Goal: Task Accomplishment & Management: Use online tool/utility

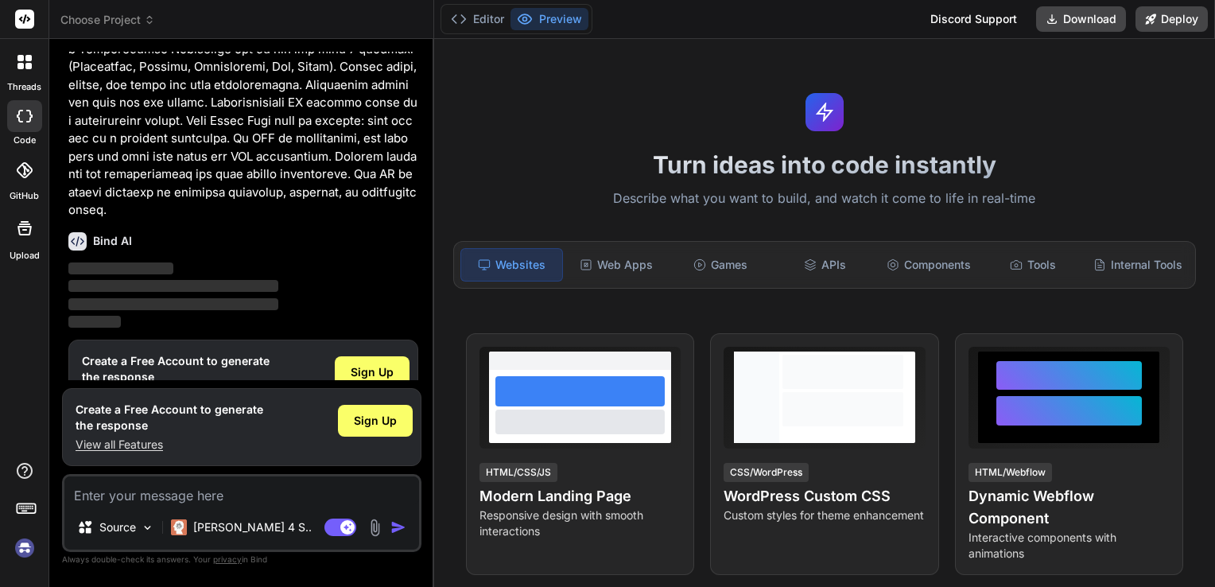
scroll to position [626, 0]
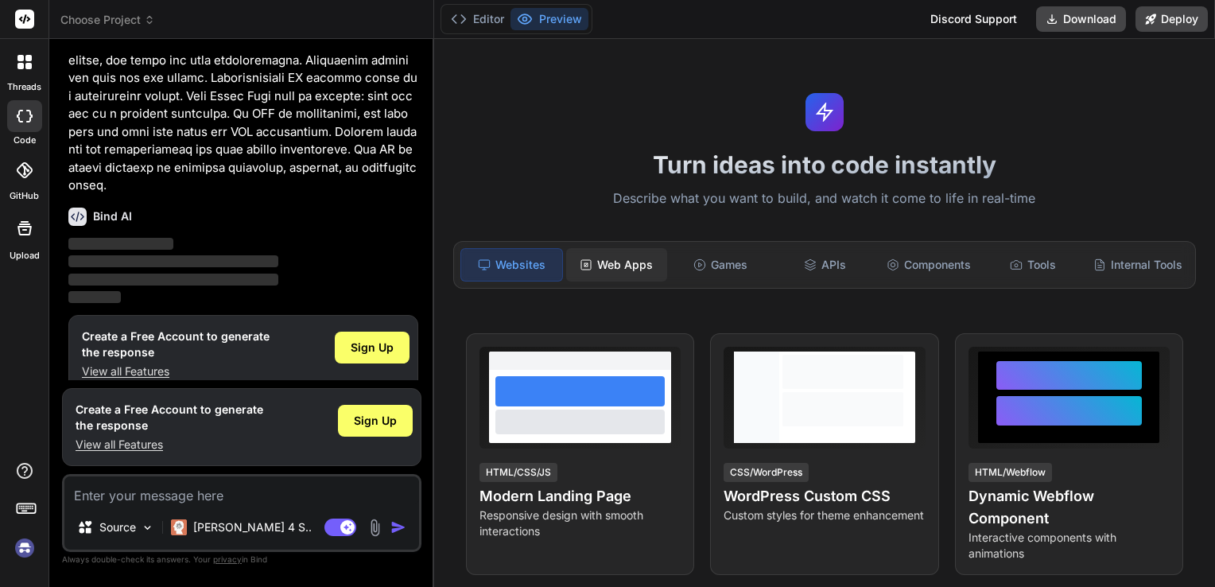
click at [635, 271] on div "Web Apps" at bounding box center [616, 264] width 101 height 33
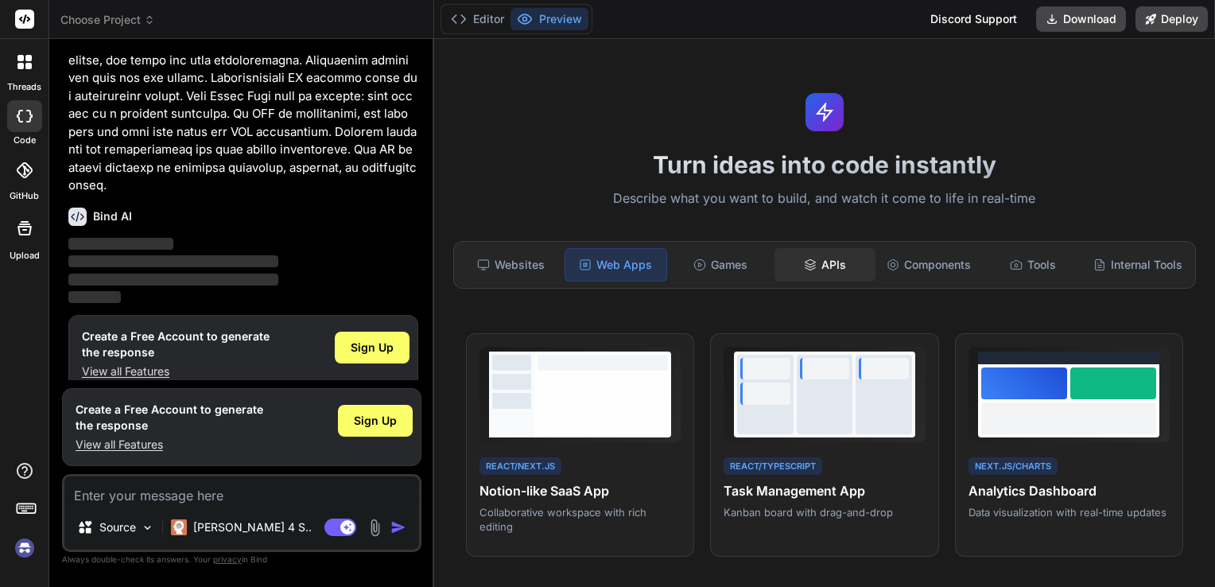
click at [824, 269] on div "APIs" at bounding box center [824, 264] width 101 height 33
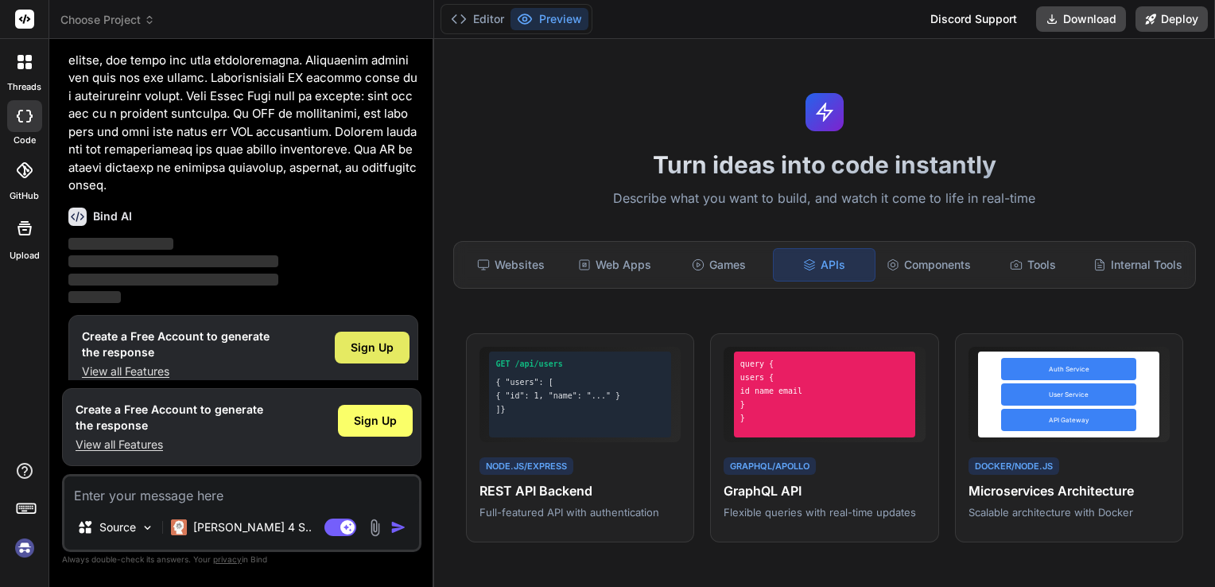
click at [362, 339] on span "Sign Up" at bounding box center [372, 347] width 43 height 16
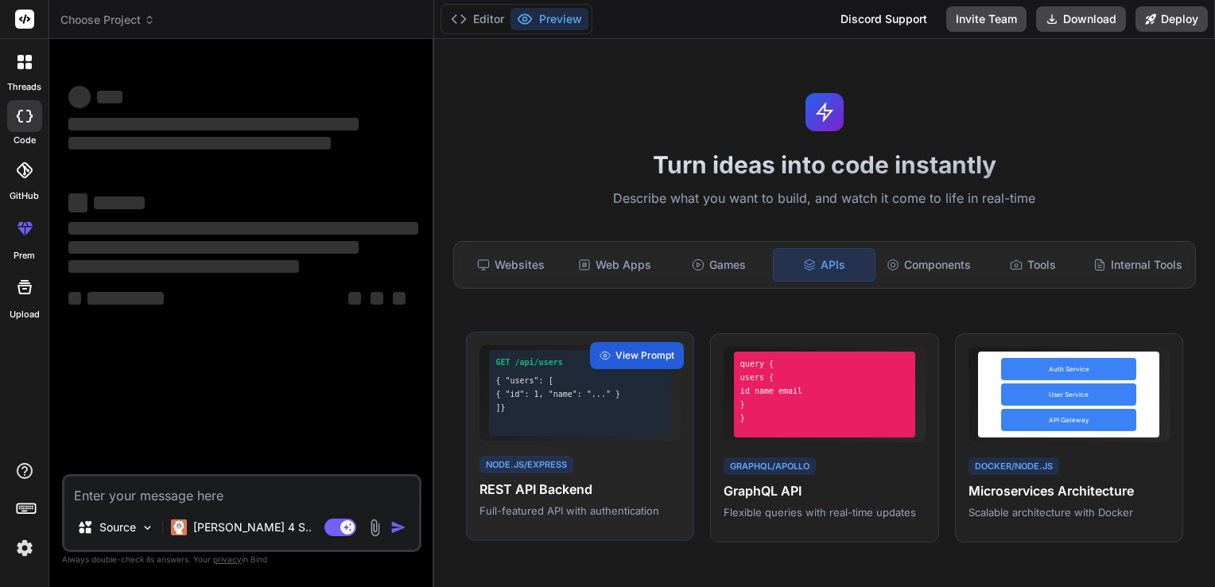
scroll to position [0, 0]
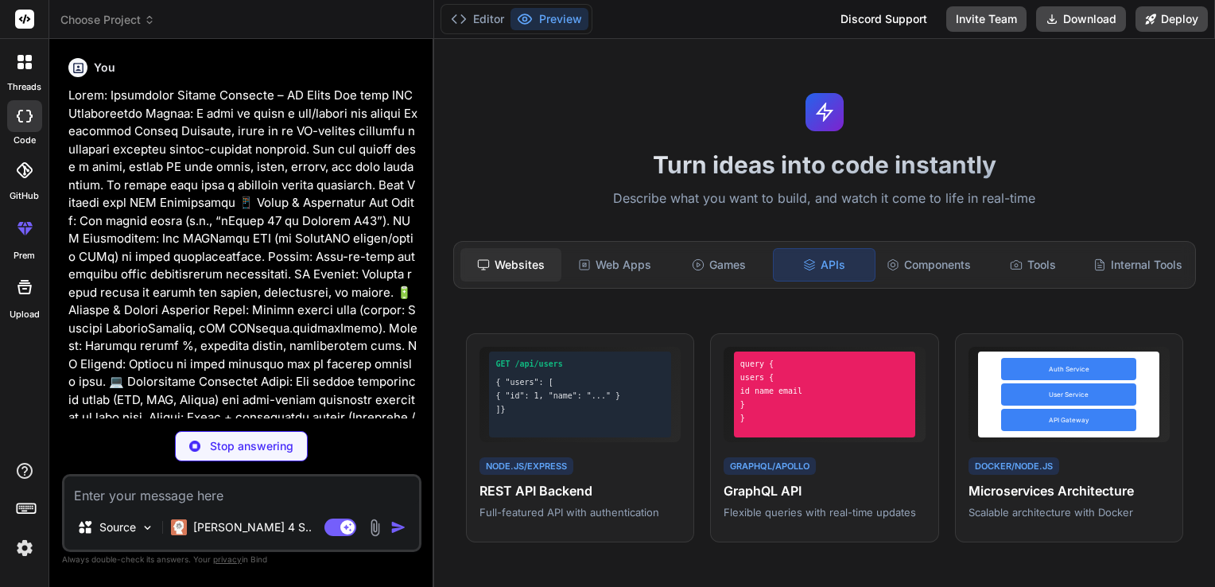
click at [506, 278] on div "Websites" at bounding box center [510, 264] width 101 height 33
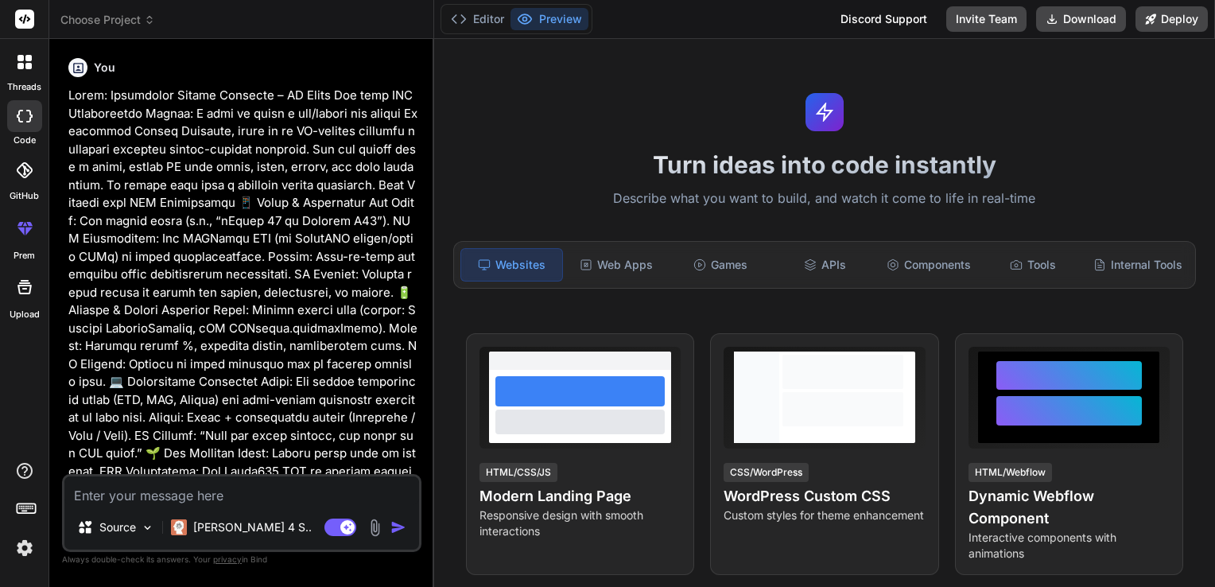
type textarea "x"
click at [425, 215] on div "Bind AI Web Search Created with Pixso. Code Generator You Bind AI 🔹 Project: El…" at bounding box center [241, 312] width 385 height 547
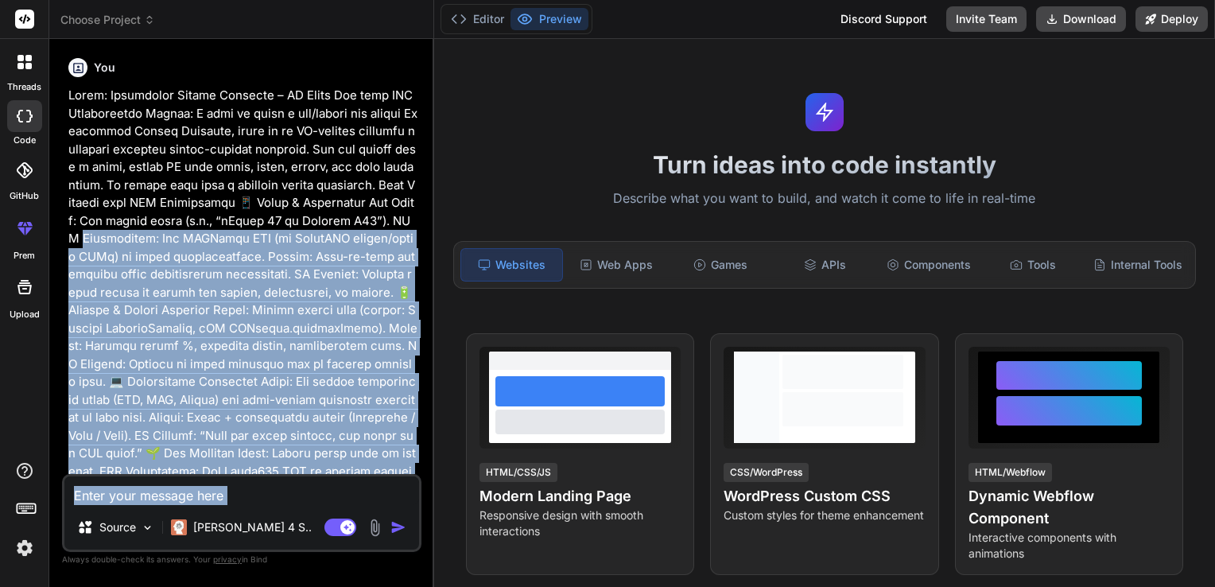
drag, startPoint x: 425, startPoint y: 215, endPoint x: 397, endPoint y: 508, distance: 294.6
click at [397, 508] on div "Bind AI Web Search Created with Pixso. Code Generator You Bind AI 🔹 Project: El…" at bounding box center [241, 312] width 385 height 547
click at [276, 234] on p at bounding box center [243, 454] width 350 height 734
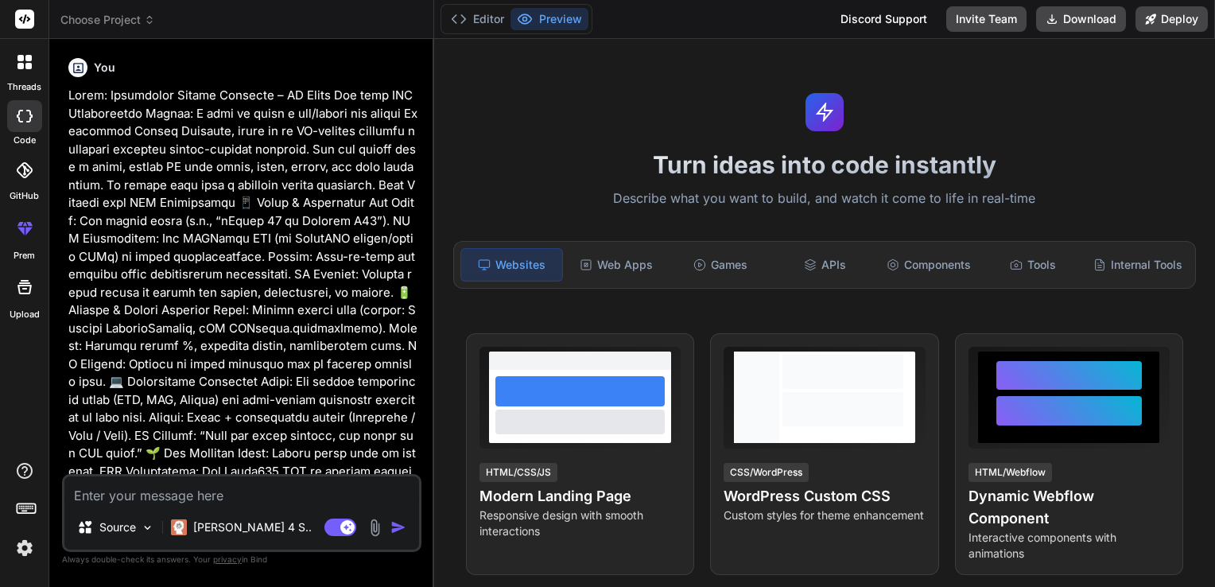
click at [391, 532] on img "button" at bounding box center [398, 527] width 16 height 16
click at [280, 234] on p at bounding box center [243, 454] width 350 height 734
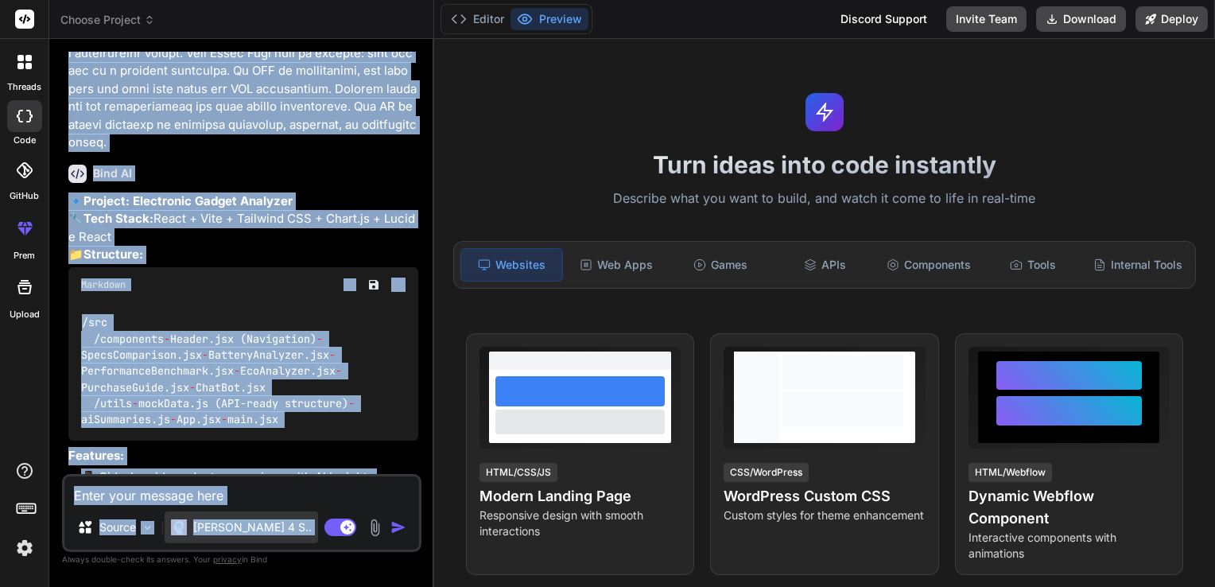
scroll to position [1023, 0]
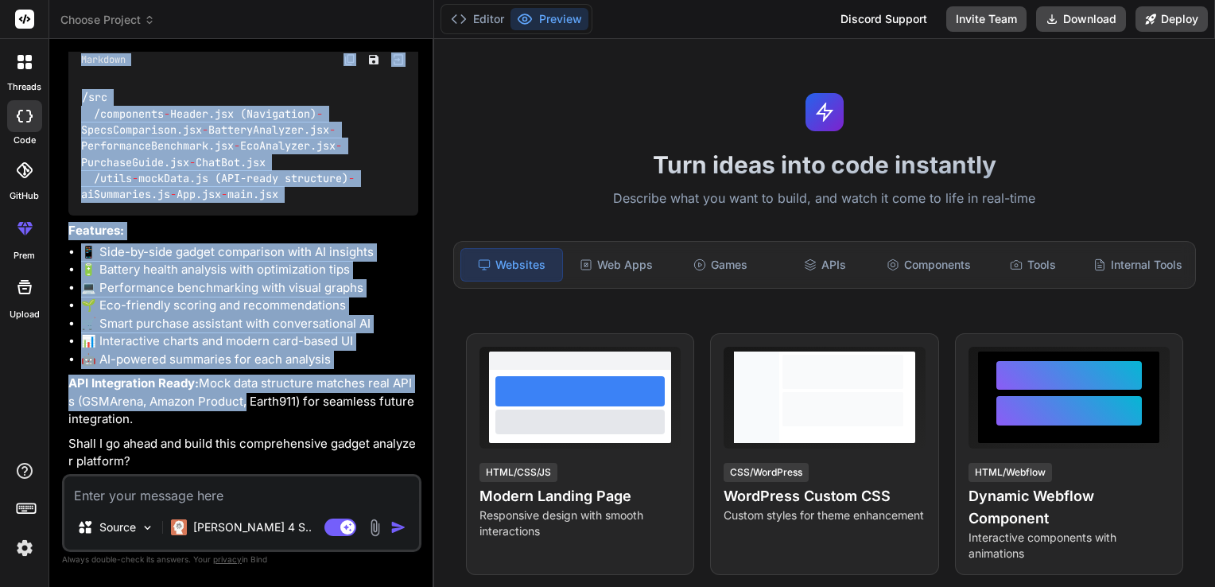
drag, startPoint x: 280, startPoint y: 234, endPoint x: 229, endPoint y: 399, distance: 172.2
click at [229, 399] on div "You Bind AI 🔹 Project: Electronic Gadget Analyzer 🔧 Tech Stack: React + Vite + …" at bounding box center [243, 263] width 356 height 422
click at [229, 399] on p "API Integration Ready: Mock data structure matches real APIs (GSMArena, Amazon …" at bounding box center [243, 401] width 350 height 54
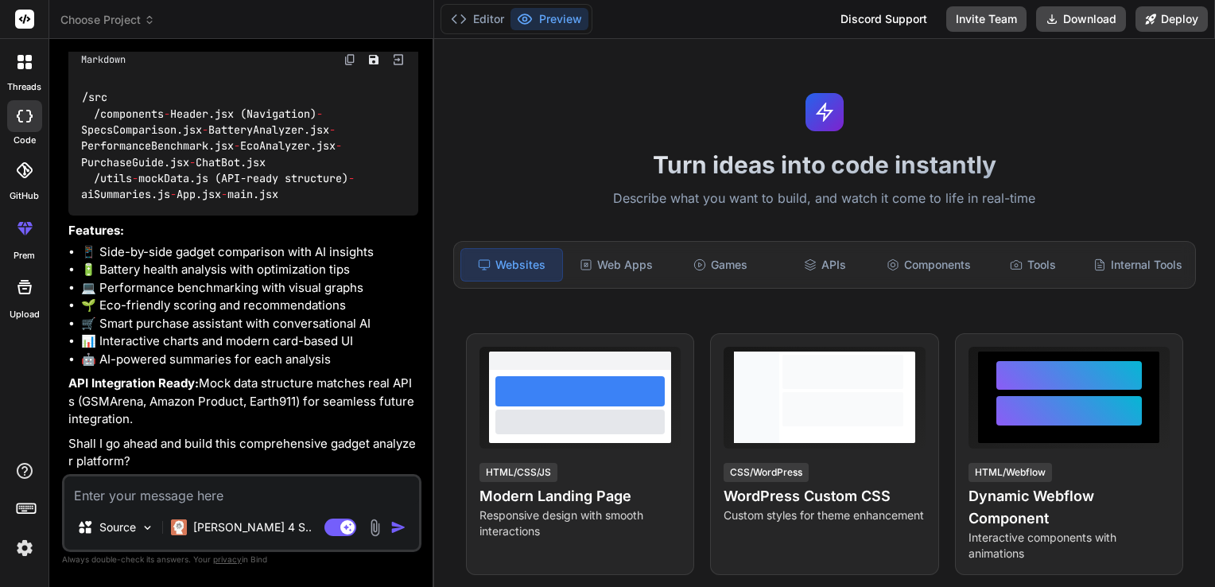
click at [97, 498] on textarea at bounding box center [241, 490] width 355 height 29
type textarea "y"
type textarea "x"
type textarea "ye"
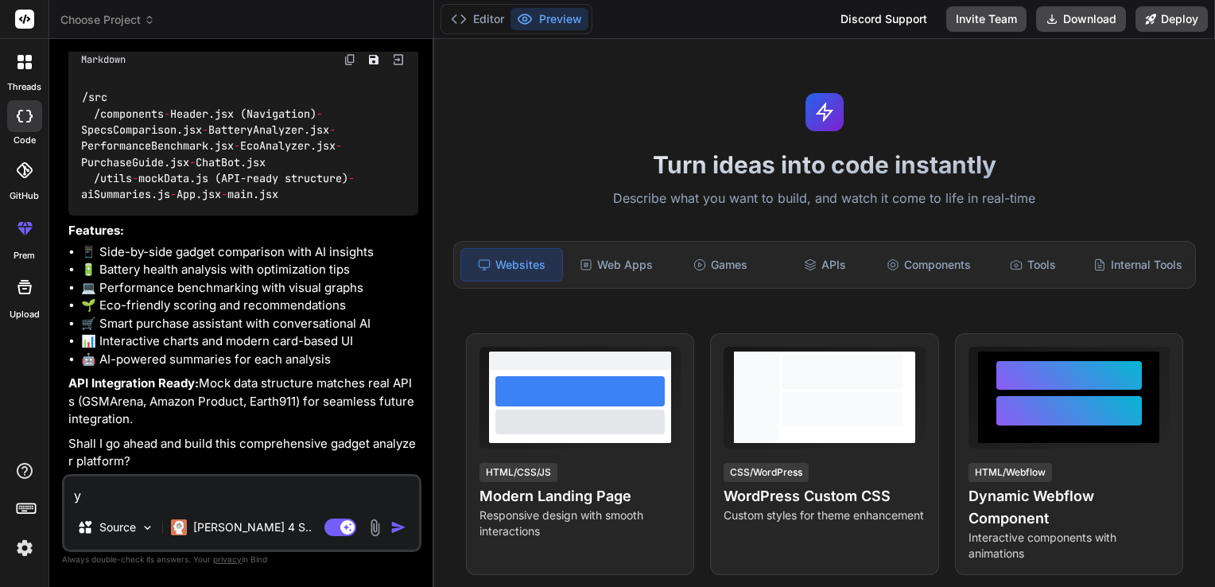
type textarea "x"
type textarea "yes"
type textarea "x"
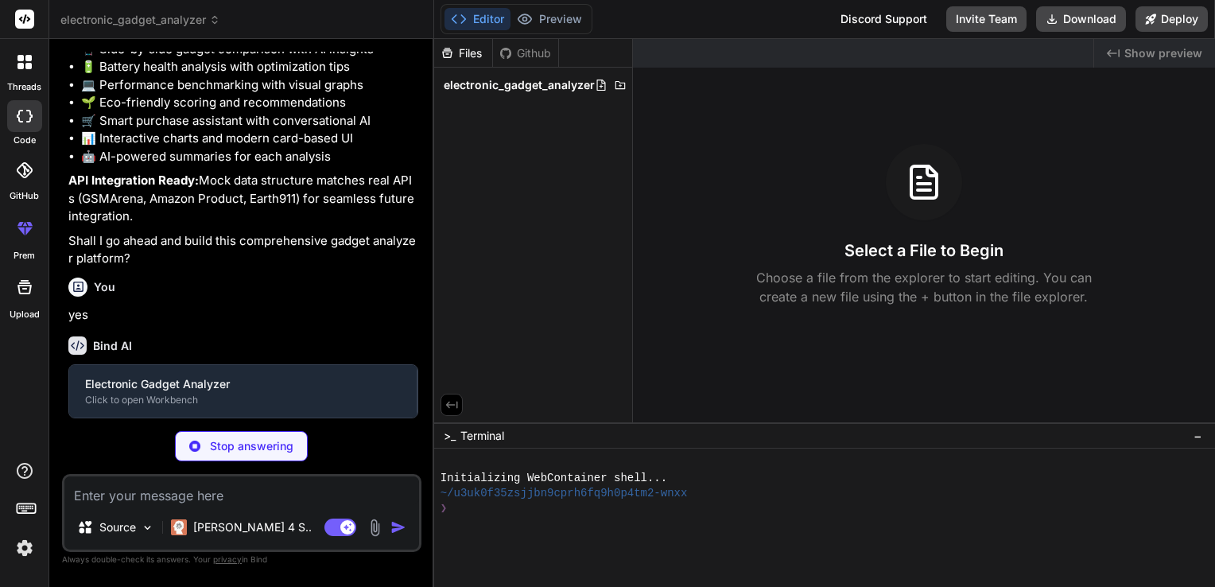
scroll to position [1188, 0]
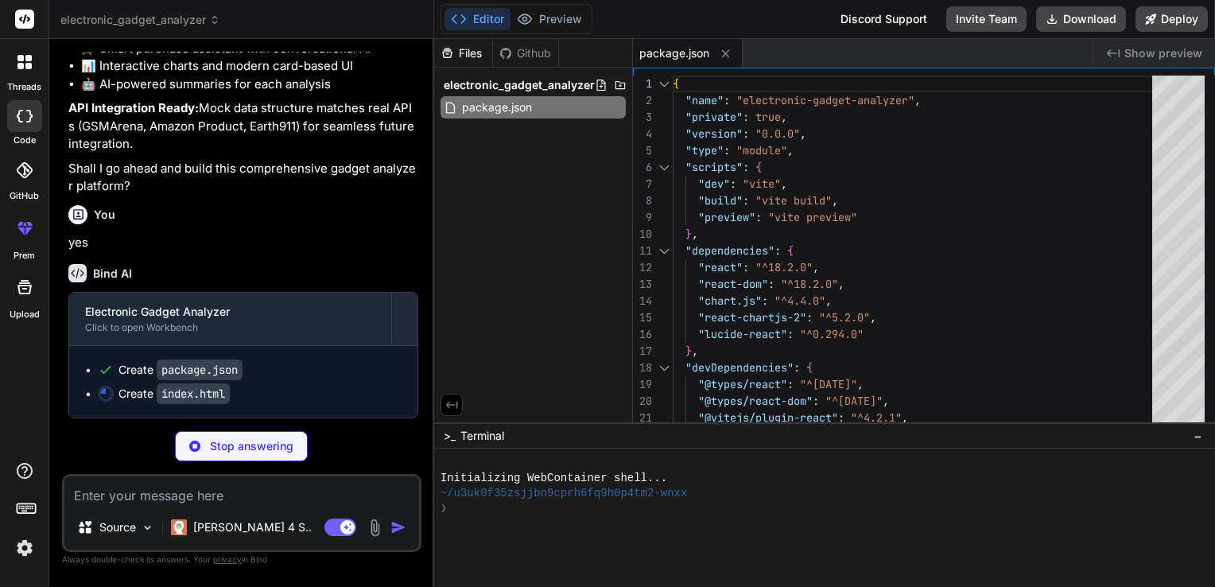
type textarea "x"
type textarea "<div id="root"></div> <script type="module" src="/src/main.jsx"></script> </bod…"
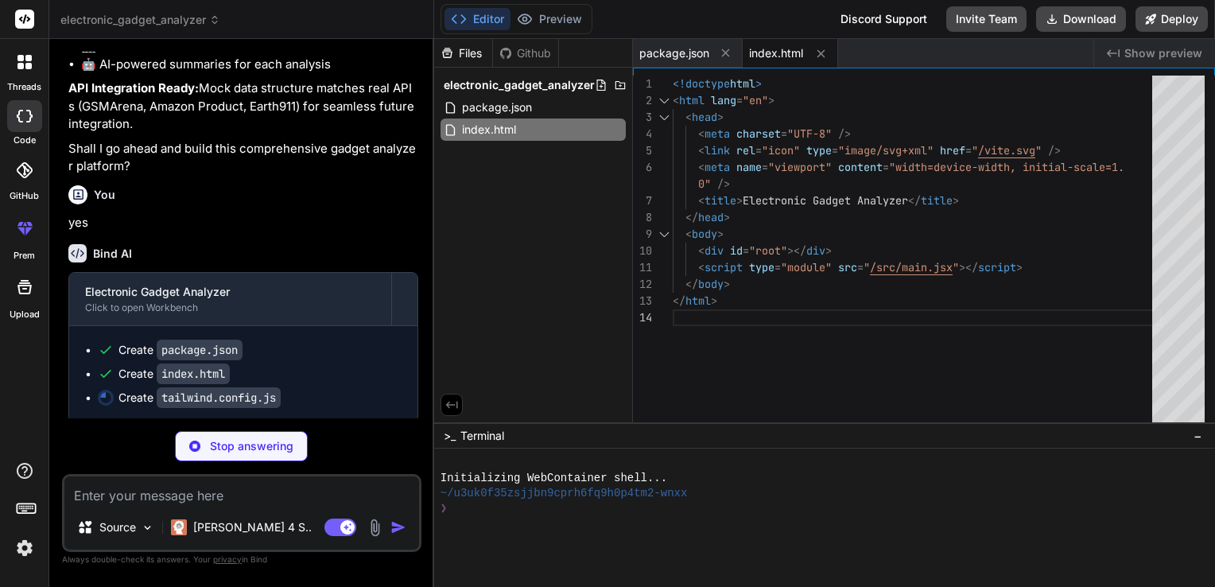
type textarea "x"
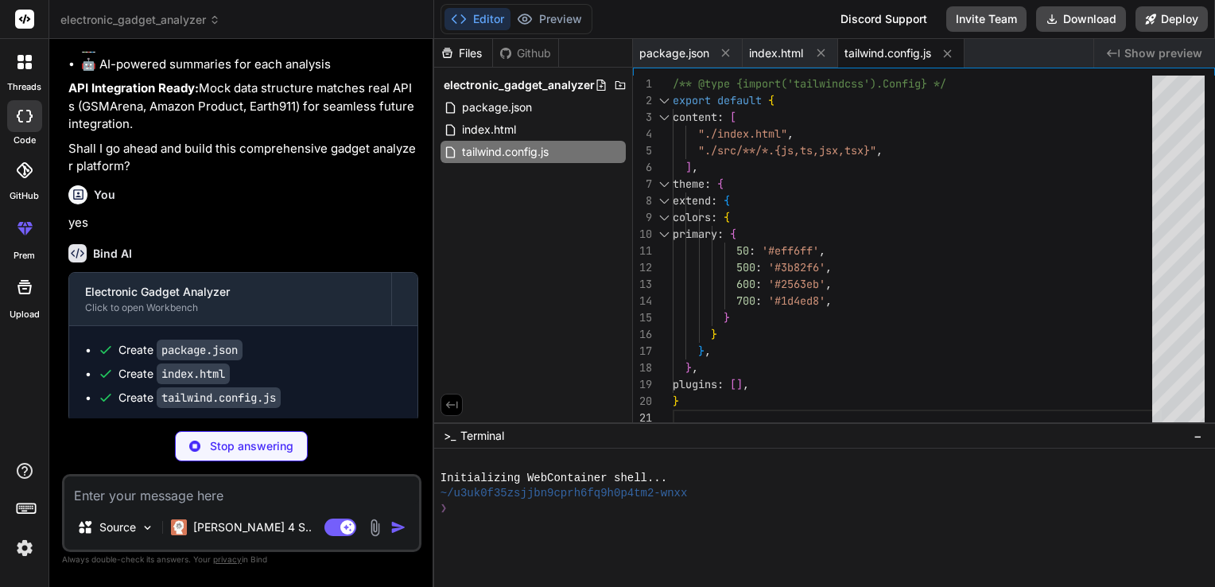
type textarea "x"
type textarea "export default { plugins: { tailwindcss: {}, autoprefixer: {}, }, }"
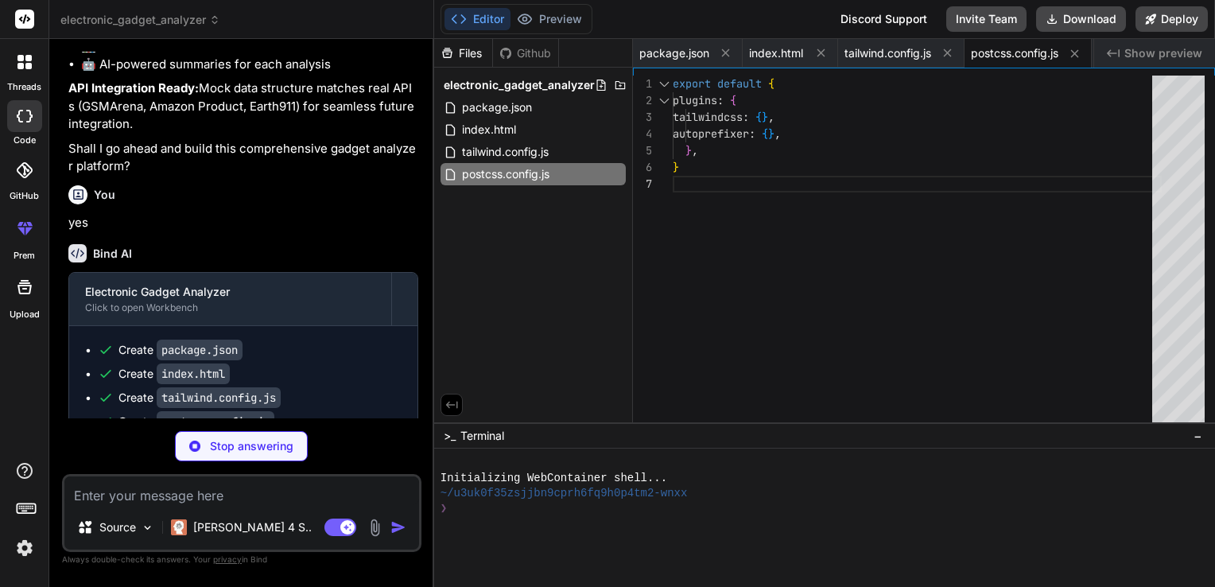
type textarea "x"
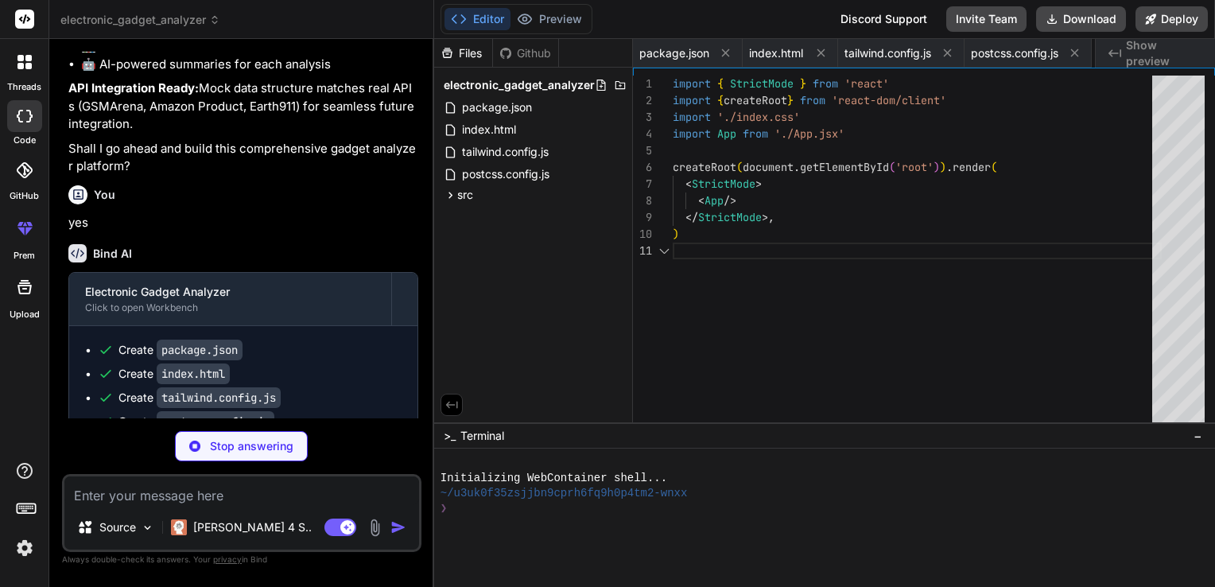
scroll to position [0, 95]
type textarea "x"
type textarea "@apply bg-primary-600 hover:bg-primary-700 text-white px-4 py-2 rounded-lg font…"
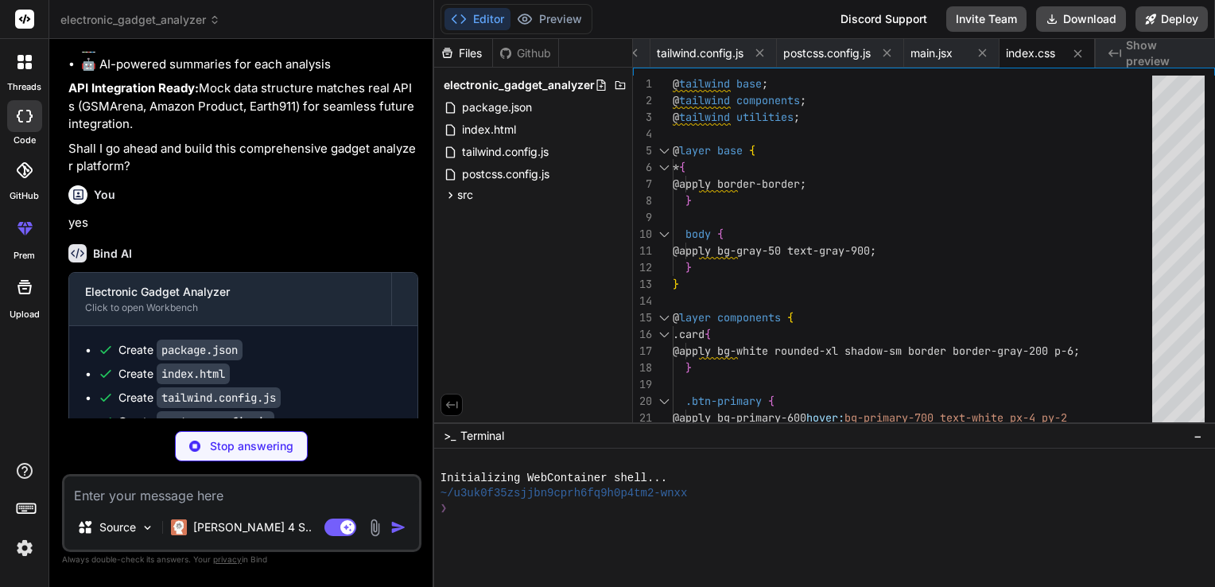
type textarea "x"
type textarea "export default App"
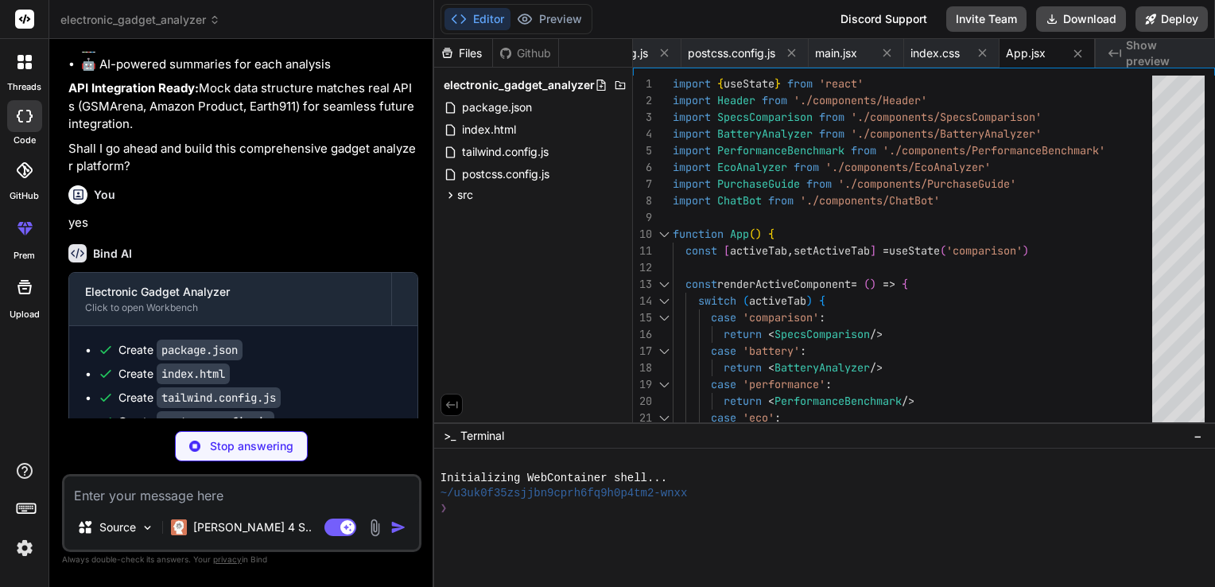
type textarea "x"
type textarea "export default Header"
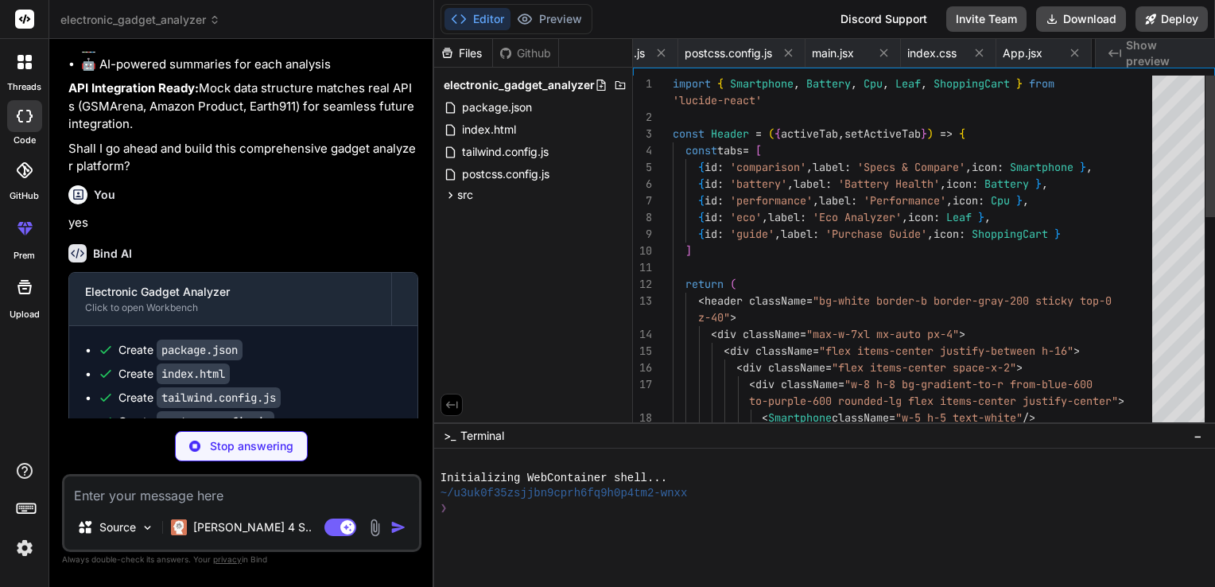
scroll to position [0, 382]
type textarea "x"
type textarea "</div> </div> )} </div> ) } export default SpecsComparison"
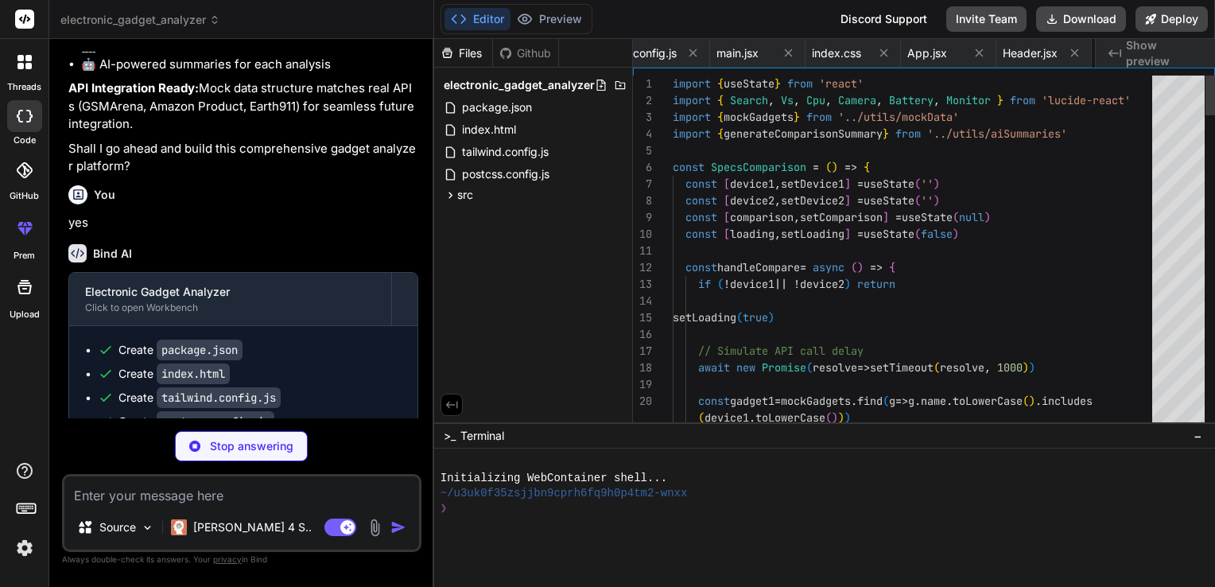
scroll to position [0, 535]
type textarea "x"
type textarea "</div> </div> ) } export default BatteryAnalyzer"
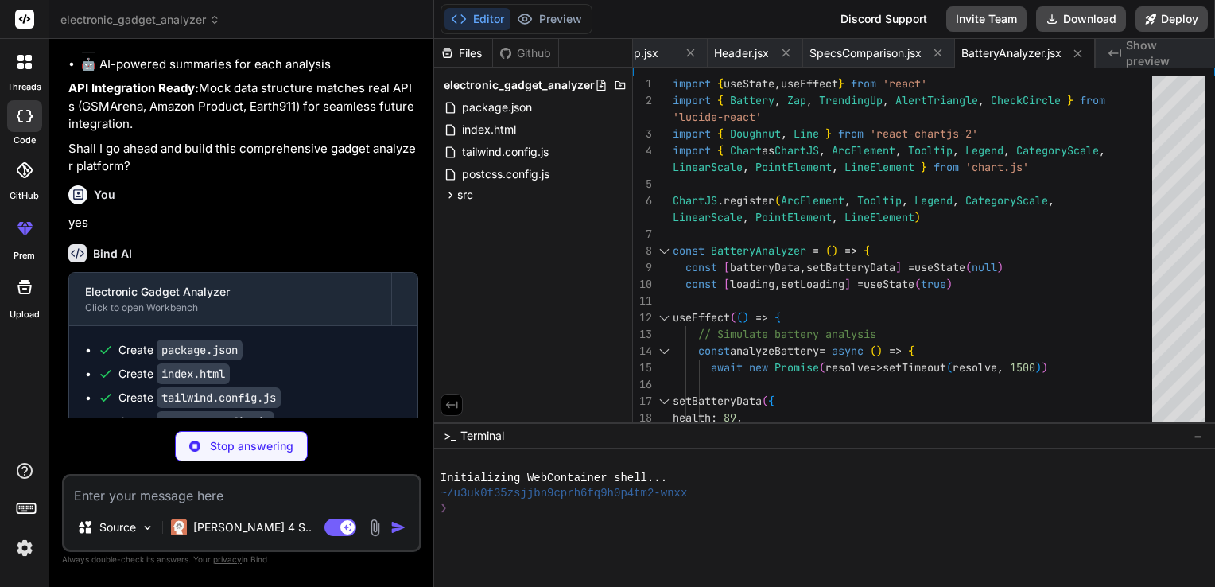
type textarea "x"
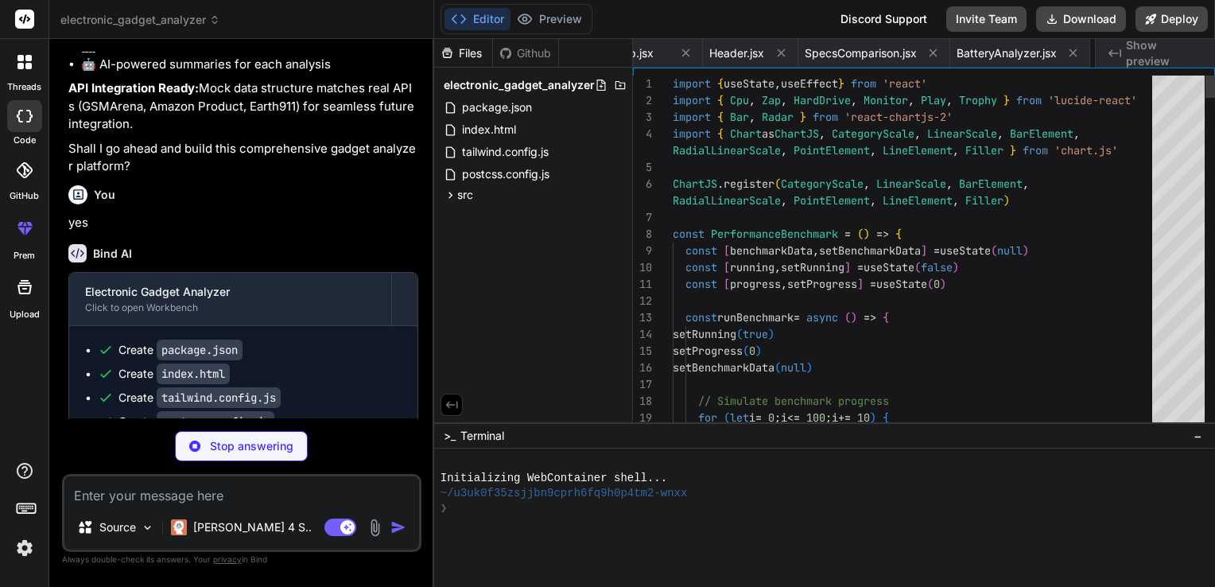
scroll to position [0, 834]
type textarea "x"
type textarea ")} </div> ) } export default EcoAnalyzer"
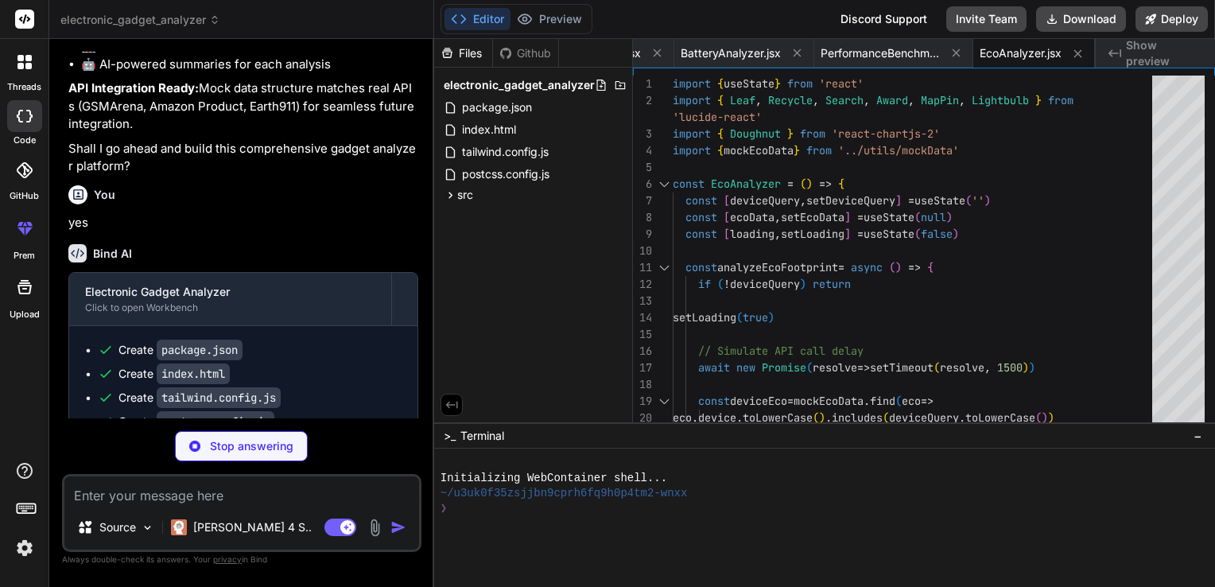
type textarea "x"
type textarea "} export default PurchaseGuide"
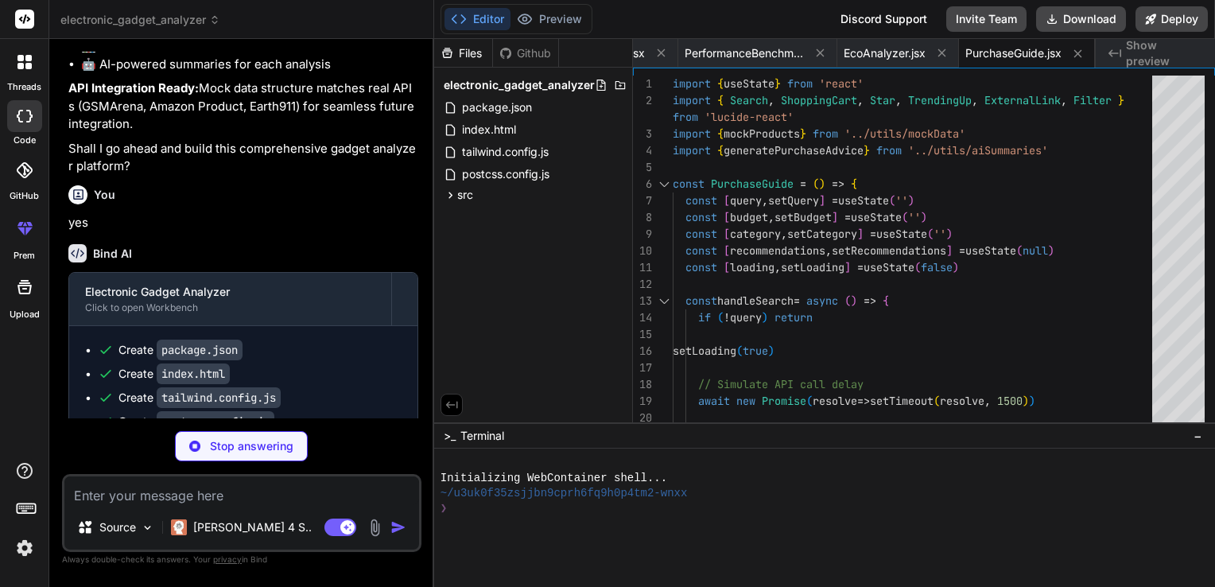
click at [402, 232] on div "You yes" at bounding box center [243, 205] width 350 height 53
type textarea "x"
type textarea "export default ChatBot"
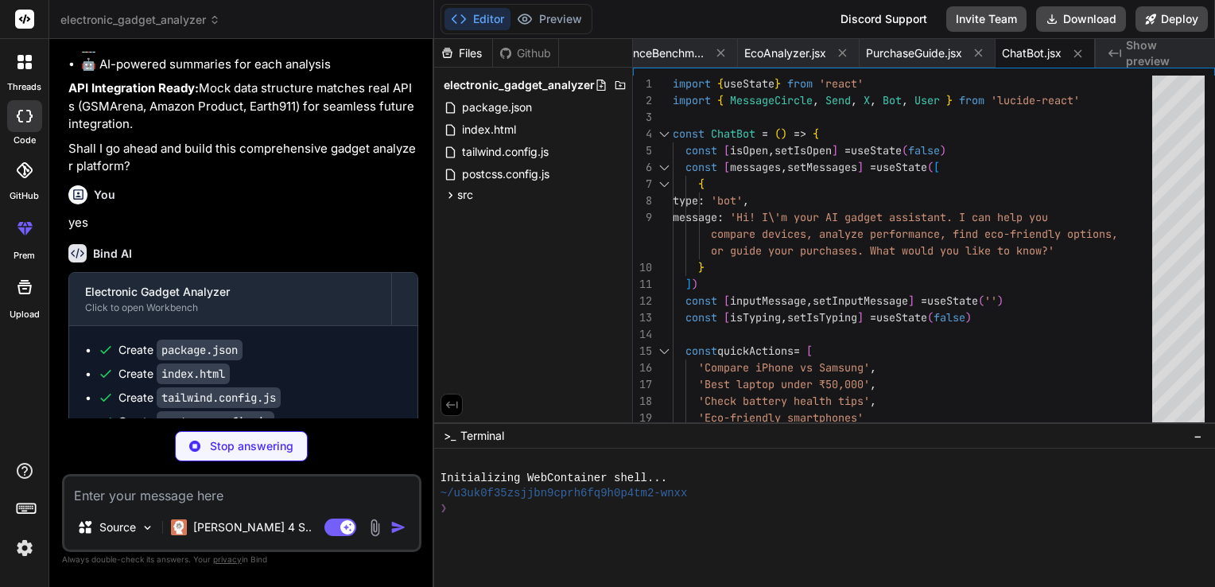
type textarea "x"
type textarea "} ] } ]"
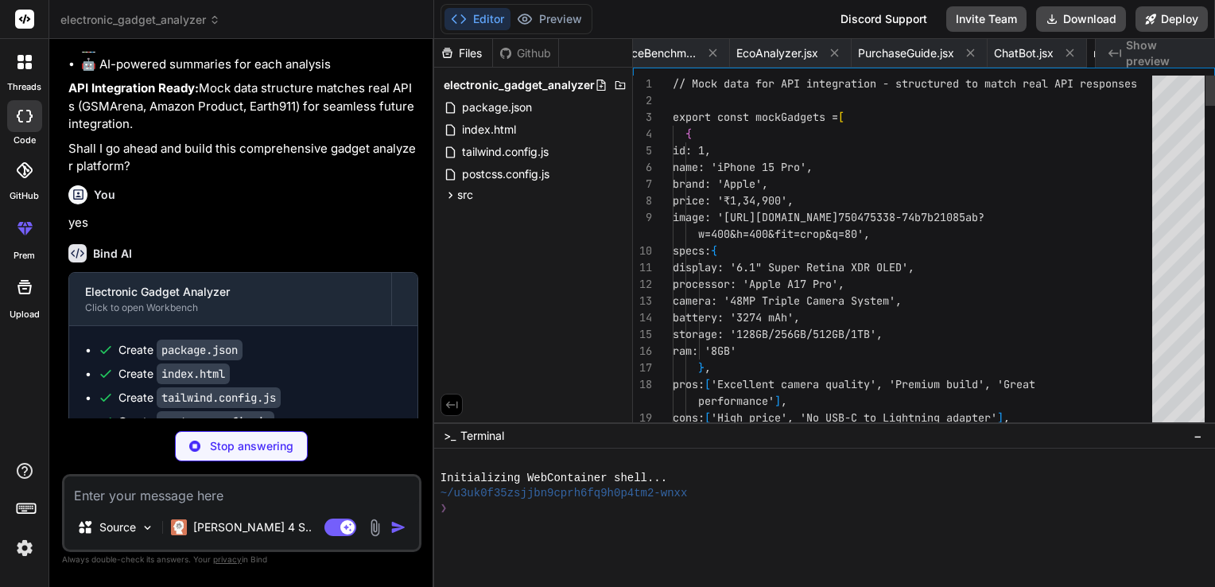
scroll to position [0, 1298]
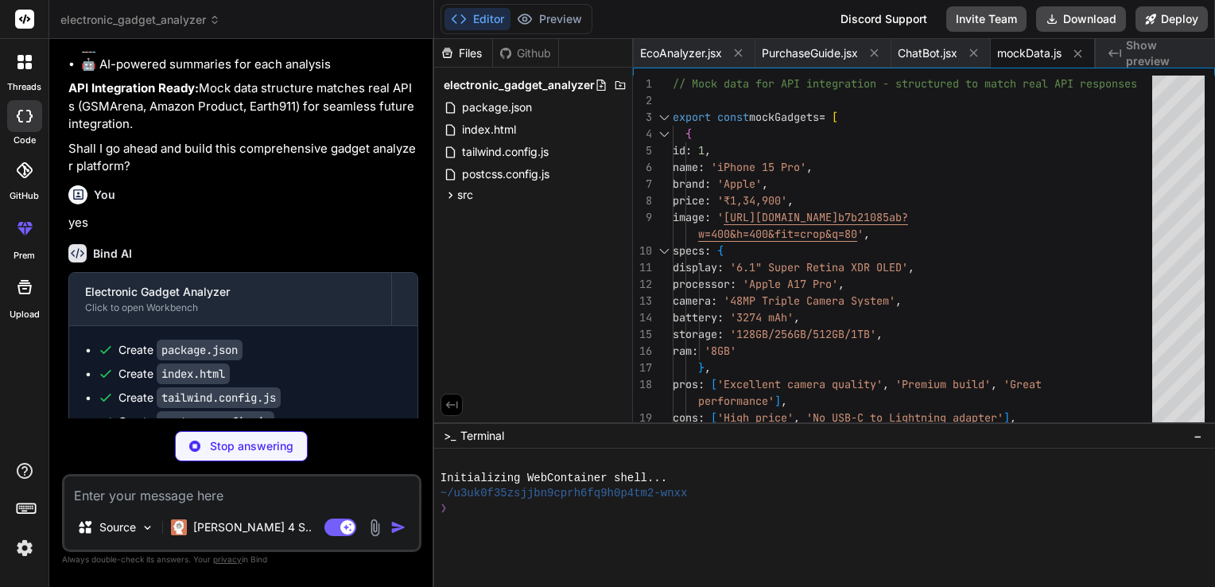
type textarea "x"
type textarea "analysis += `Storage speed is adequate for typical usage patterns.` } return an…"
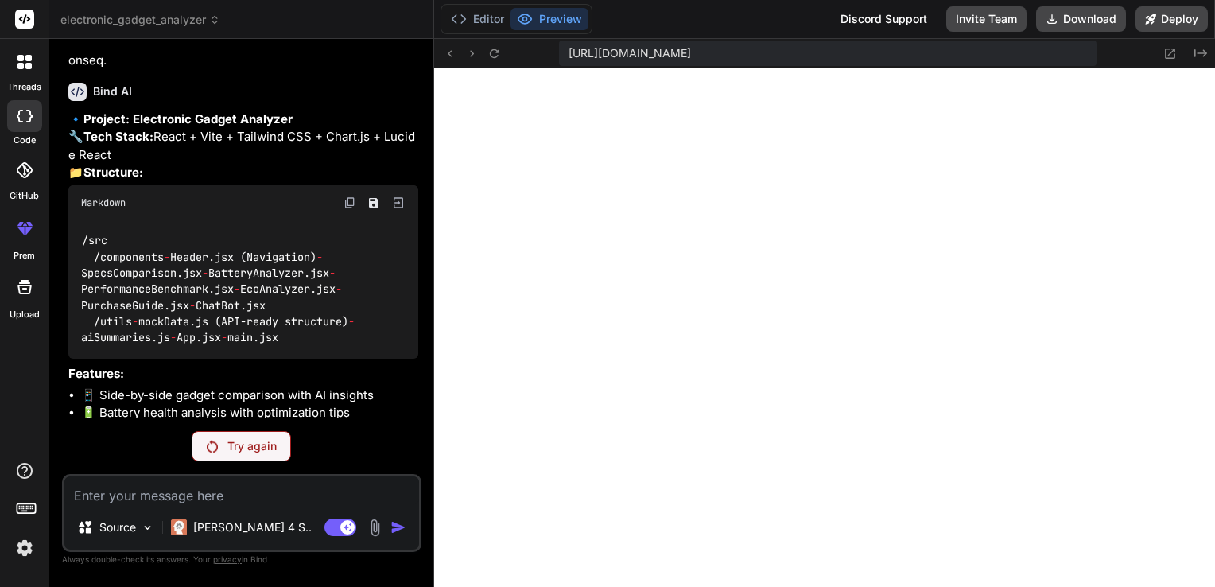
scroll to position [885, 0]
click at [257, 446] on p "Try again" at bounding box center [251, 446] width 49 height 16
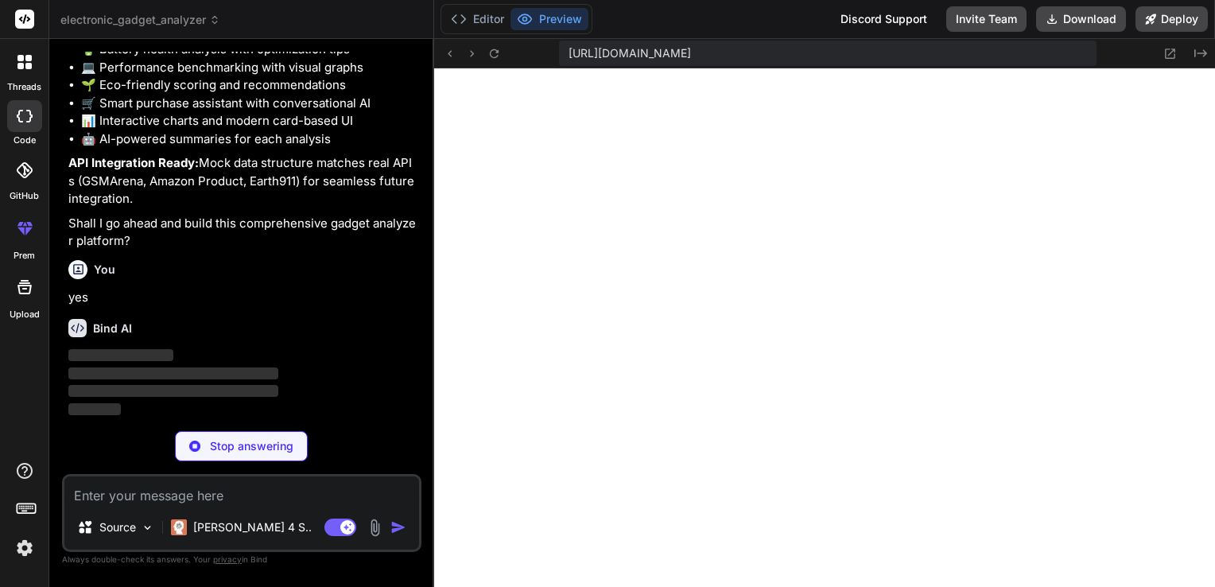
scroll to position [1131, 0]
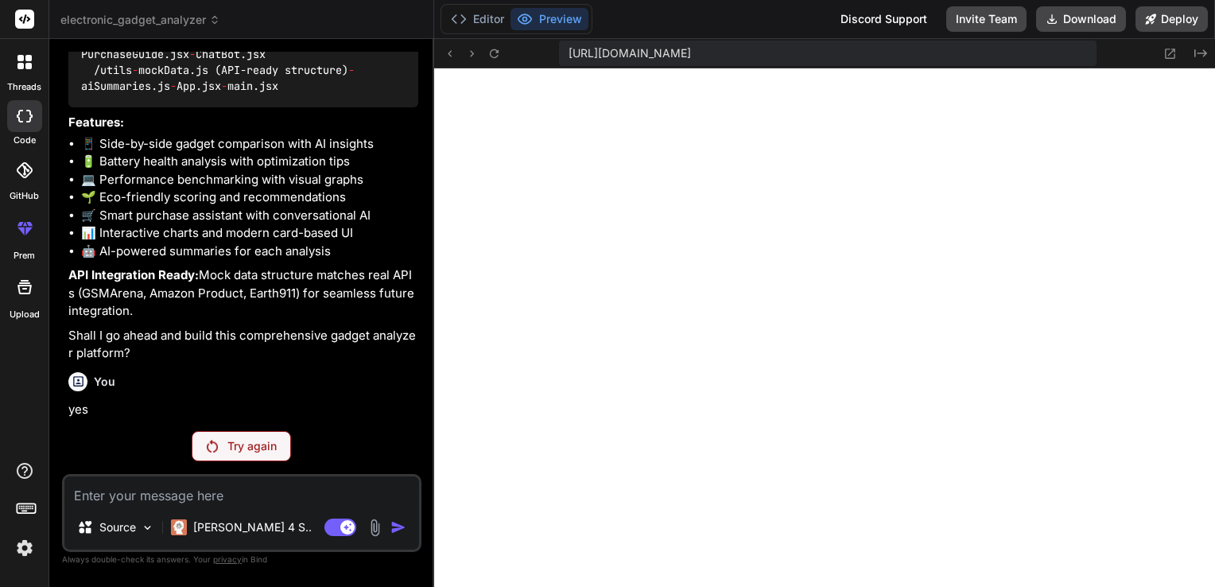
click at [257, 446] on p "Try again" at bounding box center [251, 446] width 49 height 16
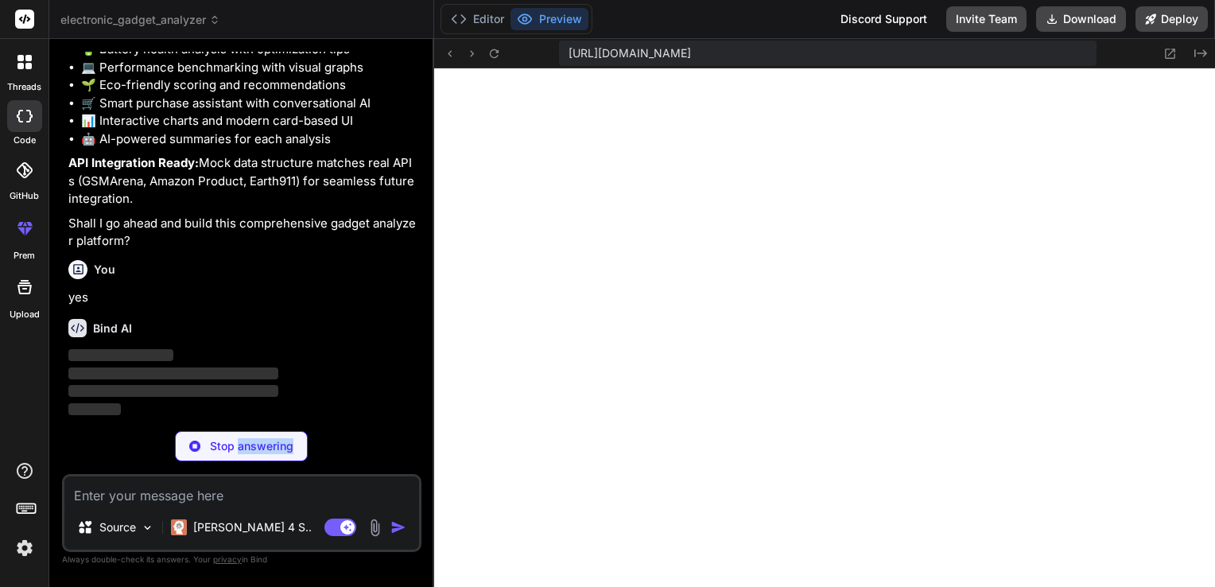
click at [257, 446] on p "Stop answering" at bounding box center [251, 446] width 83 height 16
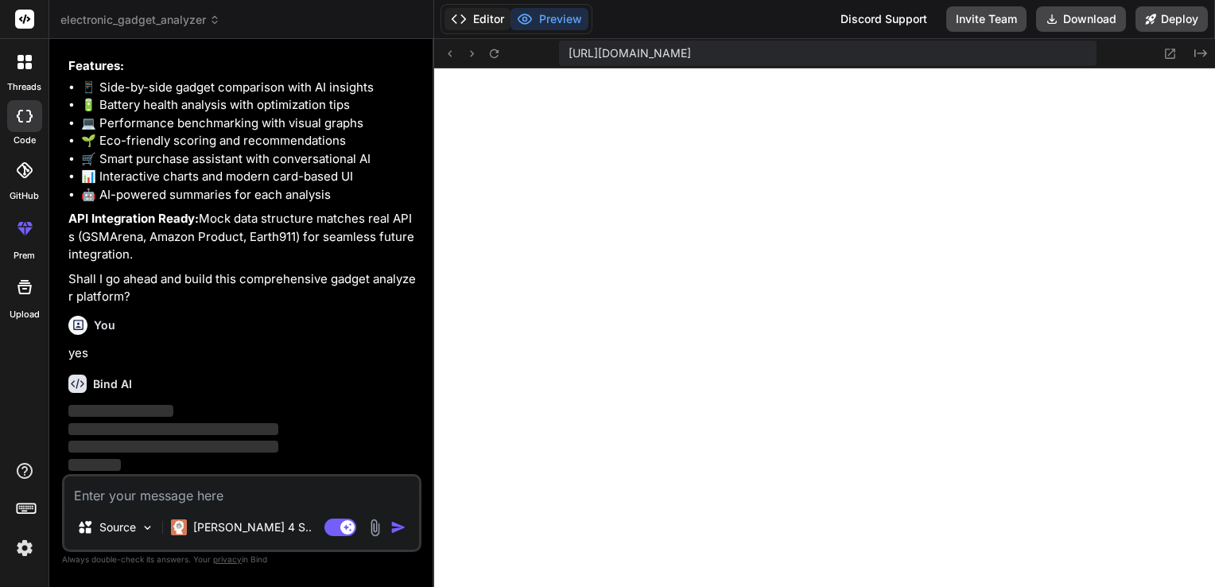
click at [473, 14] on button "Editor" at bounding box center [477, 19] width 66 height 22
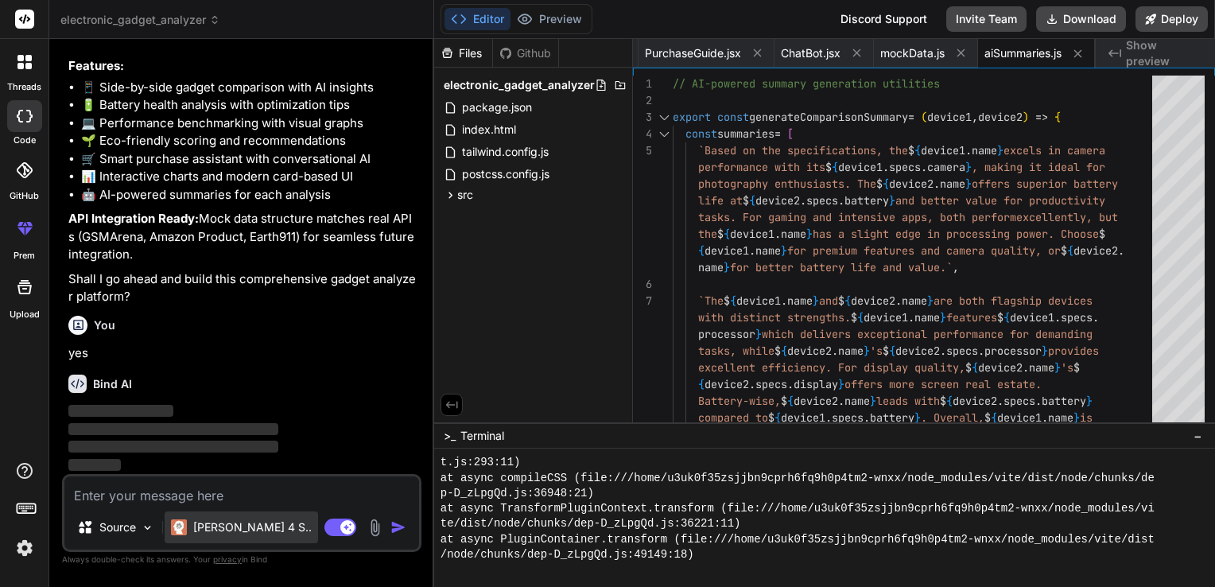
click at [195, 526] on p "[PERSON_NAME] 4 S.." at bounding box center [252, 527] width 118 height 16
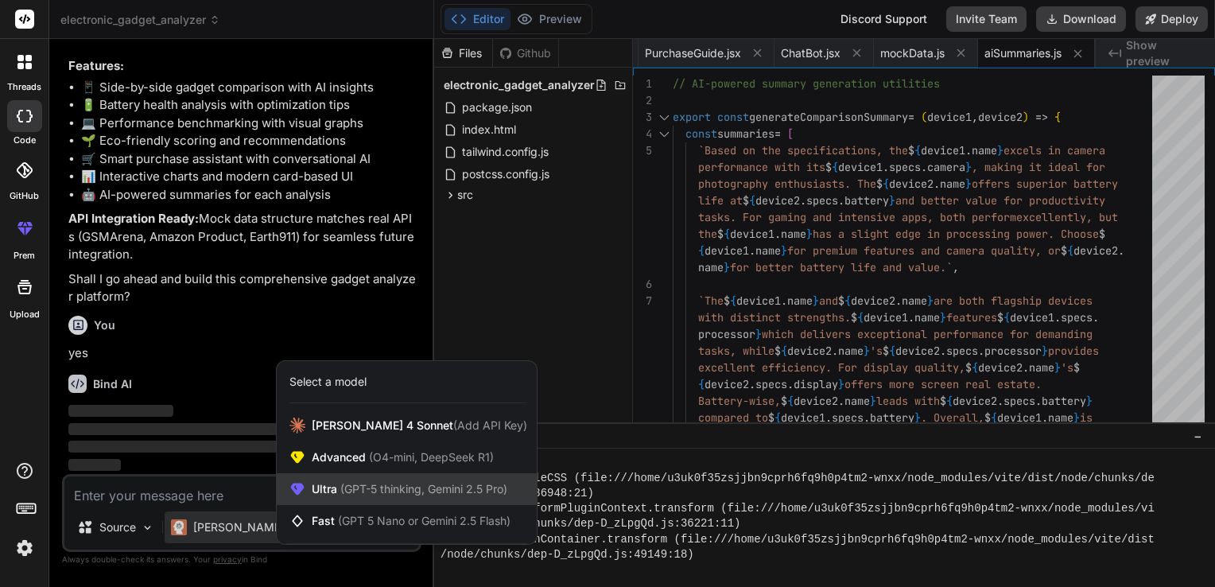
click at [334, 485] on span "Ultra (GPT-5 thinking, Gemini 2.5 Pro)" at bounding box center [410, 489] width 196 height 16
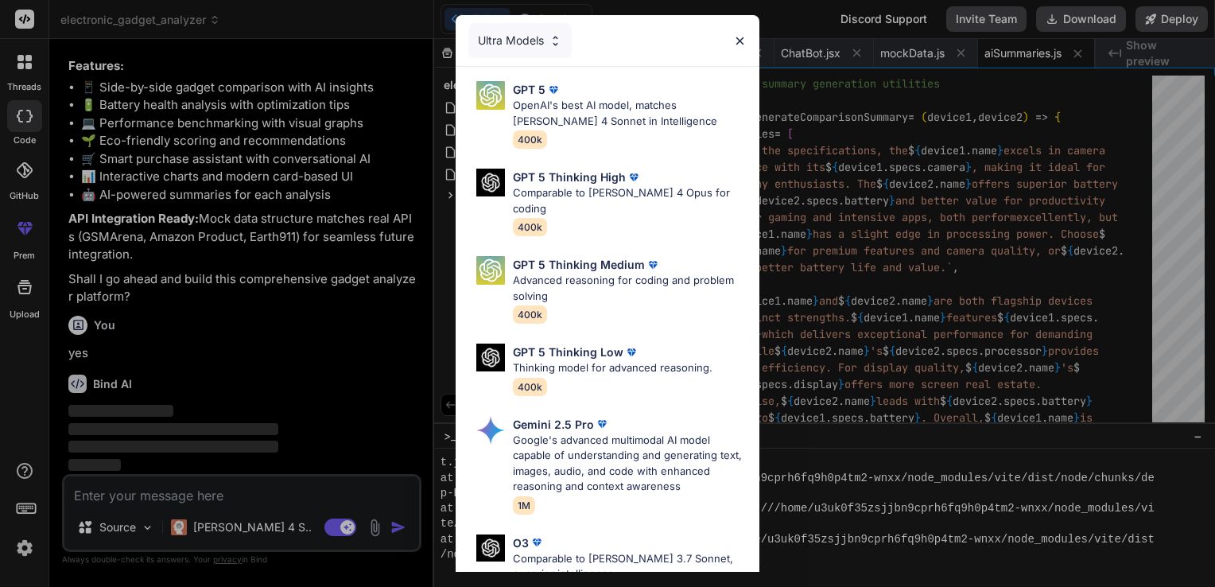
click at [736, 34] on img at bounding box center [740, 41] width 14 height 14
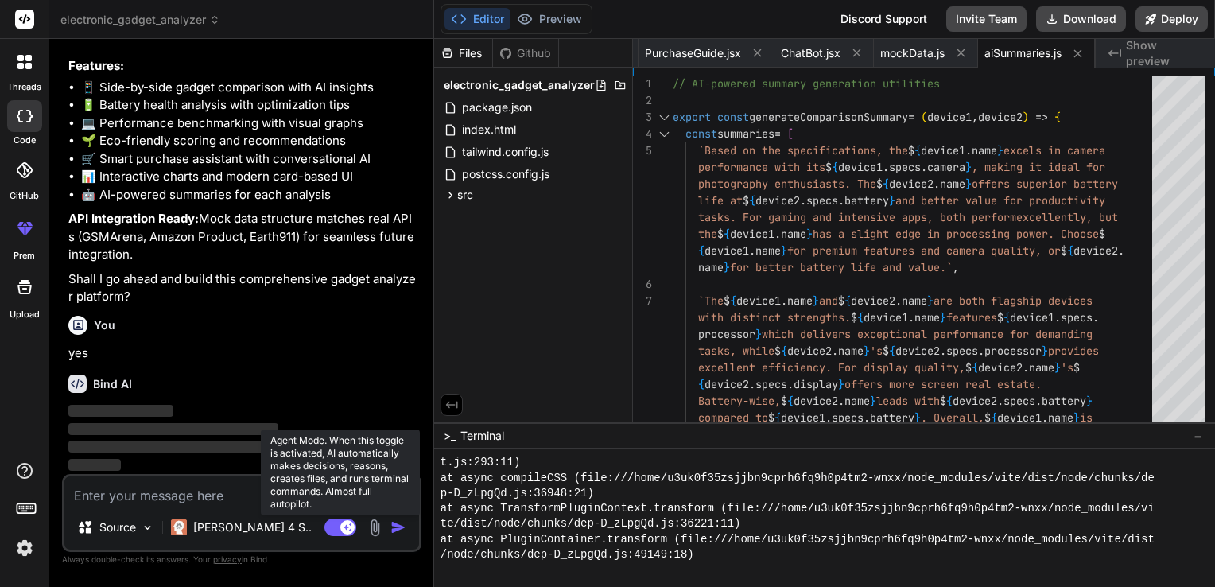
click at [331, 527] on rect at bounding box center [340, 526] width 32 height 17
click at [331, 527] on icon at bounding box center [333, 526] width 8 height 8
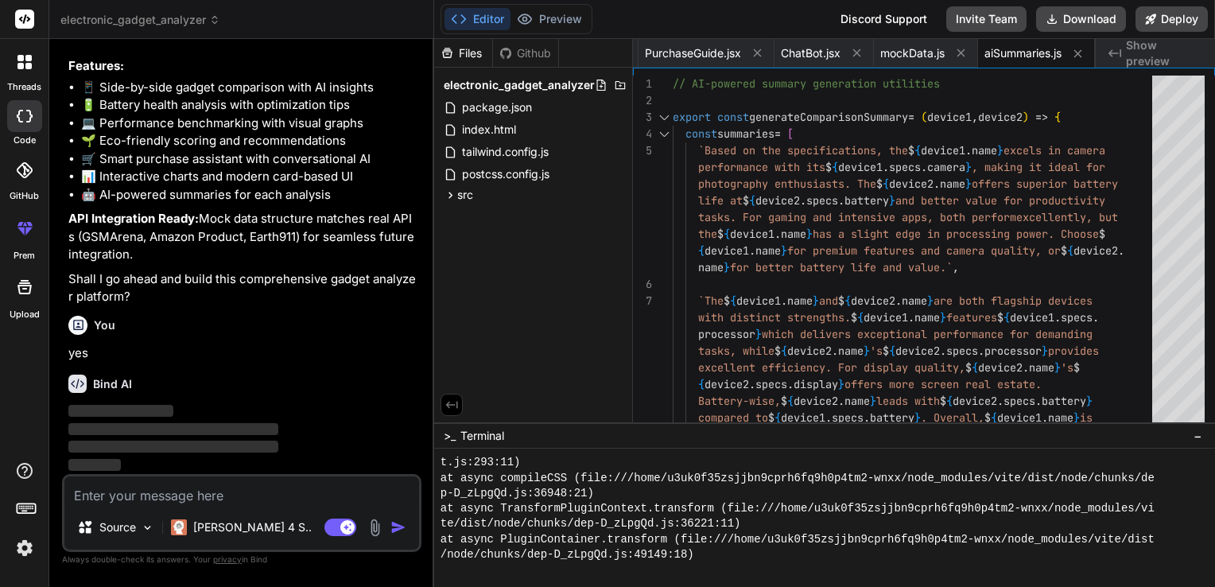
click at [134, 506] on div "Source Claude 4 S.. Agent Mode. When this toggle is activated, AI automatically…" at bounding box center [241, 513] width 359 height 78
click at [128, 539] on div "Source" at bounding box center [116, 527] width 90 height 32
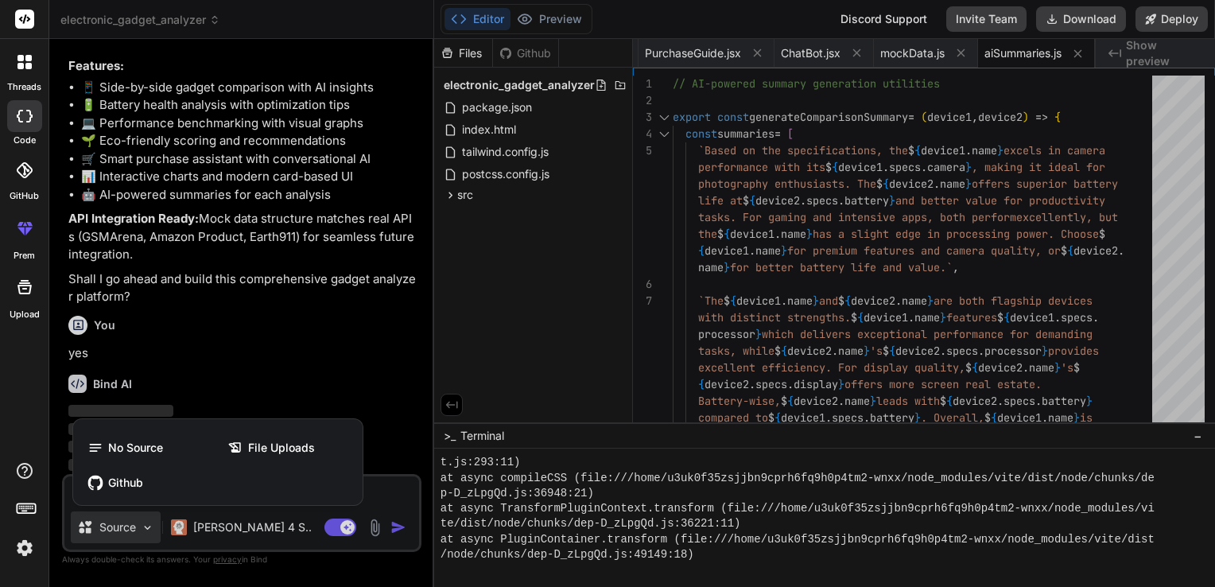
click at [296, 342] on div at bounding box center [607, 293] width 1215 height 587
type textarea "x"
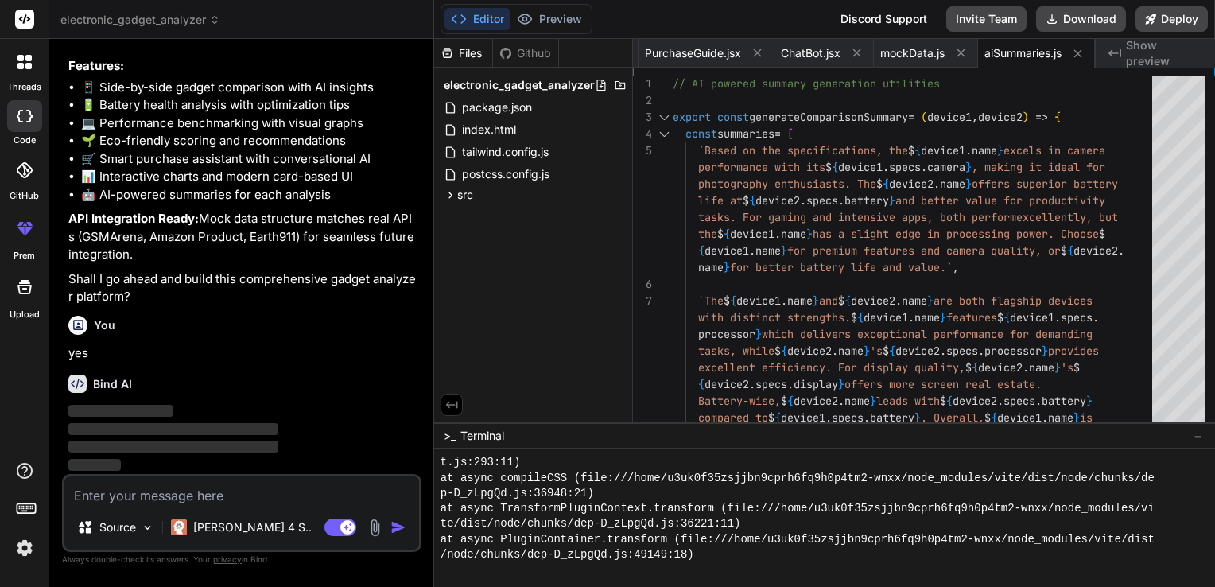
click at [92, 475] on div "Source Claude 4 S.. Agent Mode. When this toggle is activated, AI automatically…" at bounding box center [241, 513] width 359 height 78
click at [541, 10] on button "Preview" at bounding box center [549, 19] width 78 height 22
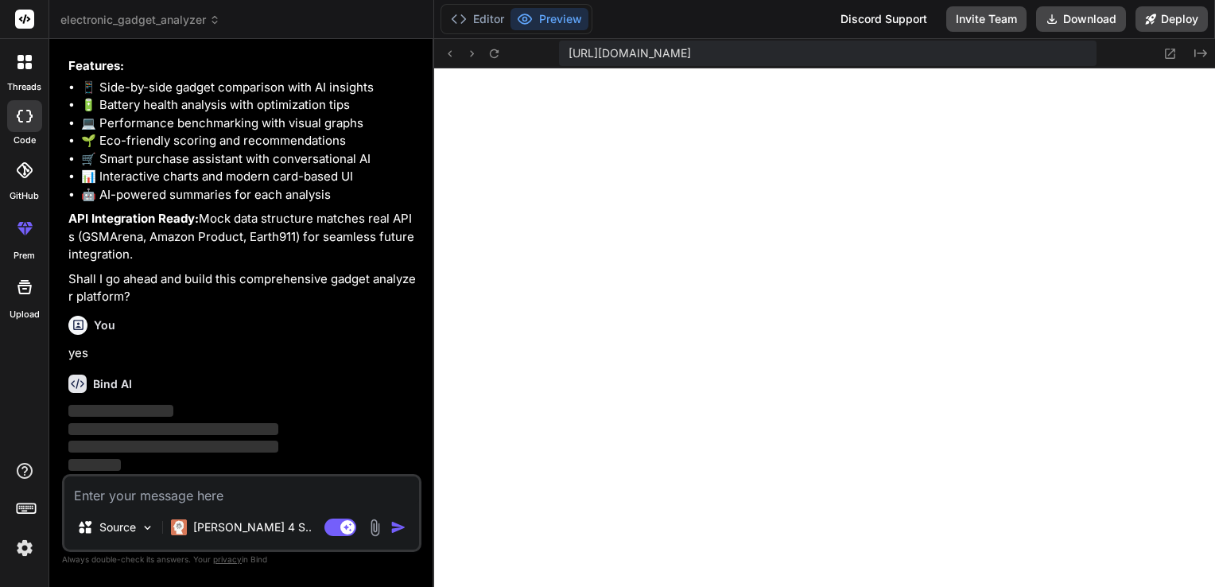
click at [102, 485] on textarea at bounding box center [241, 490] width 355 height 29
type textarea "h"
type textarea "x"
type textarea "he"
type textarea "x"
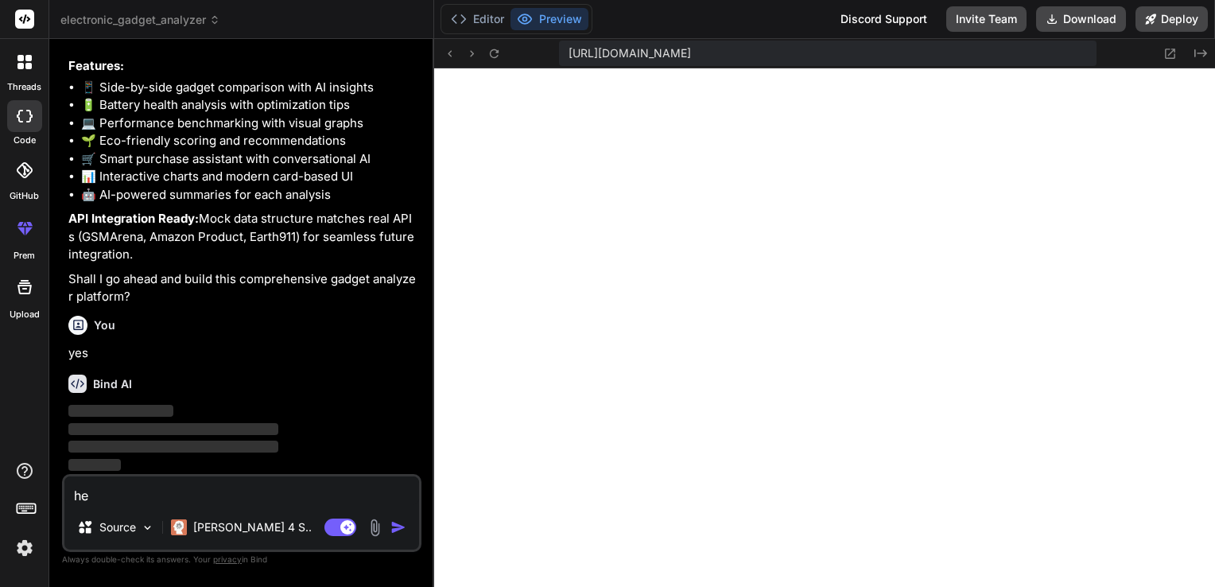
type textarea "hey"
type textarea "x"
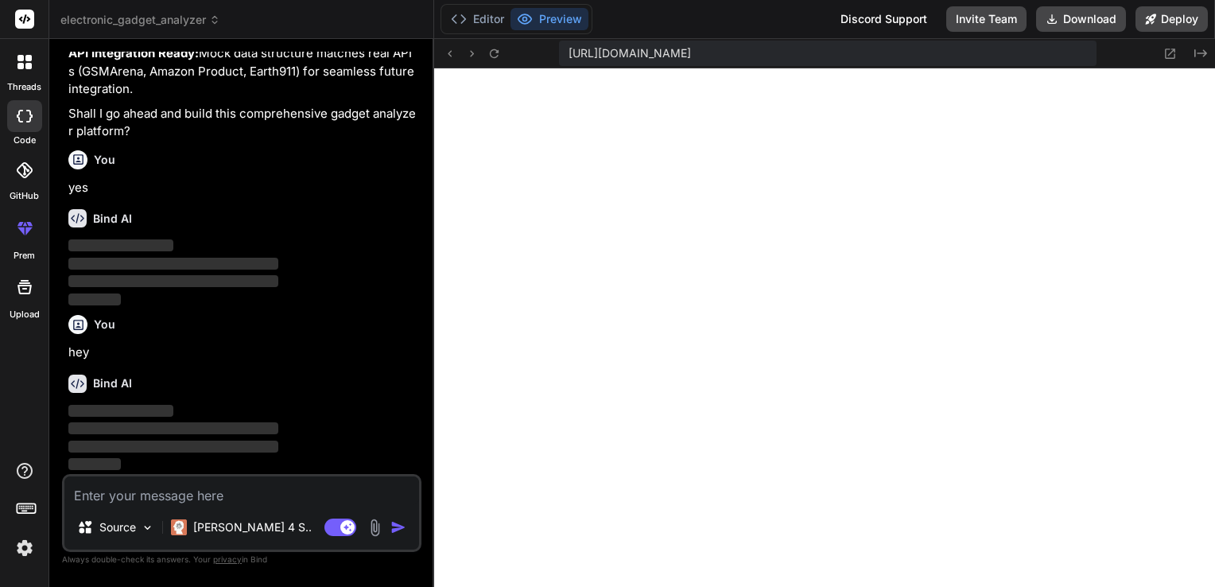
scroll to position [1353, 0]
click at [344, 453] on p "‌" at bounding box center [243, 447] width 350 height 18
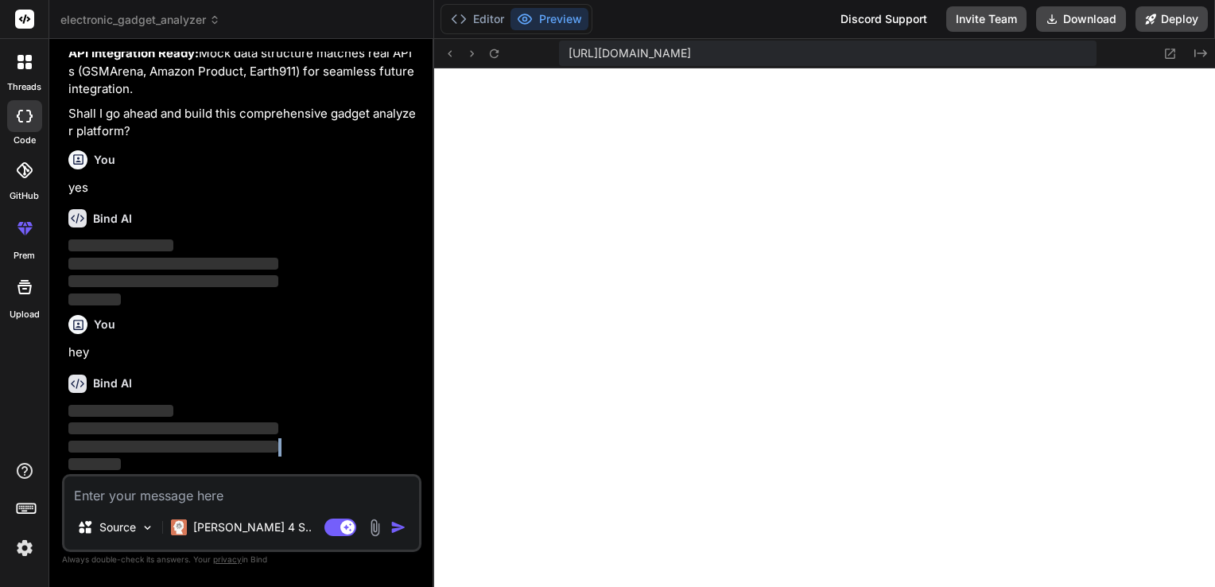
click at [344, 453] on p "‌" at bounding box center [243, 447] width 350 height 18
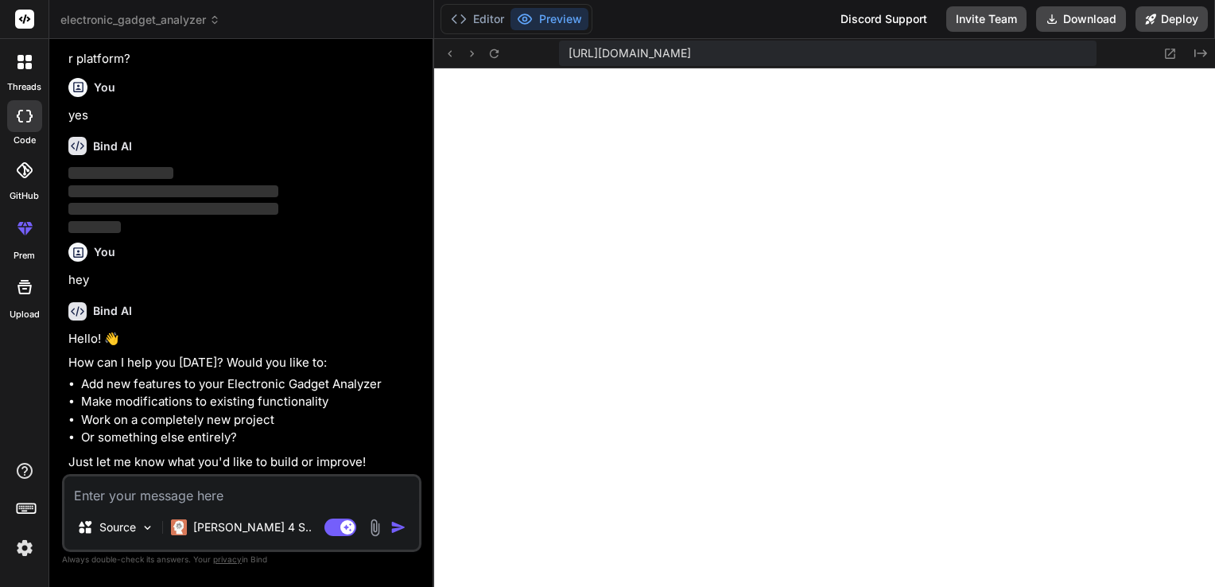
type textarea "x"
click at [231, 502] on textarea at bounding box center [241, 490] width 355 height 29
click at [410, 320] on div "Bind AI" at bounding box center [243, 311] width 350 height 18
click at [124, 502] on textarea at bounding box center [241, 490] width 355 height 29
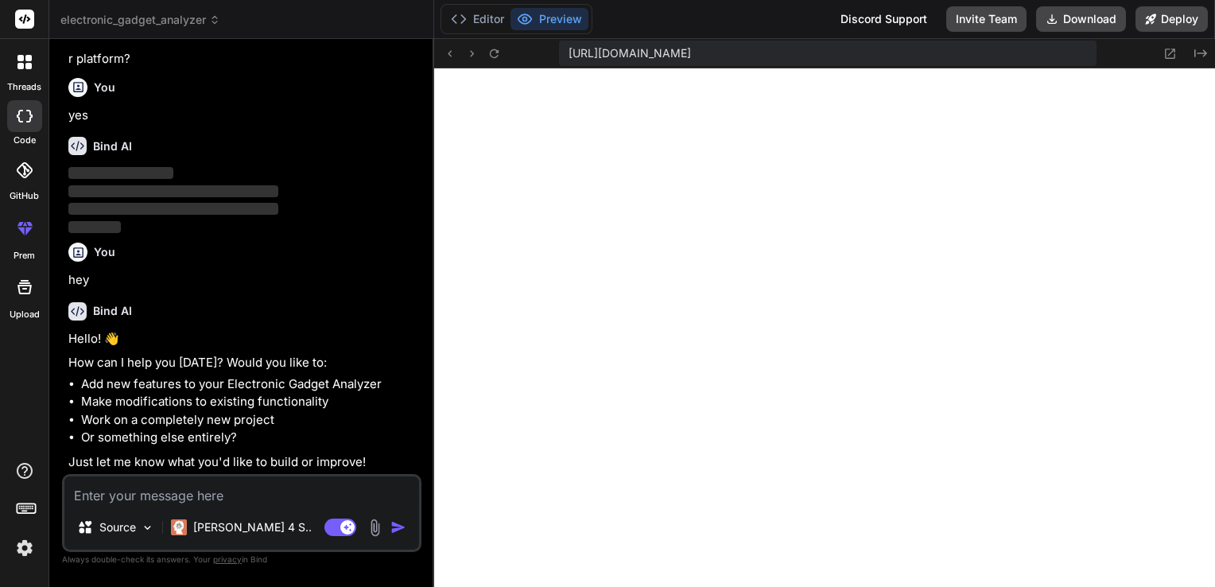
type textarea "i"
type textarea "x"
type textarea "i"
type textarea "x"
type textarea "i c"
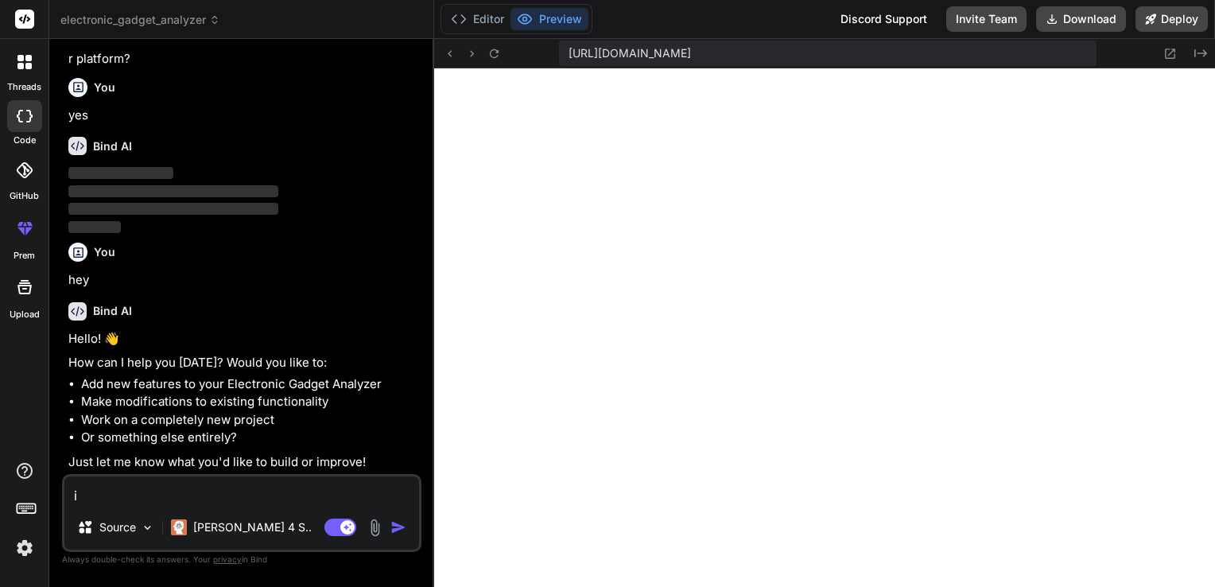
type textarea "x"
type textarea "i"
type textarea "x"
type textarea "i c"
type textarea "x"
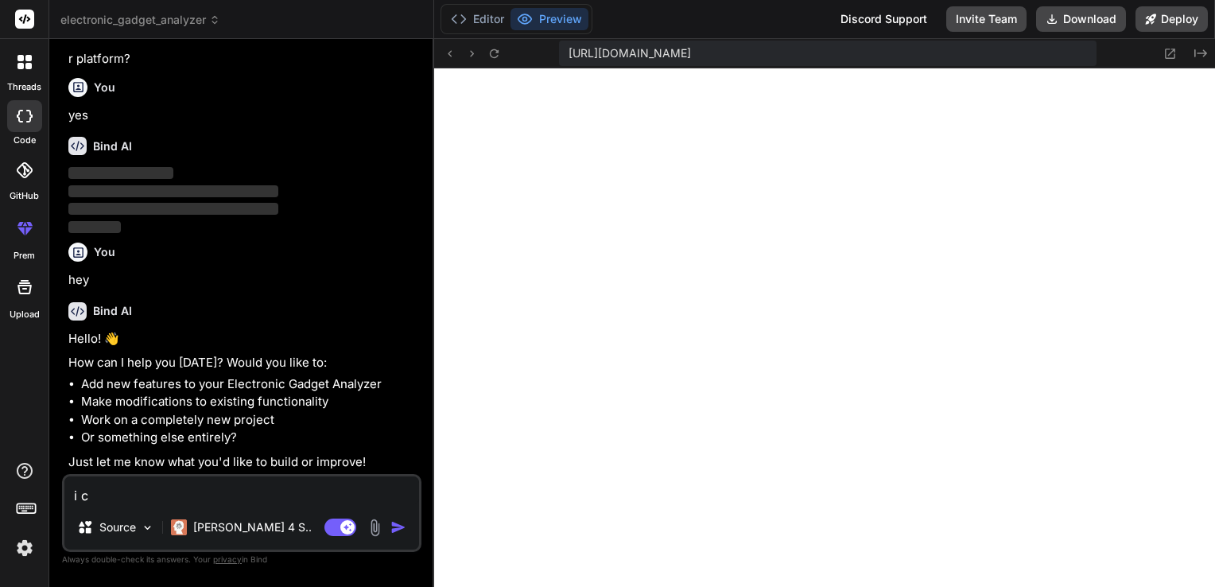
type textarea "i ca"
type textarea "x"
type textarea "i can"
type textarea "x"
type textarea "i cant"
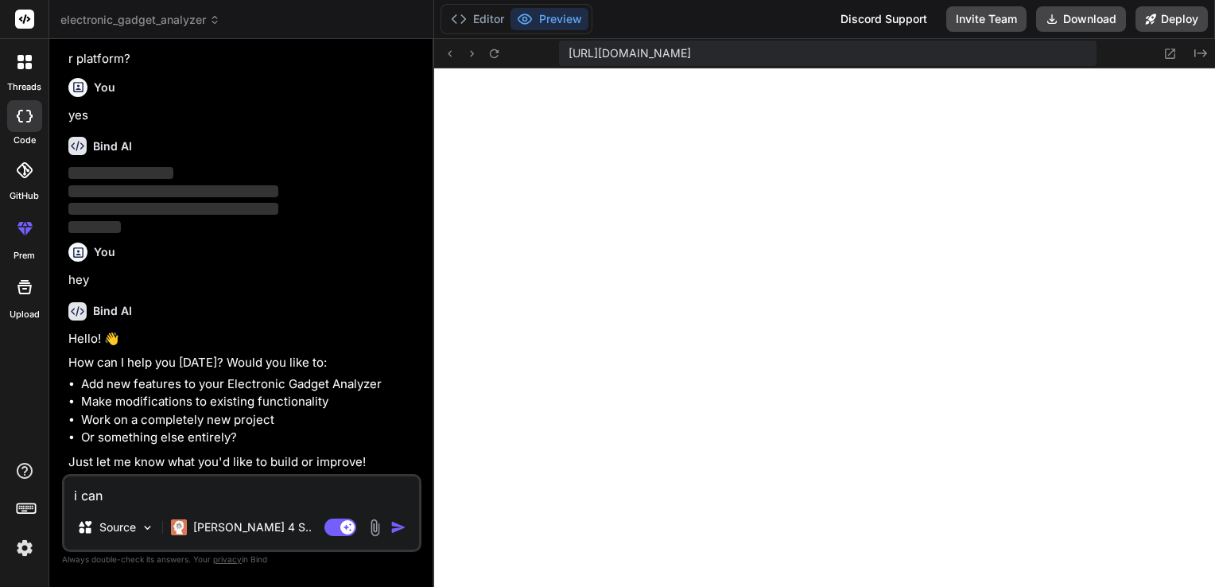
type textarea "x"
type textarea "i cant"
type textarea "x"
type textarea "i cant s"
type textarea "x"
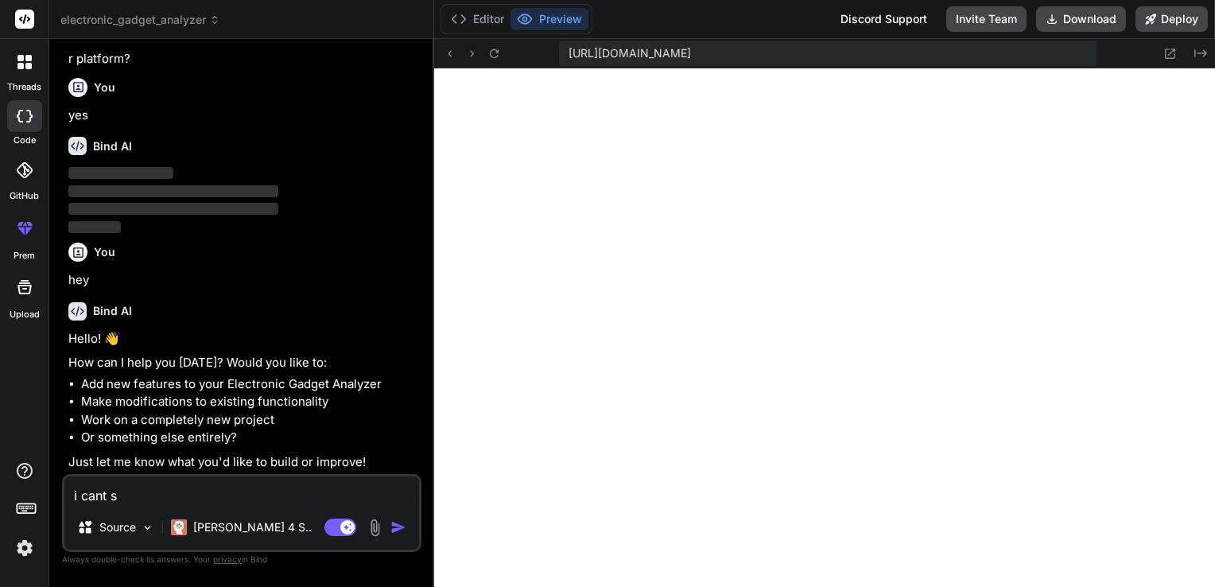
type textarea "i cant se"
type textarea "x"
type textarea "i cant see"
type textarea "x"
type textarea "i cant see"
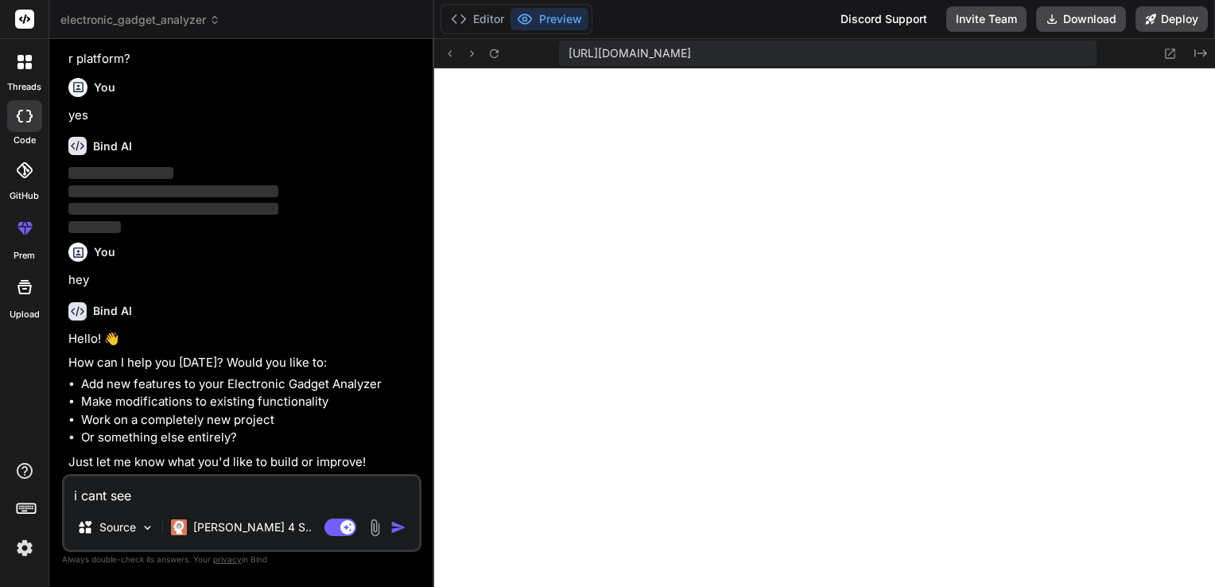
type textarea "x"
type textarea "i cant see t"
type textarea "x"
type textarea "i cant see th"
type textarea "x"
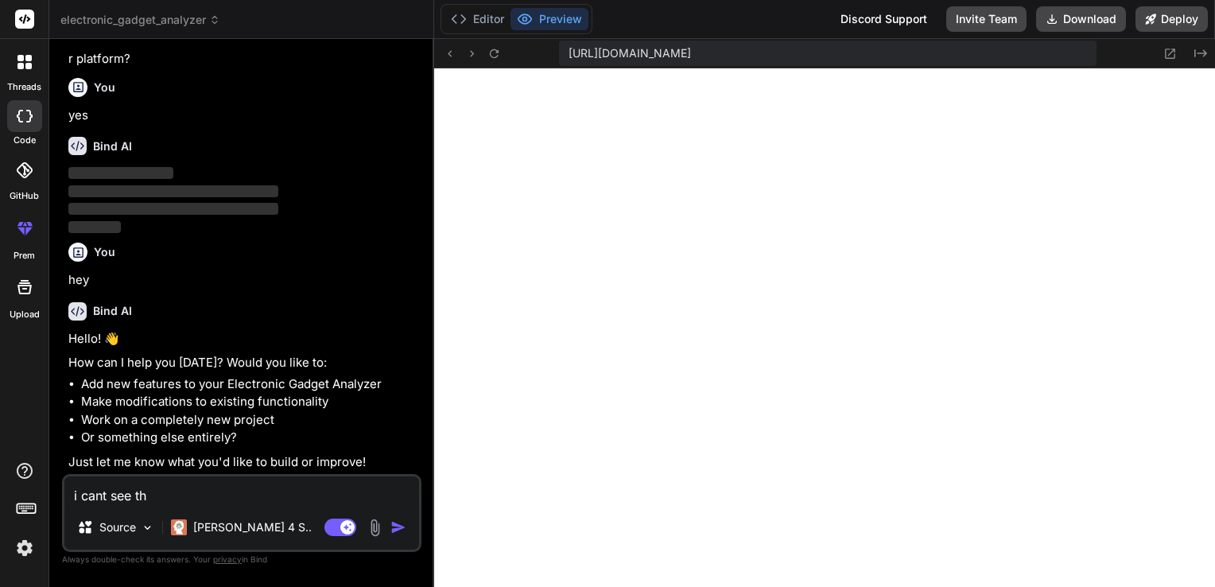
type textarea "i cant see the"
type textarea "x"
type textarea "i cant see the"
type textarea "x"
type textarea "i cant see the p"
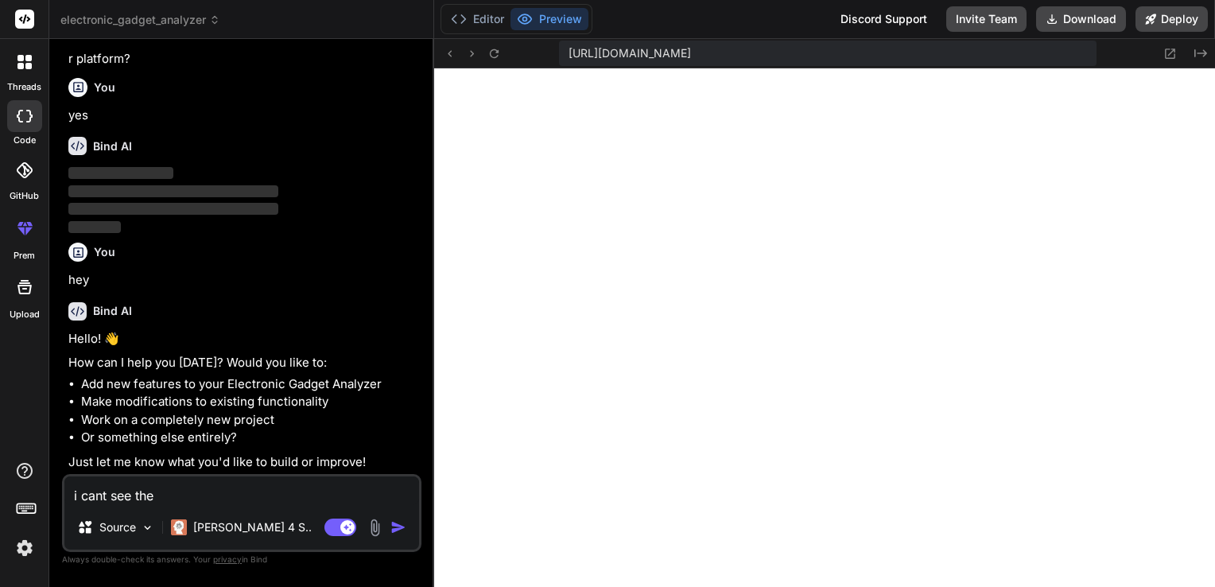
type textarea "x"
type textarea "i cant see the pr"
type textarea "x"
type textarea "i cant see the pre"
type textarea "x"
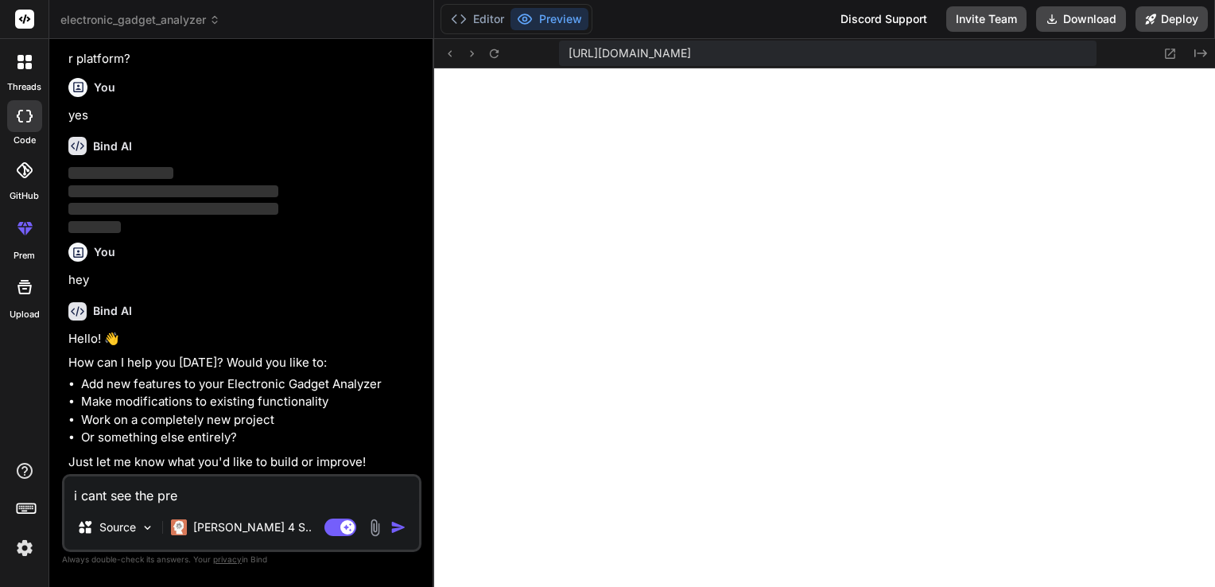
type textarea "i cant see the preb"
type textarea "x"
type textarea "i cant see the pre"
type textarea "x"
type textarea "i cant see the prev"
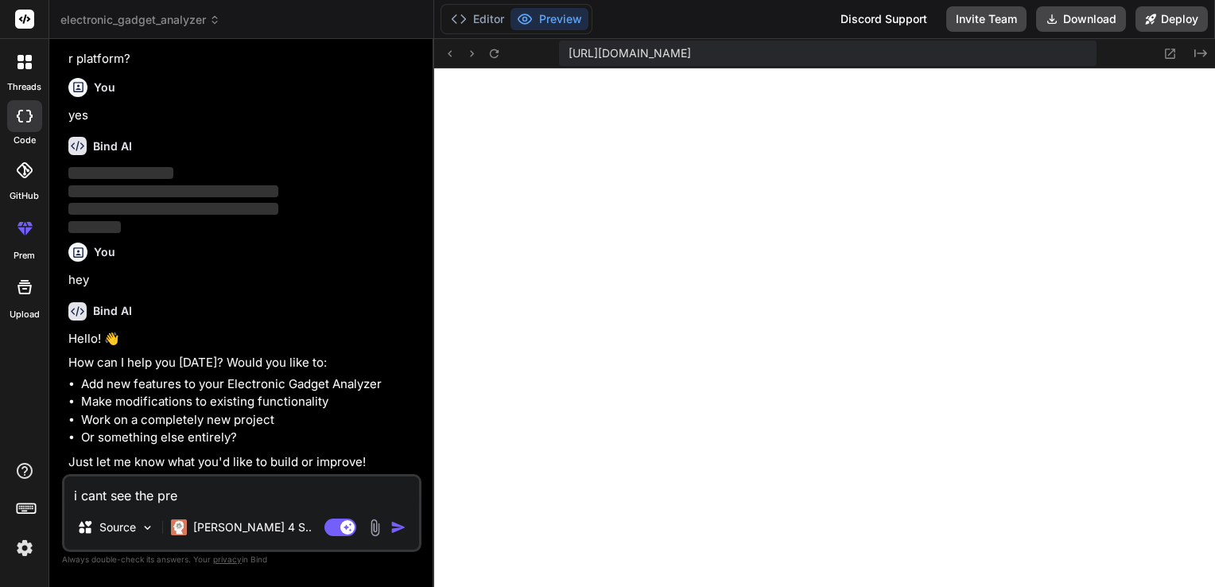
type textarea "x"
type textarea "i cant see the previ"
type textarea "x"
type textarea "i cant see the previe"
type textarea "x"
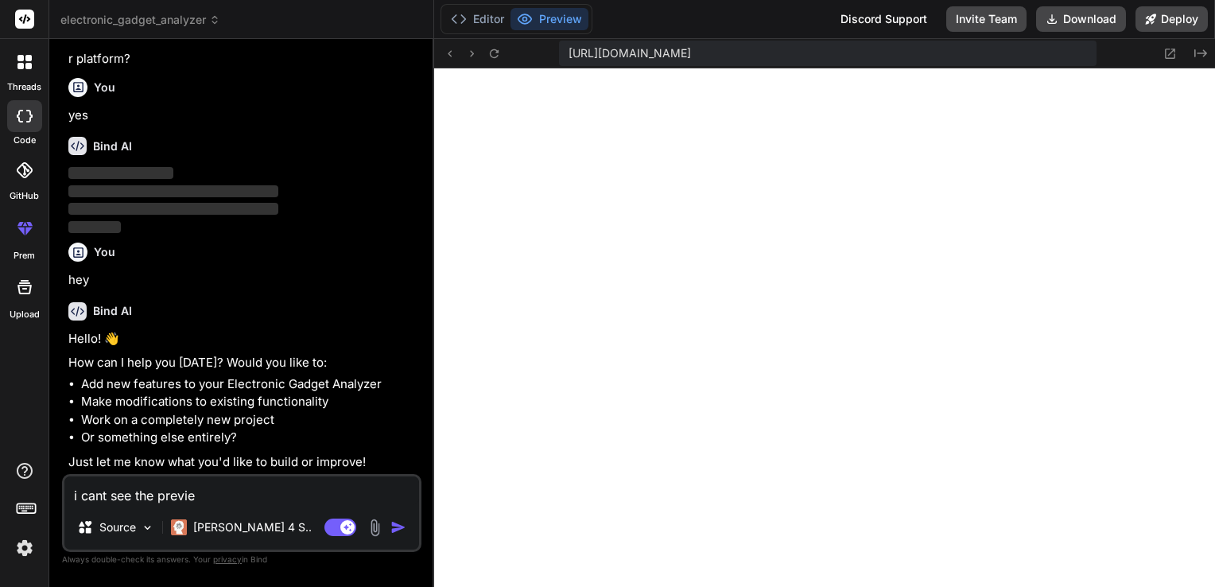
type textarea "i cant see the preview"
type textarea "x"
type textarea "i cant see the preview"
type textarea "x"
type textarea "i cant see the preview o"
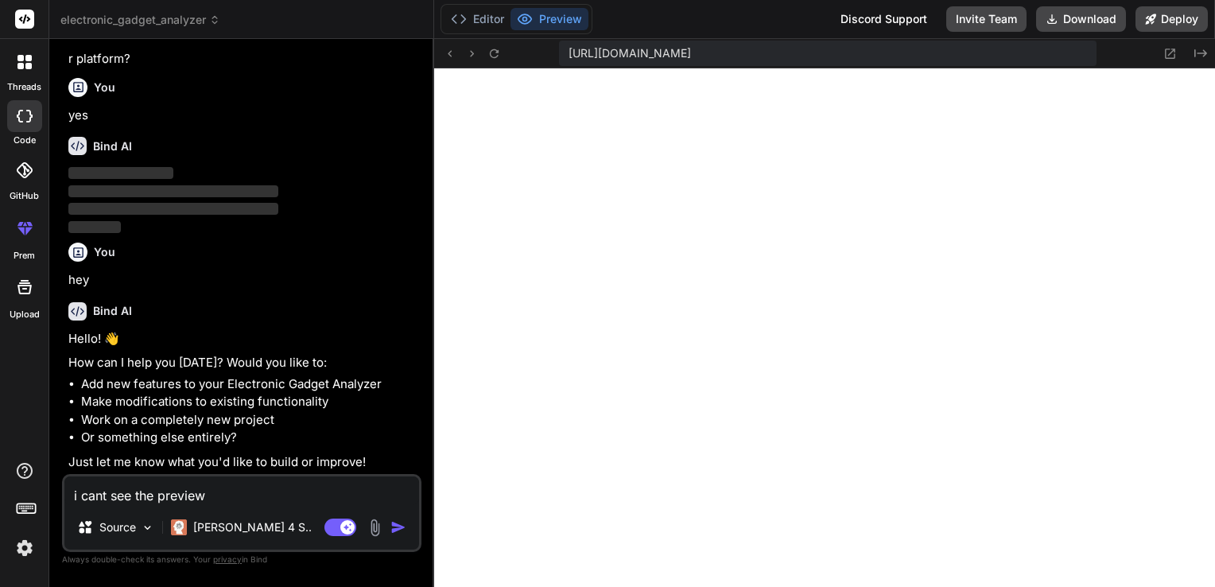
type textarea "x"
type textarea "i cant see the preview of"
type textarea "x"
type textarea "i cant see the preview of"
type textarea "x"
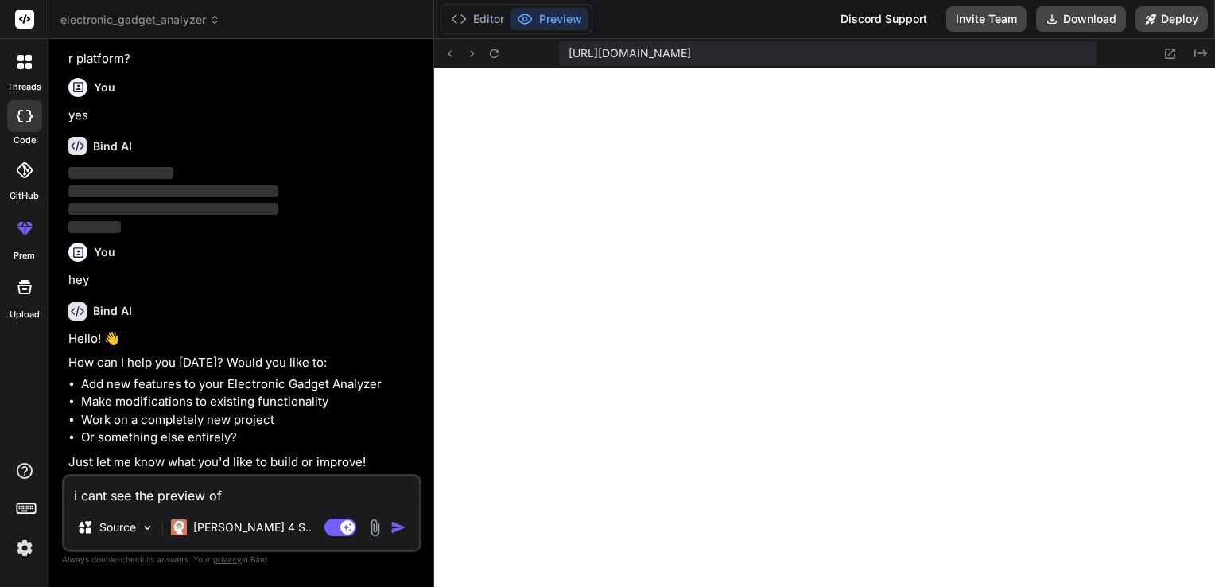
type textarea "i cant see the preview of m"
type textarea "x"
type textarea "i cant see the preview of my"
type textarea "x"
type textarea "i cant see the preview of my"
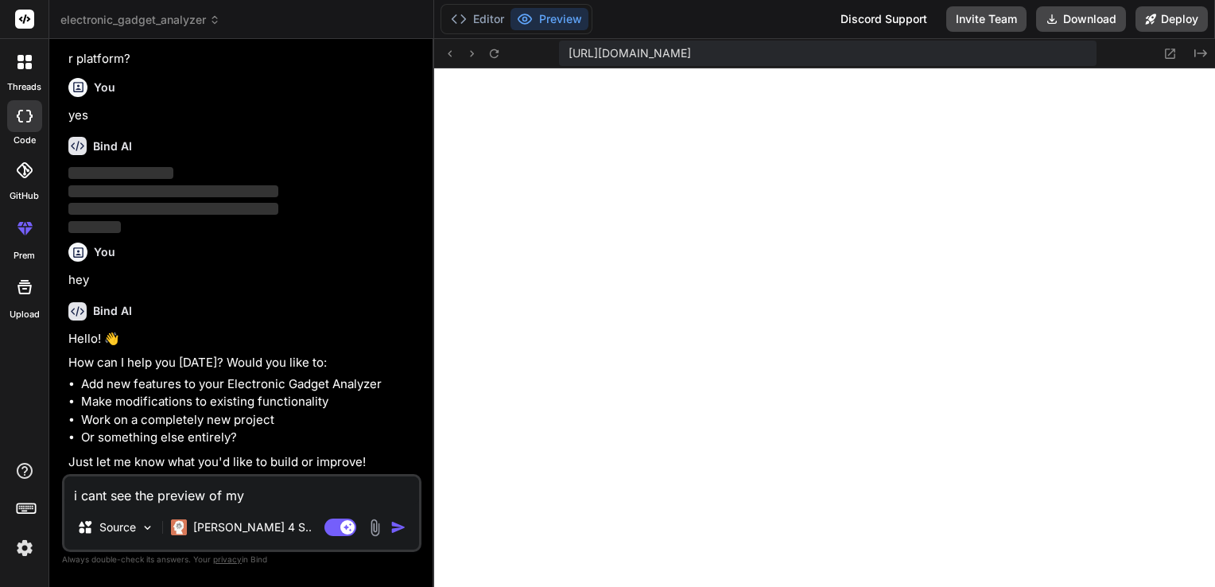
type textarea "x"
type textarea "i cant see the preview of my e"
type textarea "x"
type textarea "i cant see the preview of my el"
type textarea "x"
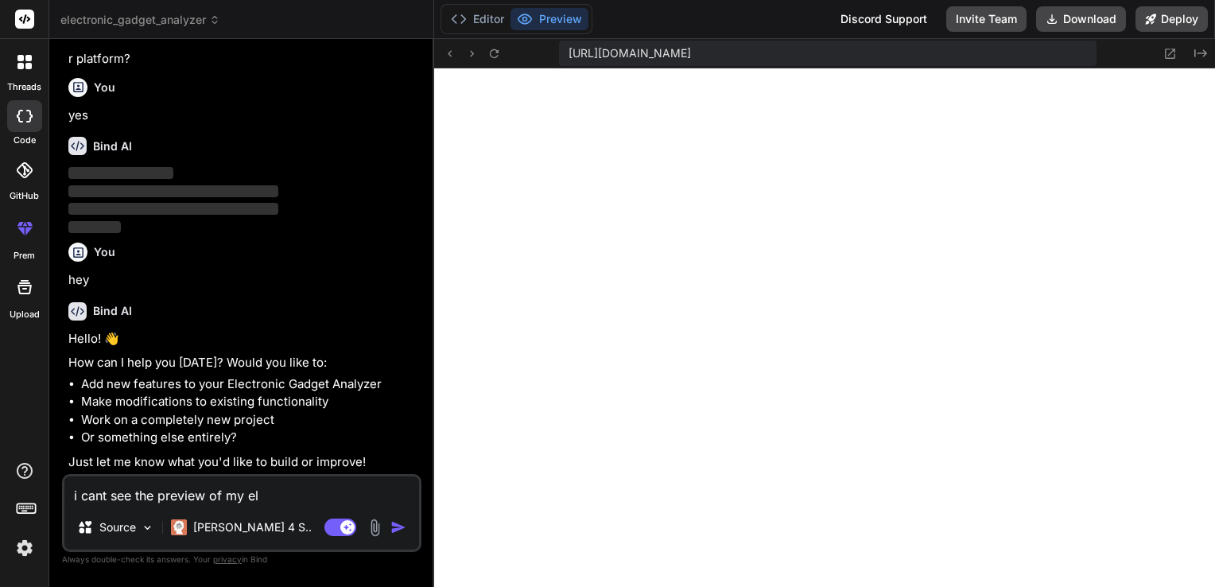
type textarea "i cant see the preview of my ele"
type textarea "x"
type textarea "i cant see the preview of my elec"
type textarea "x"
type textarea "i cant see the preview of my elect"
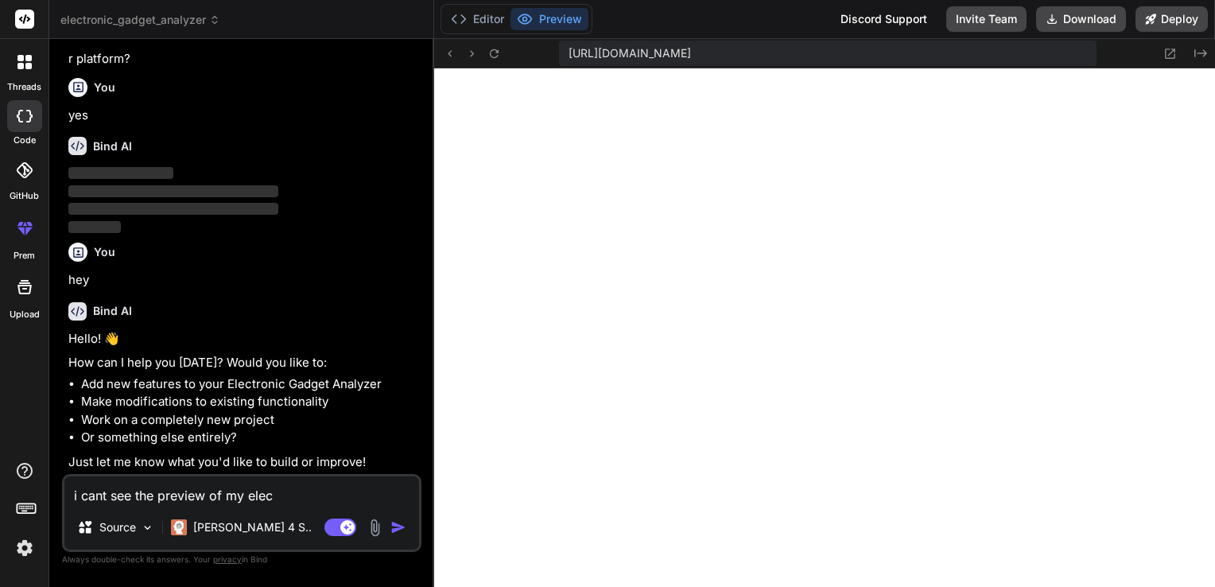
type textarea "x"
type textarea "i cant see the preview of my electr"
type textarea "x"
type textarea "i cant see the preview of my electro"
type textarea "x"
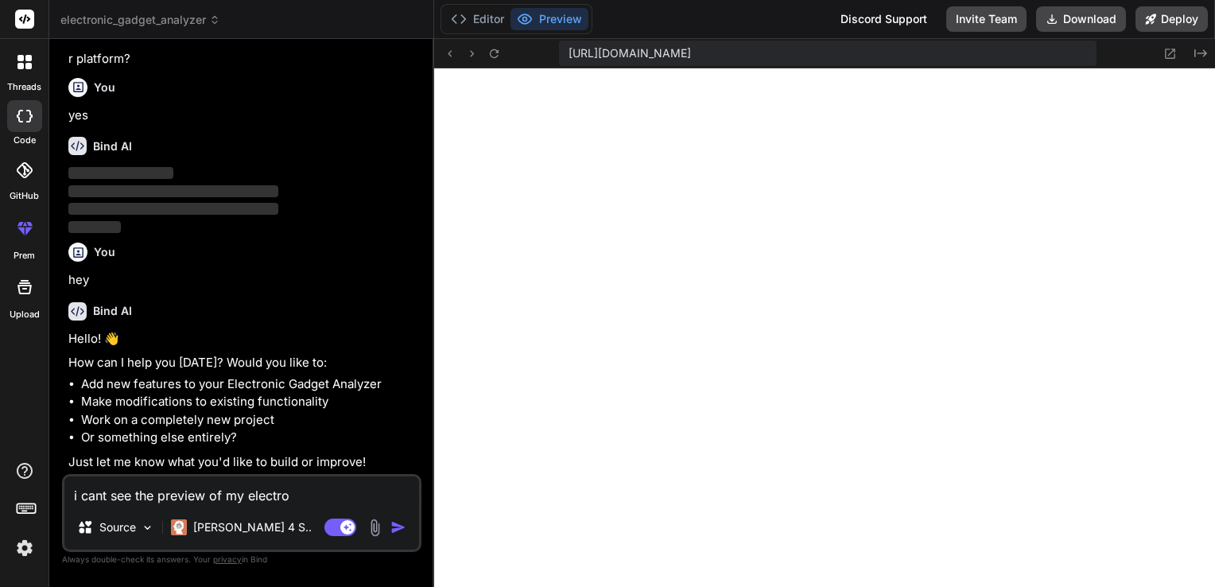
type textarea "i cant see the preview of my electron"
type textarea "x"
type textarea "i cant see the preview of my electroni"
type textarea "x"
type textarea "i cant see the preview of my electronic"
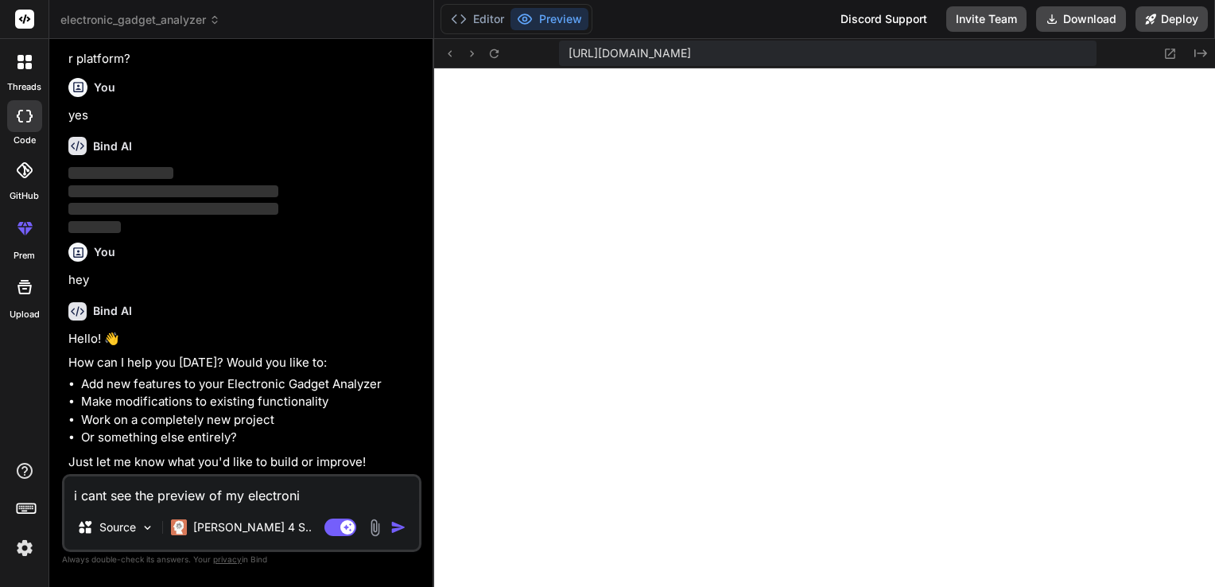
type textarea "x"
type textarea "i cant see the preview of my electronic"
type textarea "x"
type textarea "i cant see the preview of my electronic g"
type textarea "x"
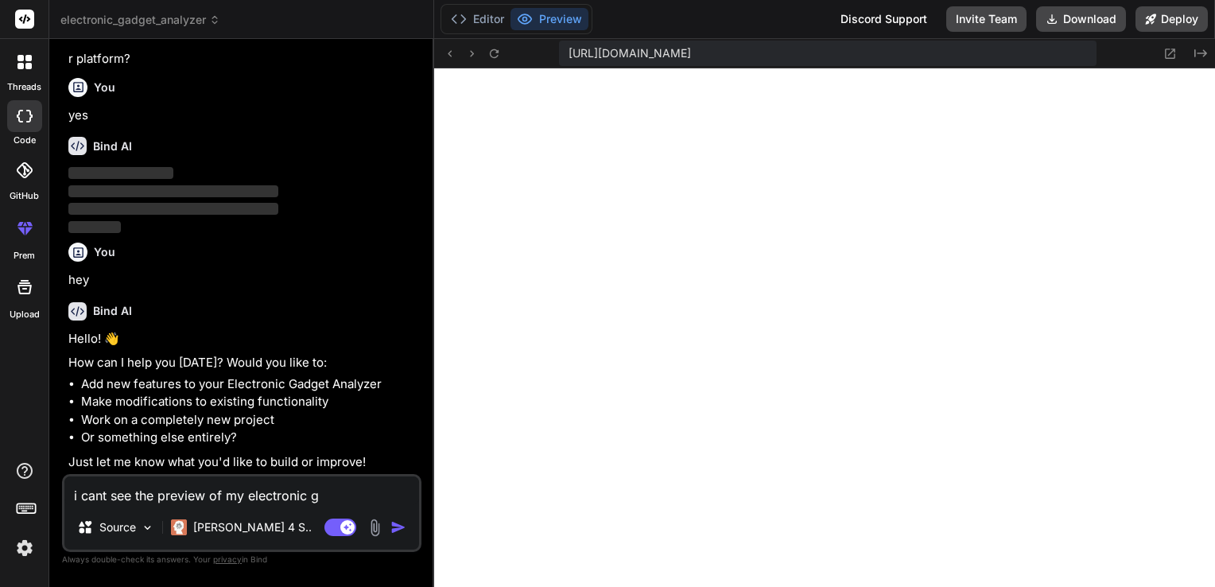
type textarea "i cant see the preview of my electronic ga"
type textarea "x"
type textarea "i cant see the preview of my electronic gad"
type textarea "x"
type textarea "i cant see the preview of my electronic gadg"
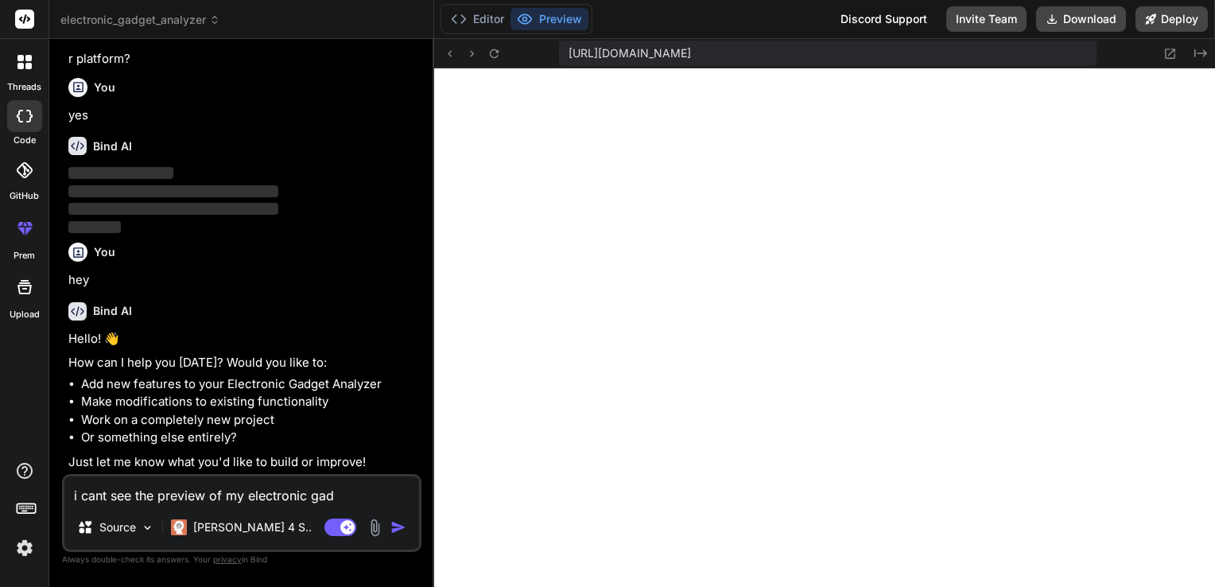
type textarea "x"
type textarea "i cant see the preview of my electronic gadge"
type textarea "x"
type textarea "i cant see the preview of my electronic gadget"
type textarea "x"
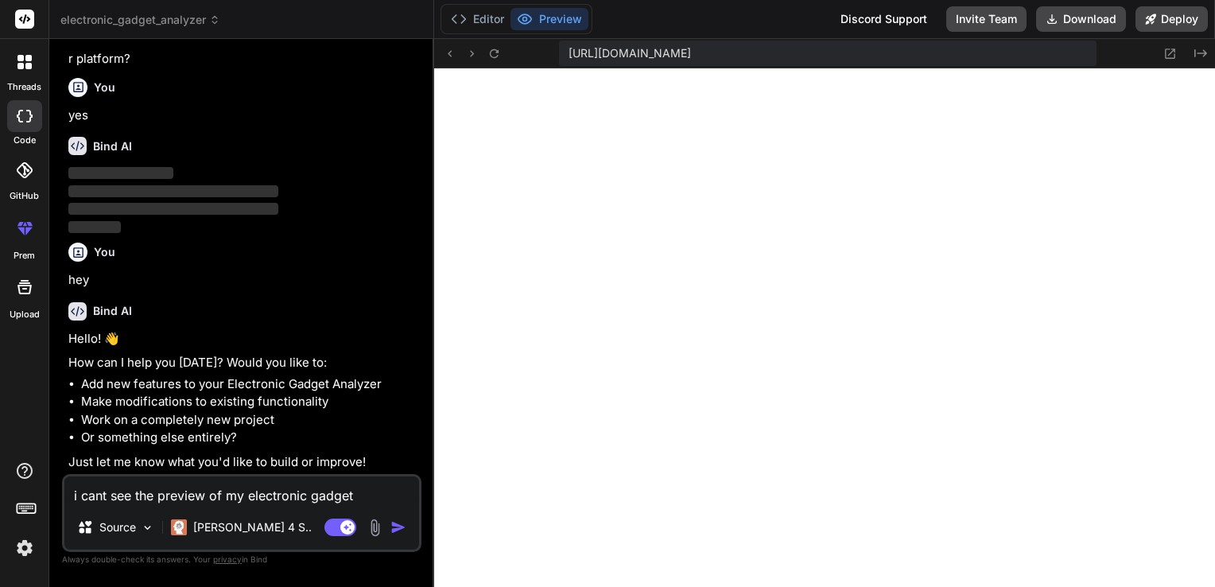
type textarea "i cant see the preview of my electronic gadget"
type textarea "x"
type textarea "i cant see the preview of my electronic gadget n"
type textarea "x"
type textarea "i cant see the preview of my electronic gadget"
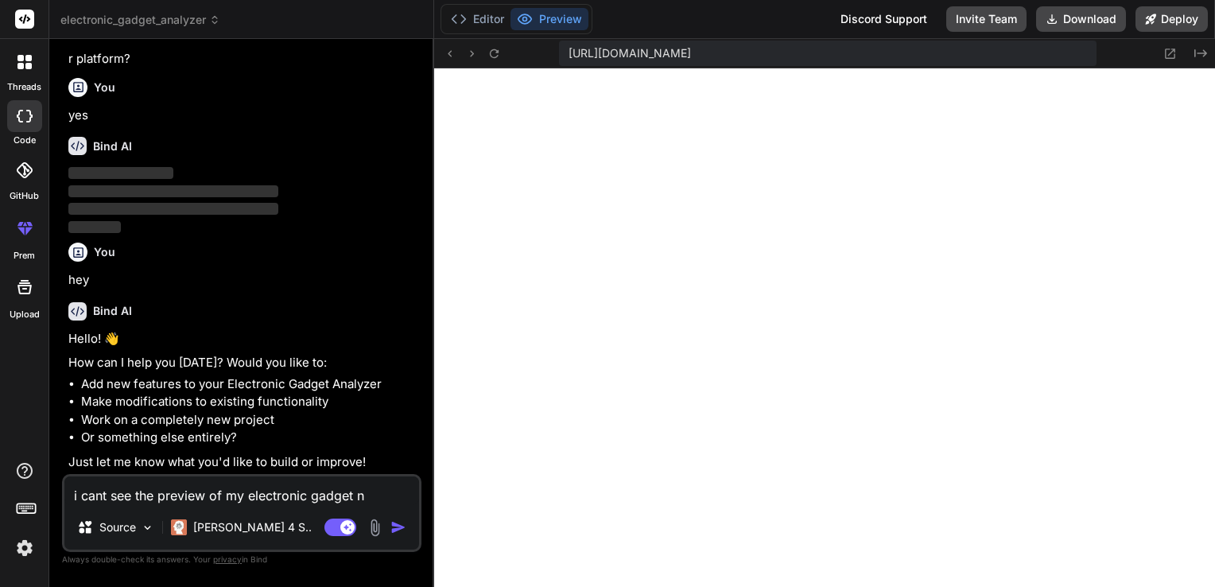
type textarea "x"
type textarea "i cant see the preview of my electronic gadget a"
type textarea "x"
type textarea "i cant see the preview of my electronic gadget an"
type textarea "x"
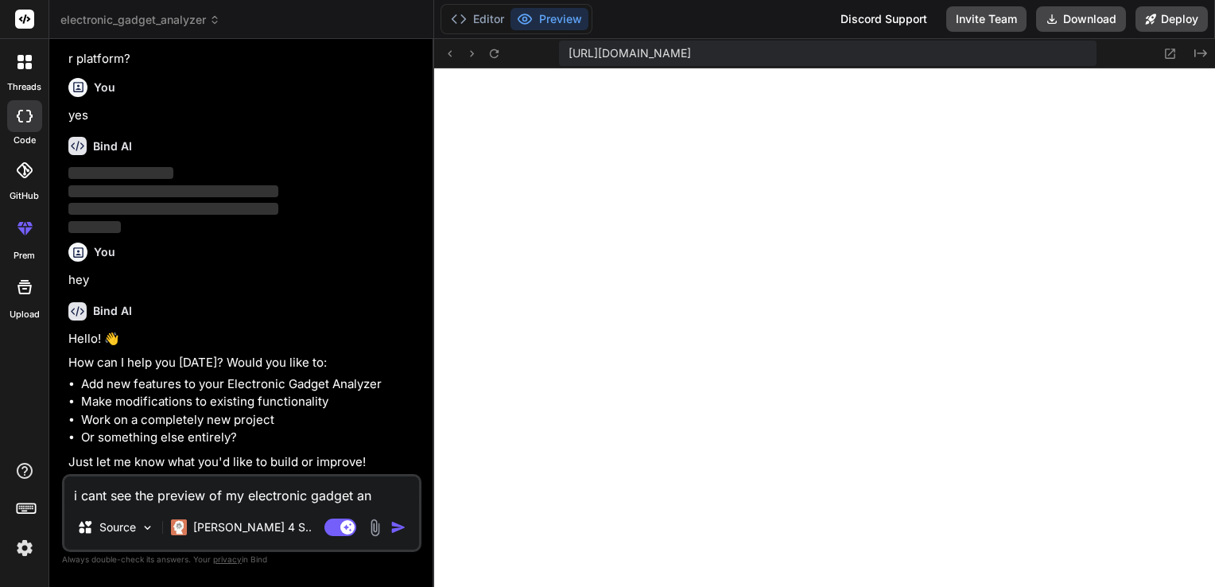
type textarea "i cant see the preview of my electronic gadget ana"
type textarea "x"
type textarea "i cant see the preview of my electronic gadget anal"
type textarea "x"
type textarea "i cant see the preview of my electronic gadget analy"
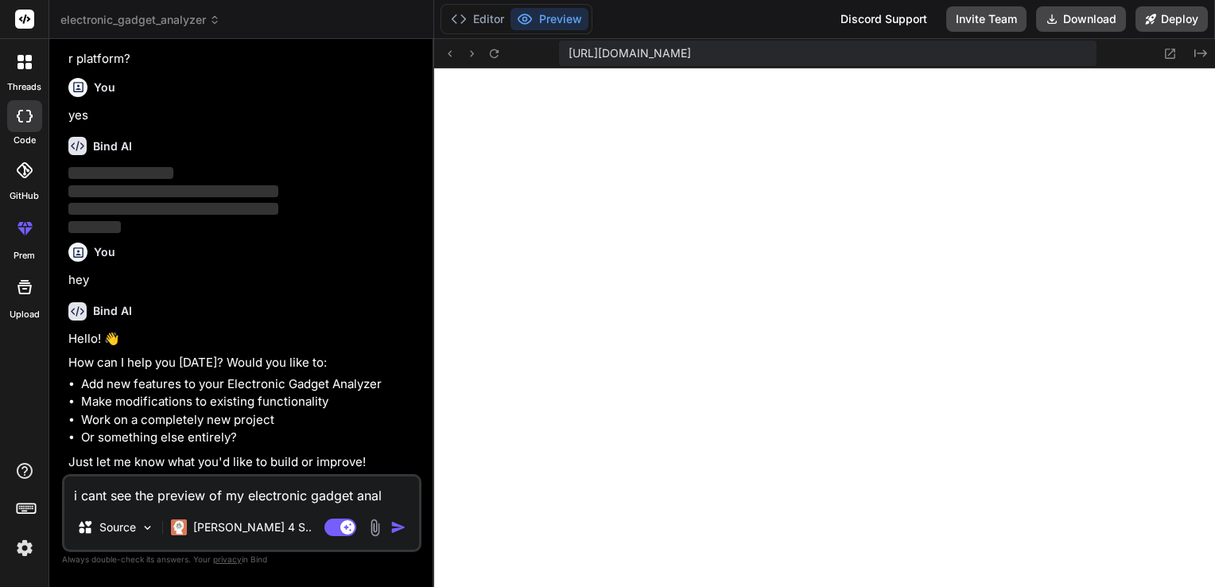
type textarea "x"
type textarea "i cant see the preview of my electronic gadget analys"
type textarea "x"
type textarea "i cant see the preview of my electronic gadget analysz"
type textarea "x"
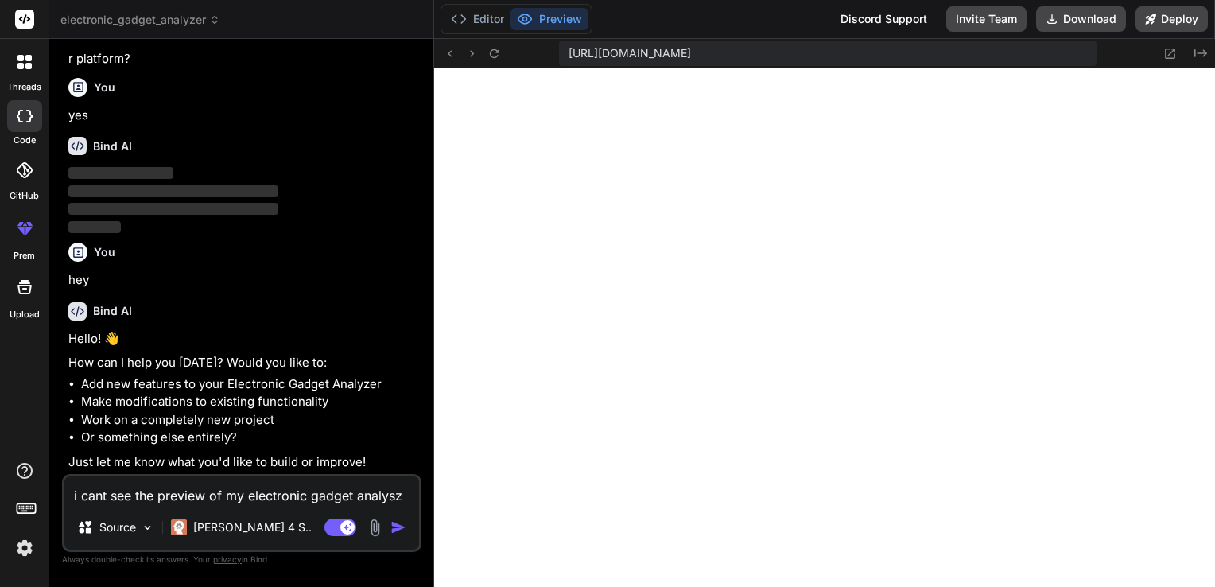
type textarea "i cant see the preview of my electronic gadget analysze"
type textarea "x"
type textarea "i cant see the preview of my electronic gadget analyszer"
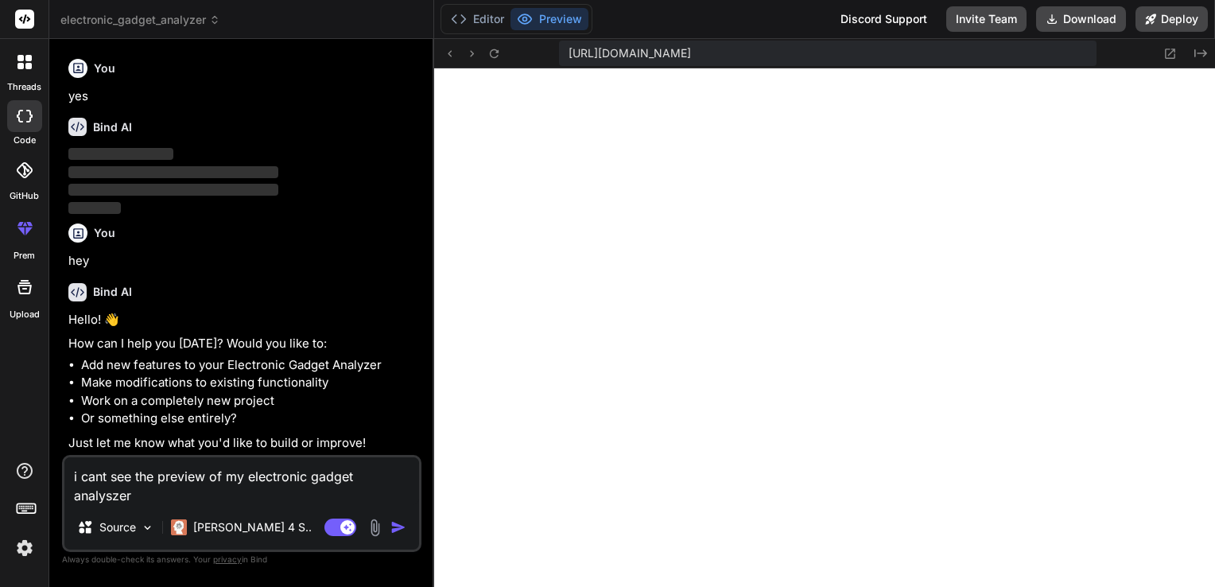
type textarea "x"
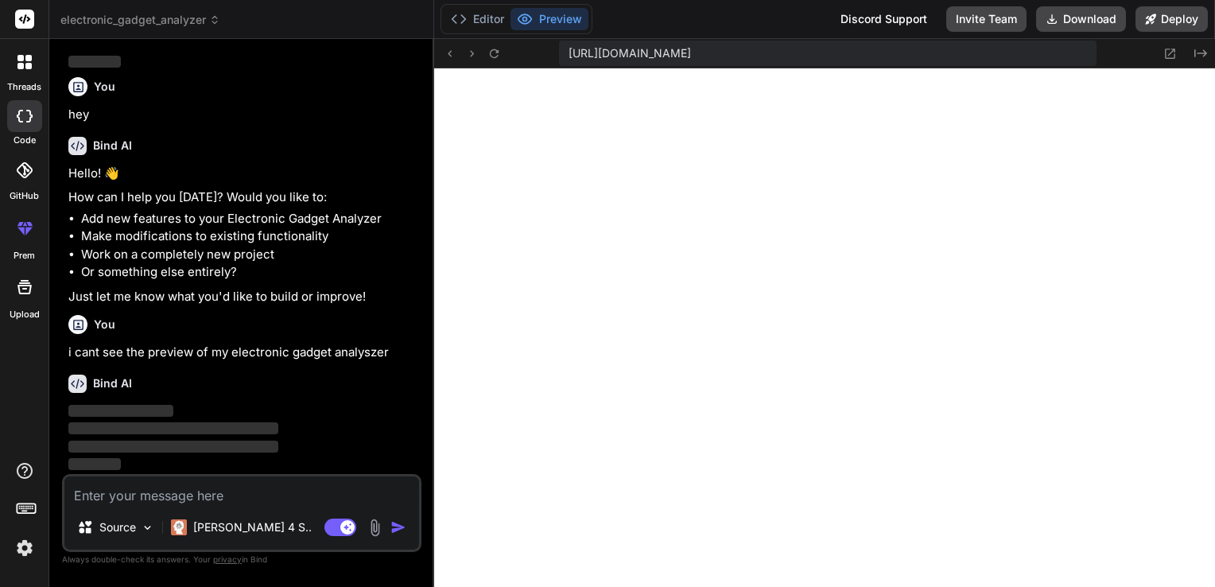
scroll to position [1591, 0]
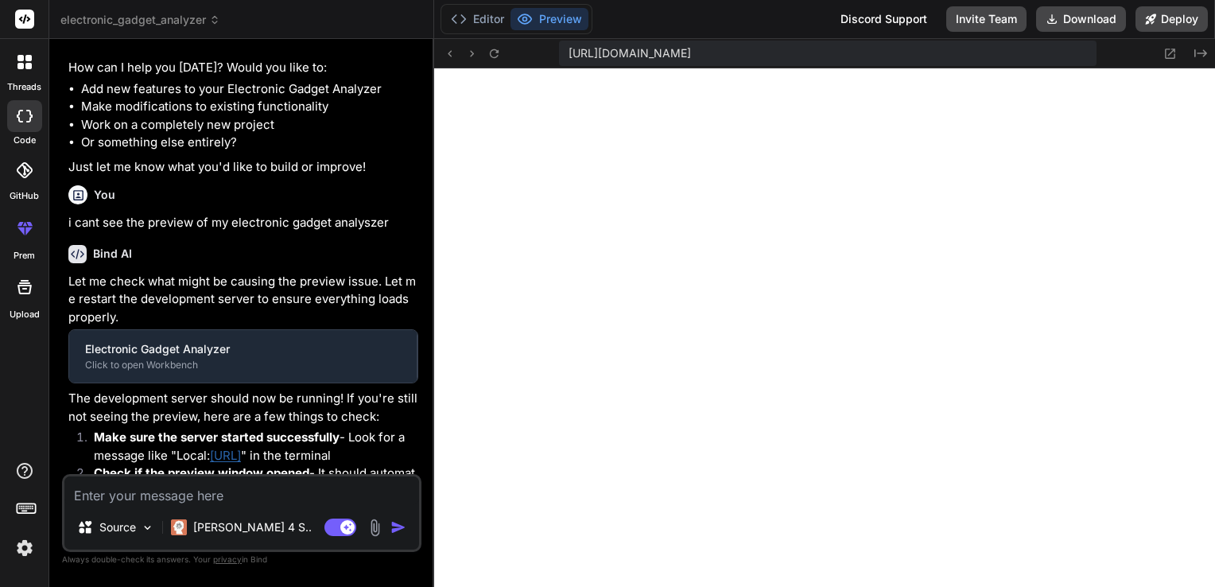
type textarea "x"
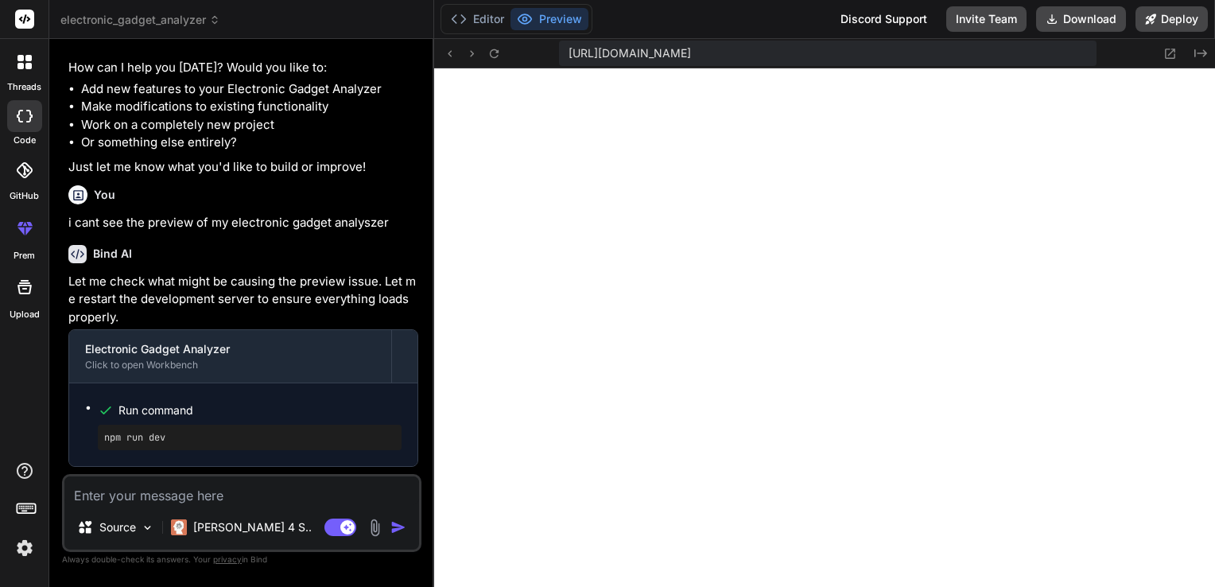
scroll to position [1556, 0]
click at [393, 232] on div "You i cant see the preview of my electronic gadget analyszer" at bounding box center [243, 205] width 350 height 53
click at [393, 327] on p "Let me check what might be causing the preview issue. Let me restart the develo…" at bounding box center [243, 300] width 350 height 54
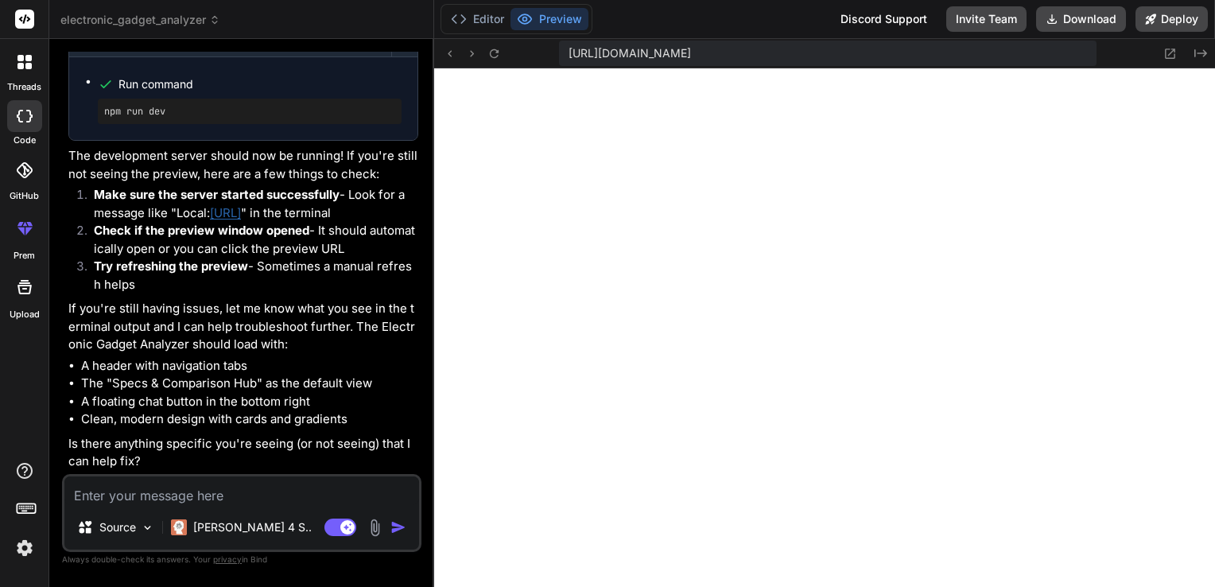
scroll to position [2045, 0]
click at [241, 211] on link "http://localhost:5173" at bounding box center [225, 212] width 31 height 15
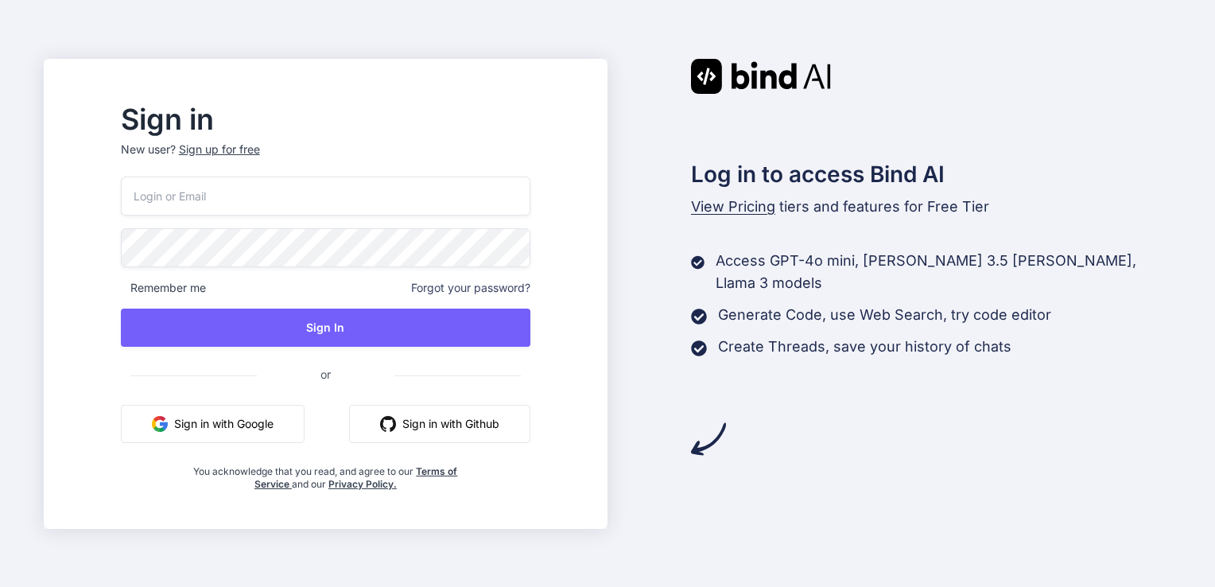
click at [289, 446] on div "Remember me Forgot your password? Sign In or Sign in with Google Sign in with G…" at bounding box center [325, 333] width 409 height 314
click at [283, 435] on button "Sign in with Google" at bounding box center [213, 424] width 184 height 38
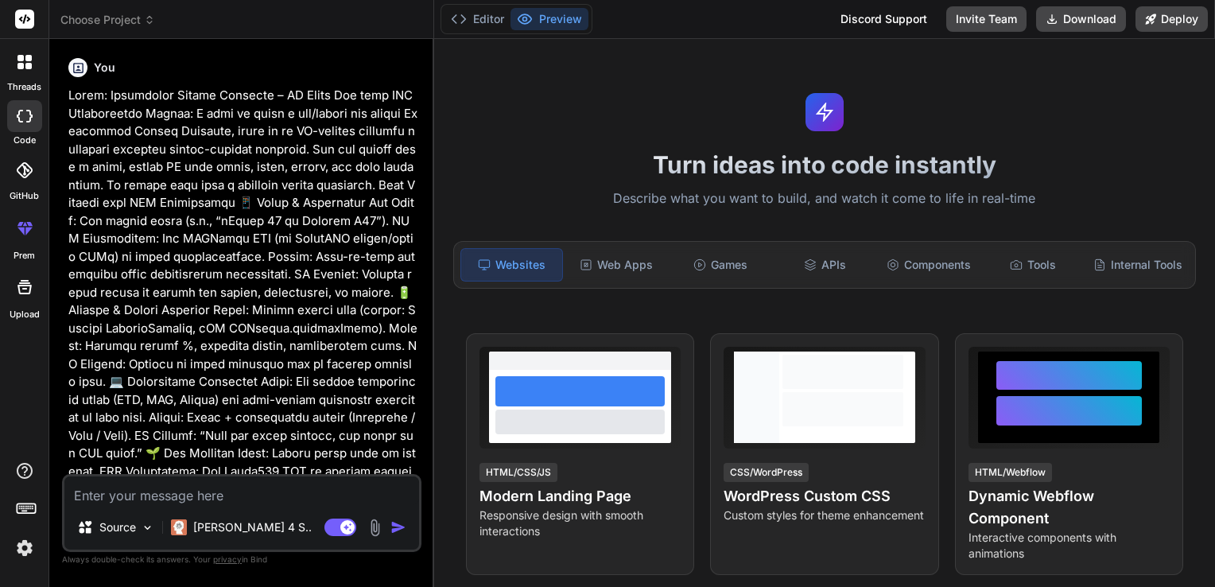
click at [389, 287] on p at bounding box center [243, 454] width 350 height 734
click at [393, 417] on p at bounding box center [243, 454] width 350 height 734
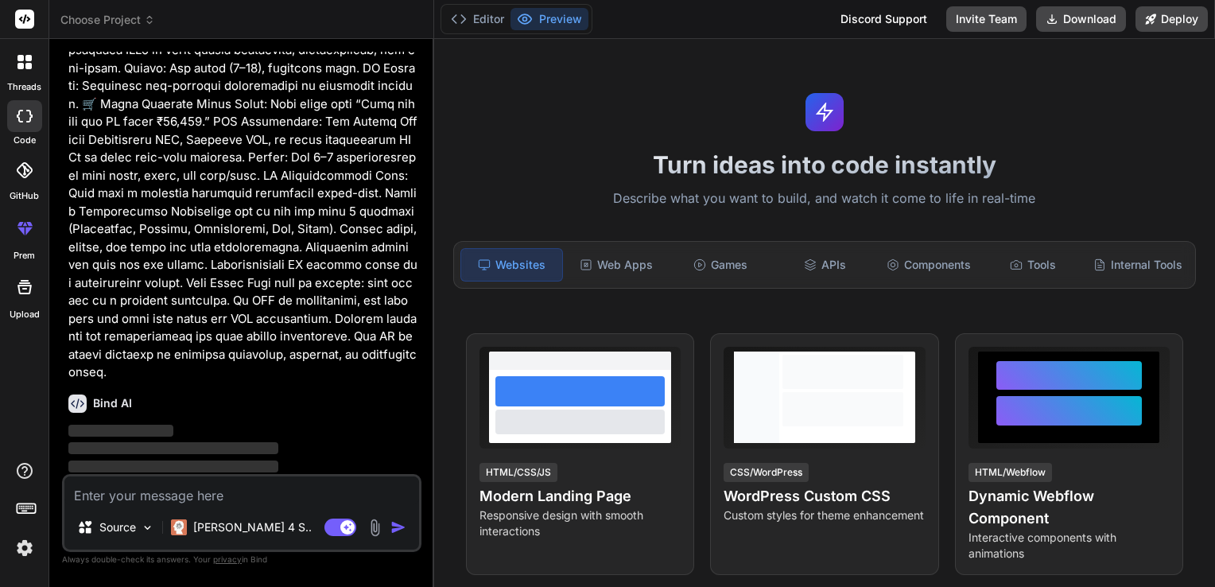
scroll to position [439, 0]
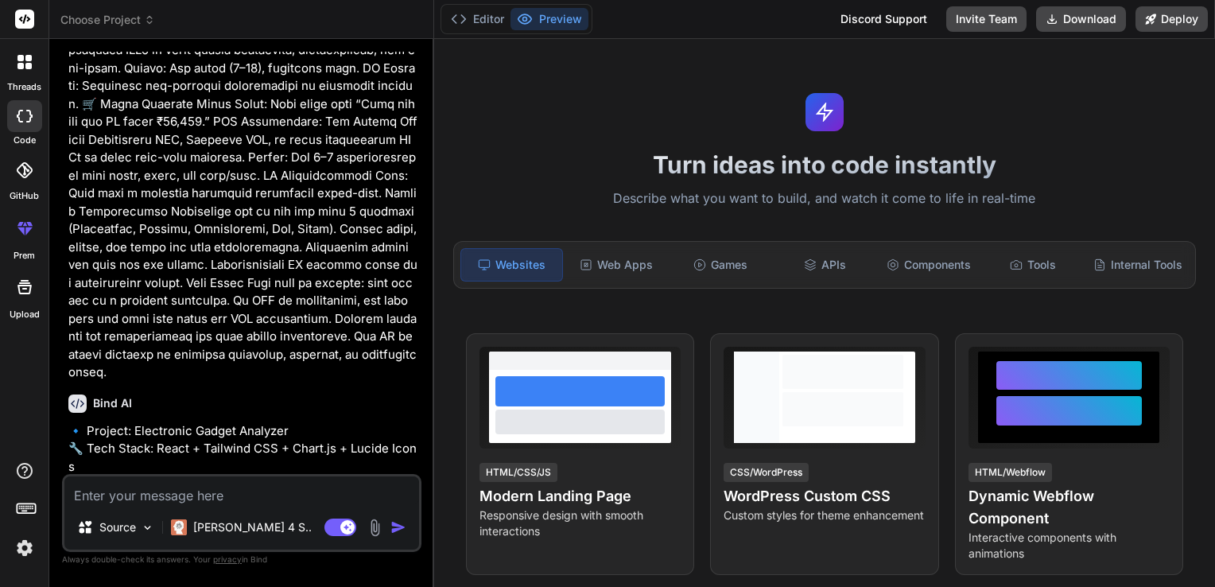
type textarea "x"
click at [315, 455] on p "🔹 Project: Electronic Gadget Analyzer 🔧 Tech Stack: React + Tailwind CSS + Char…" at bounding box center [243, 458] width 350 height 72
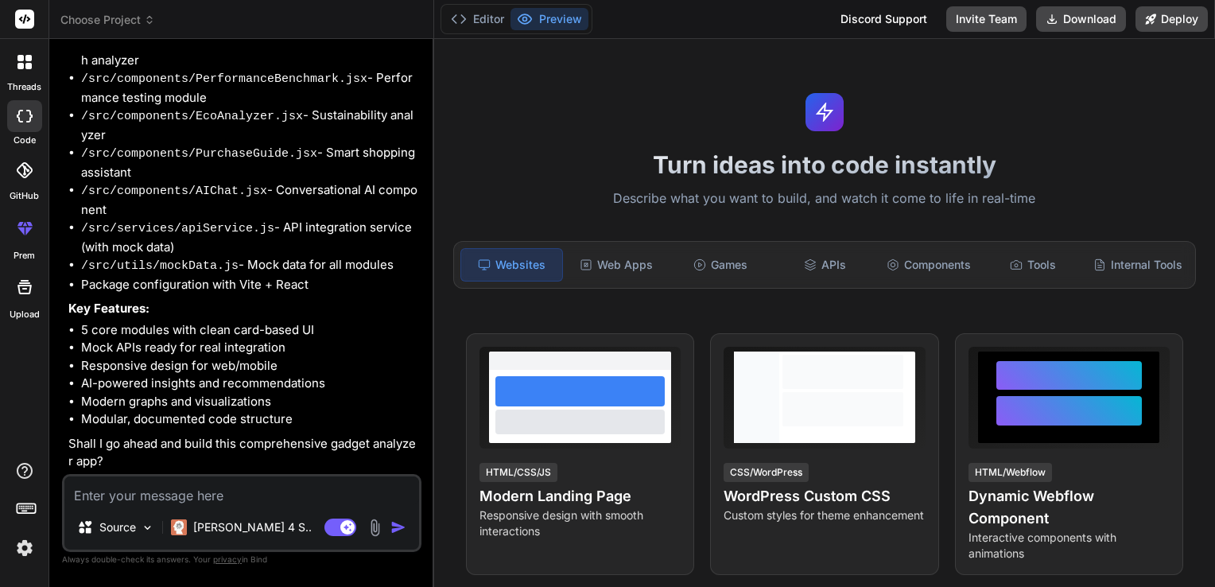
scroll to position [962, 0]
click at [161, 493] on textarea at bounding box center [241, 490] width 355 height 29
type textarea "y"
type textarea "x"
type textarea "ye"
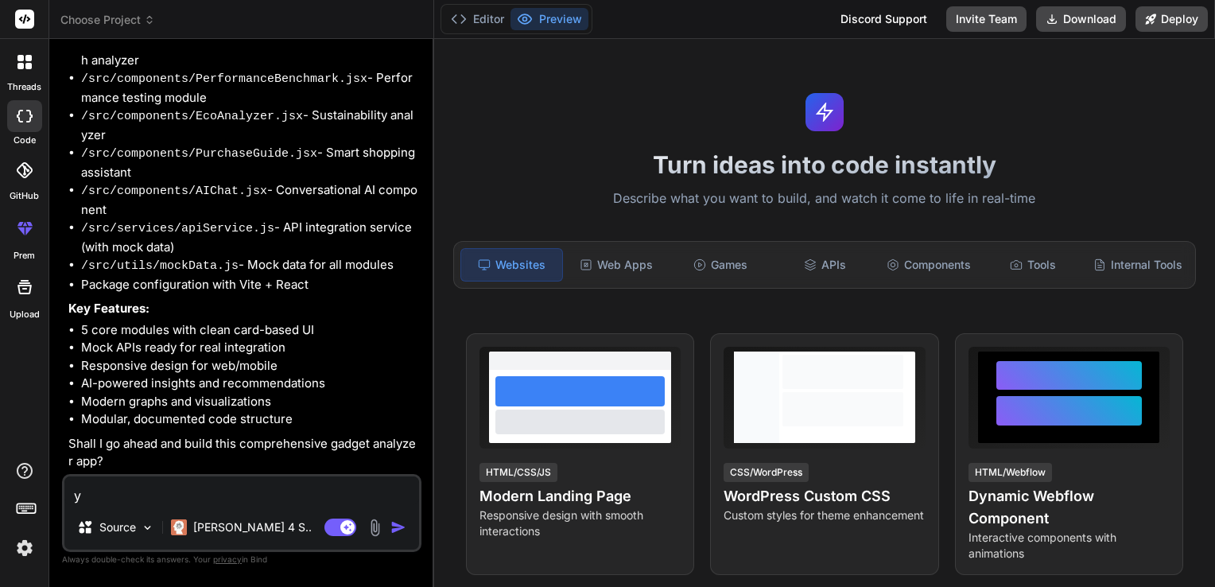
type textarea "x"
type textarea "yes"
type textarea "x"
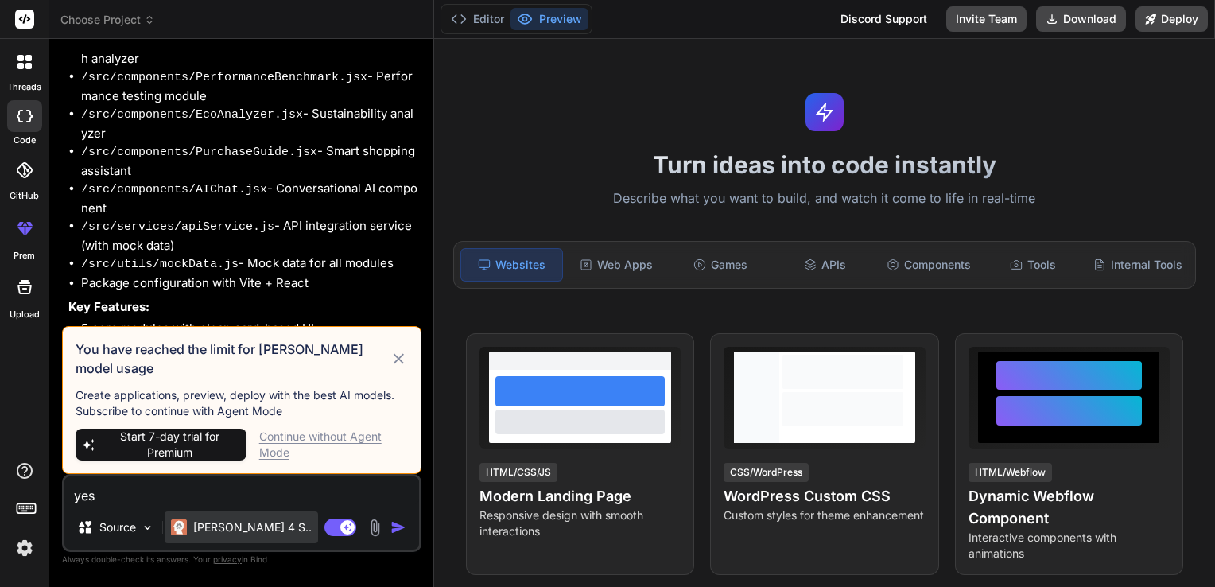
type textarea "yes"
click at [208, 522] on p "[PERSON_NAME] 4 S.." at bounding box center [252, 527] width 118 height 16
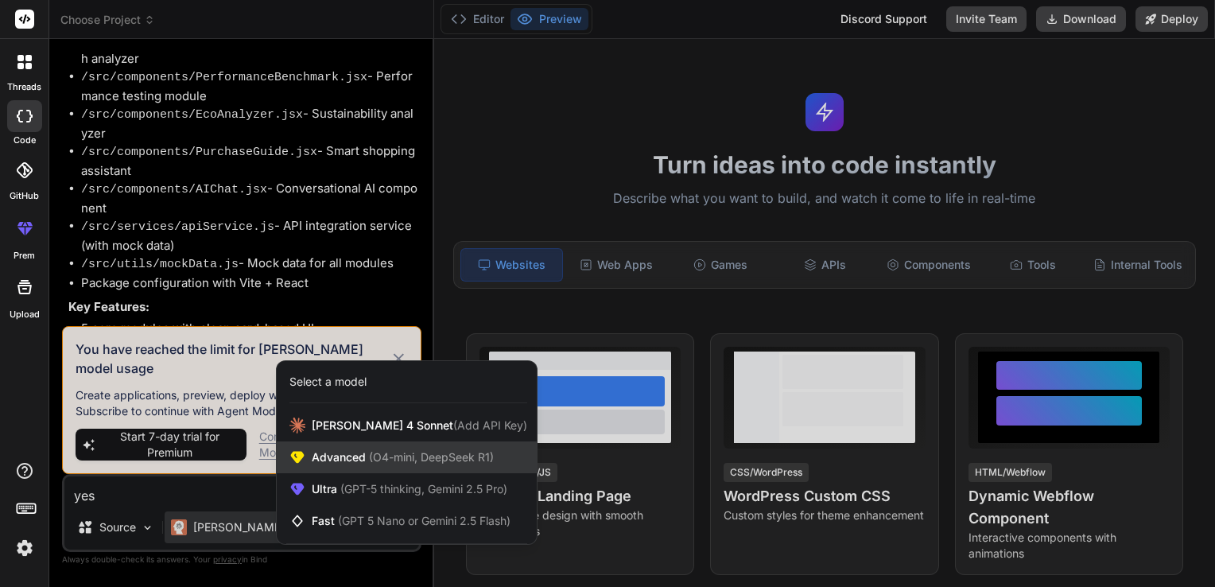
click at [392, 467] on div "Advanced (O4-mini, DeepSeek R1)" at bounding box center [407, 457] width 260 height 32
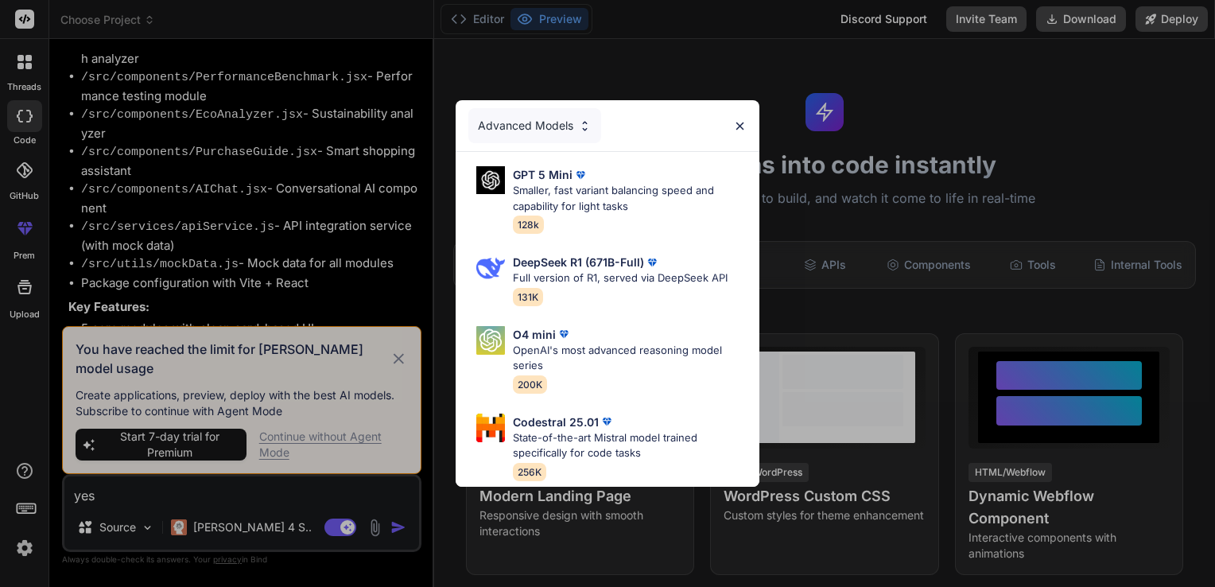
click at [738, 119] on img at bounding box center [740, 126] width 14 height 14
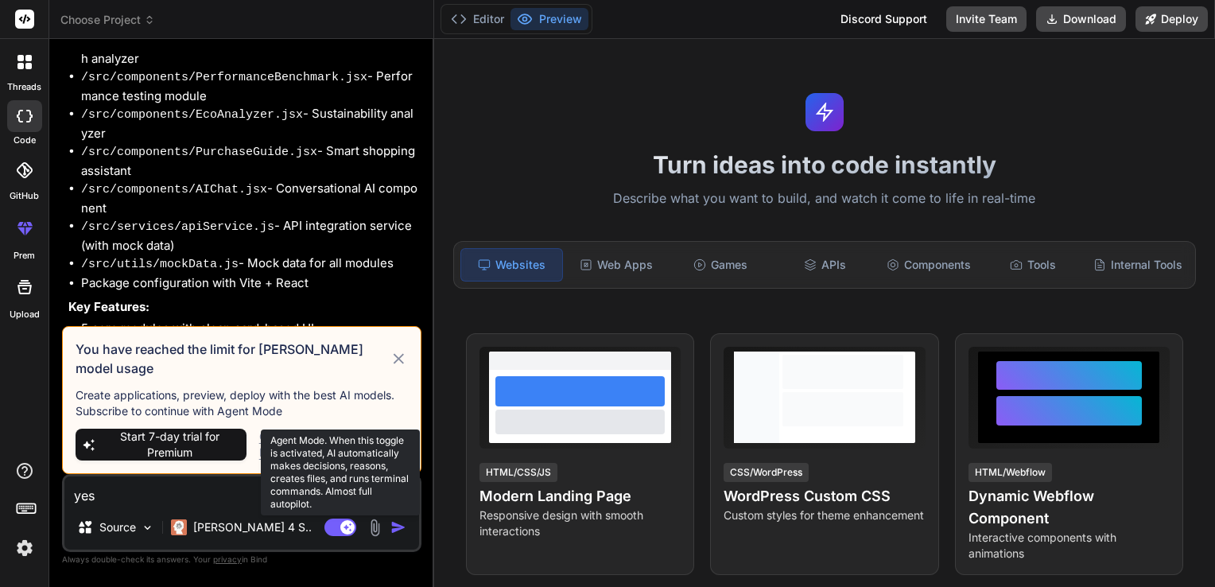
click at [348, 526] on rect at bounding box center [347, 527] width 14 height 14
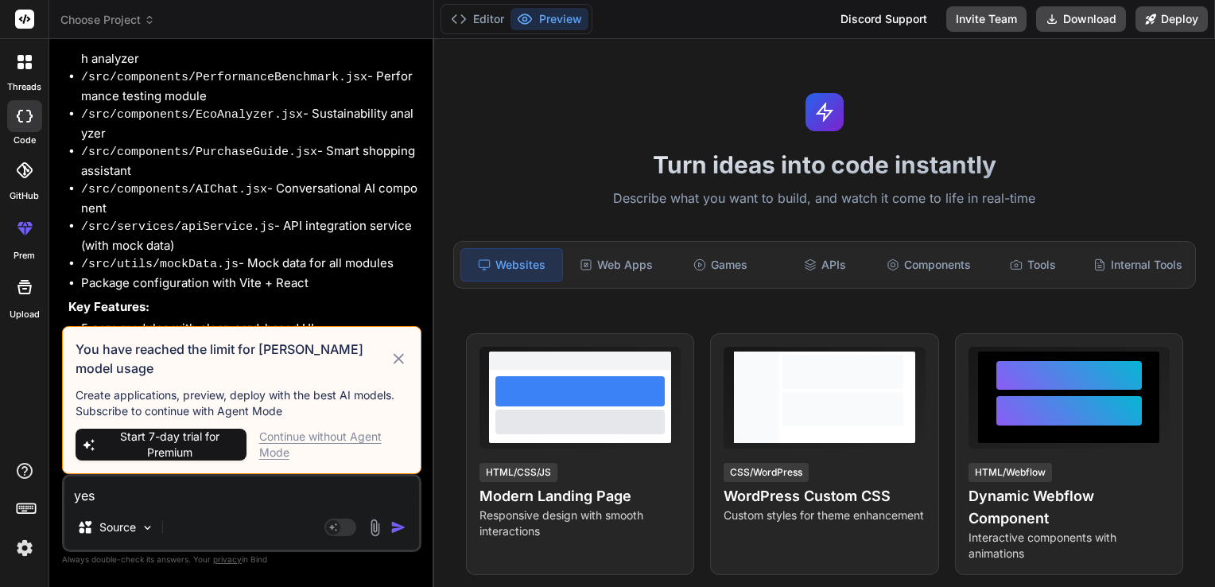
click at [400, 526] on img "button" at bounding box center [398, 527] width 16 height 16
click at [351, 439] on div "Continue without Agent Mode" at bounding box center [333, 444] width 149 height 32
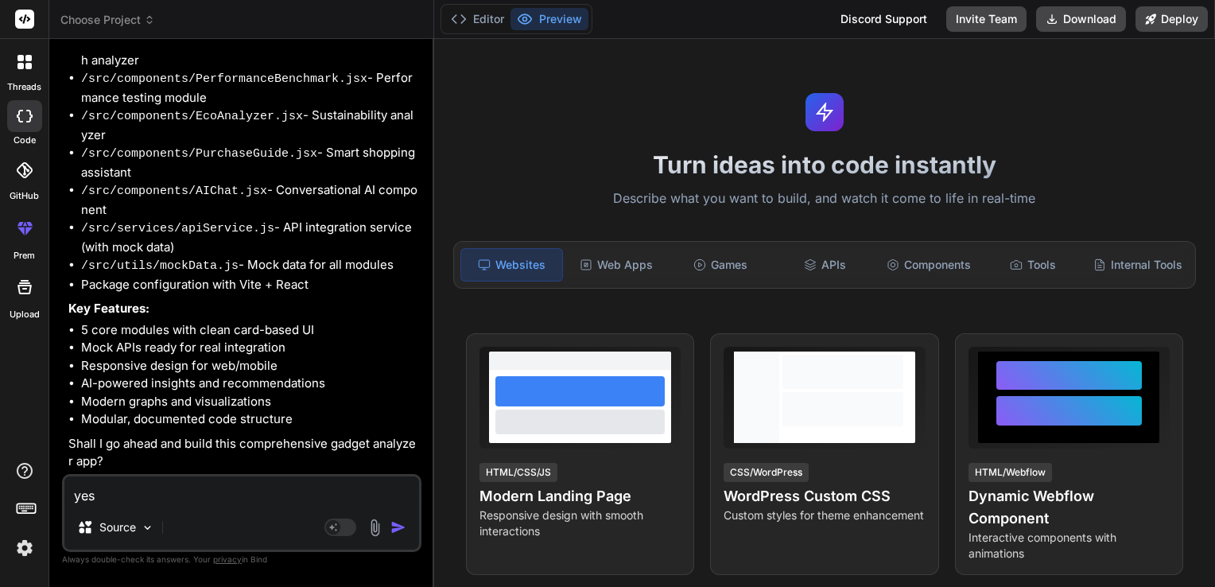
click at [394, 523] on img "button" at bounding box center [398, 527] width 16 height 16
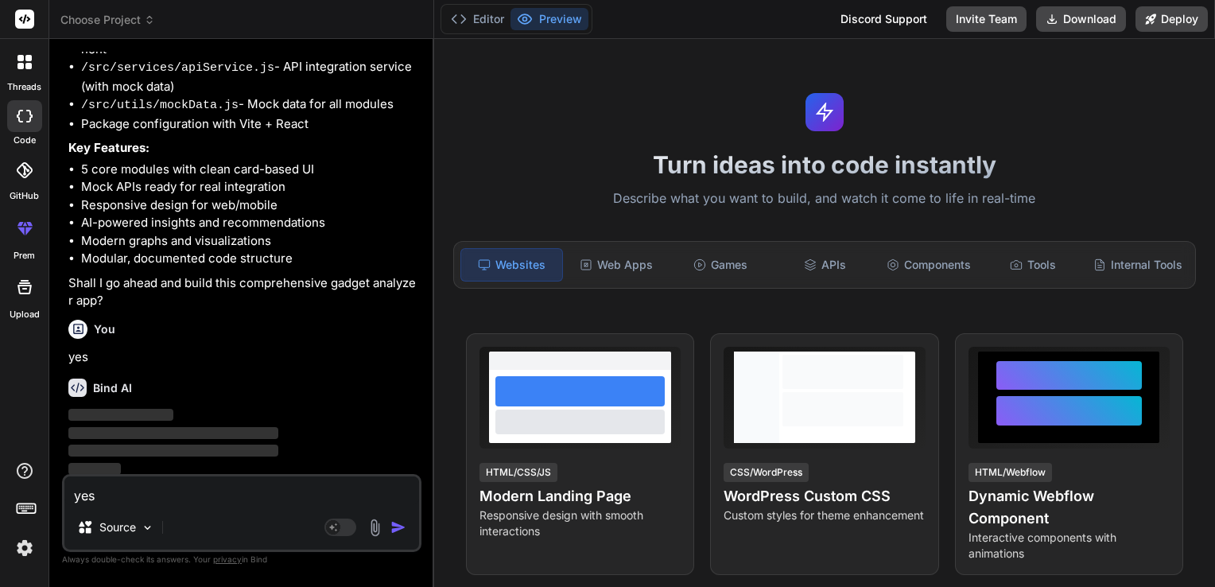
scroll to position [1126, 0]
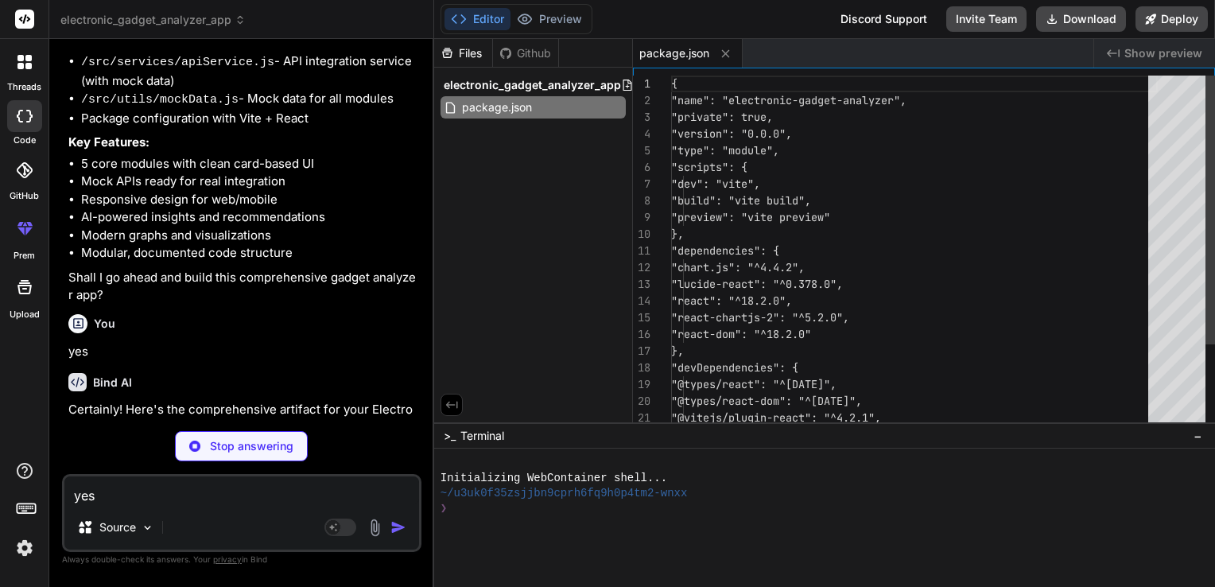
type textarea "x"
type textarea "<script type="module" src="/src/main.jsx"></script> </body> </html>"
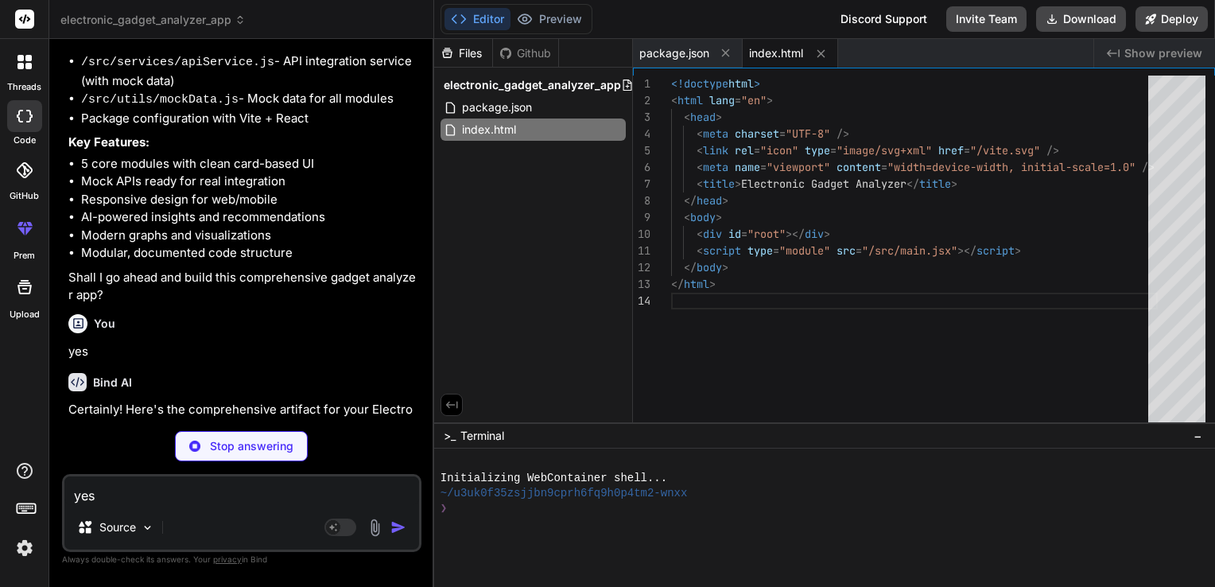
type textarea "x"
type textarea "}"
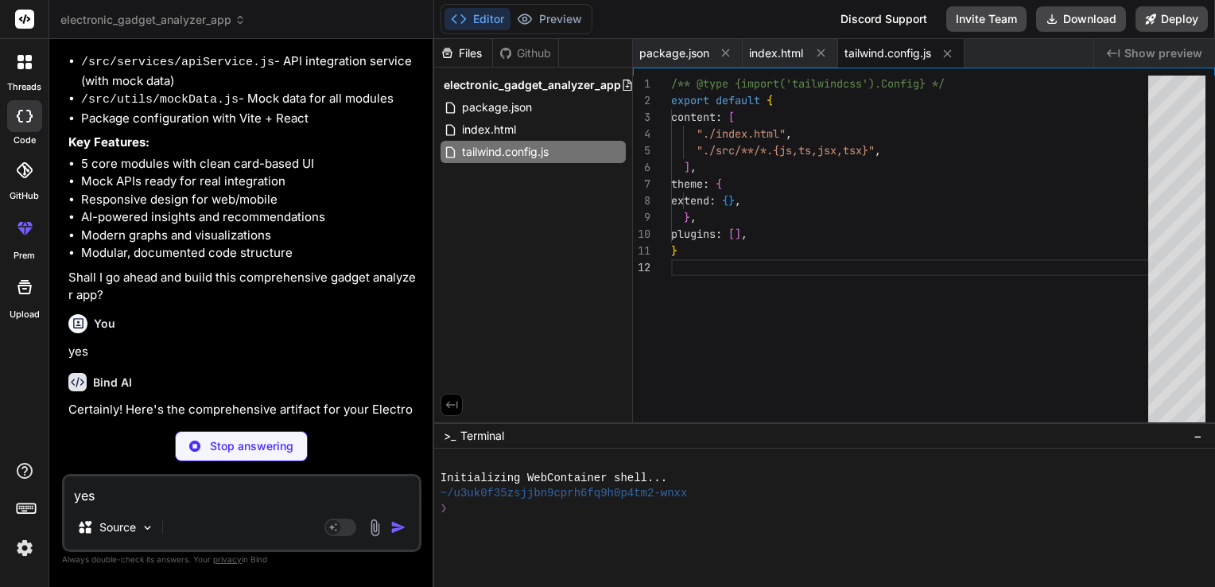
type textarea "x"
type textarea "export default { plugins: { tailwindcss: {}, autoprefixer: {}, }, }"
type textarea "x"
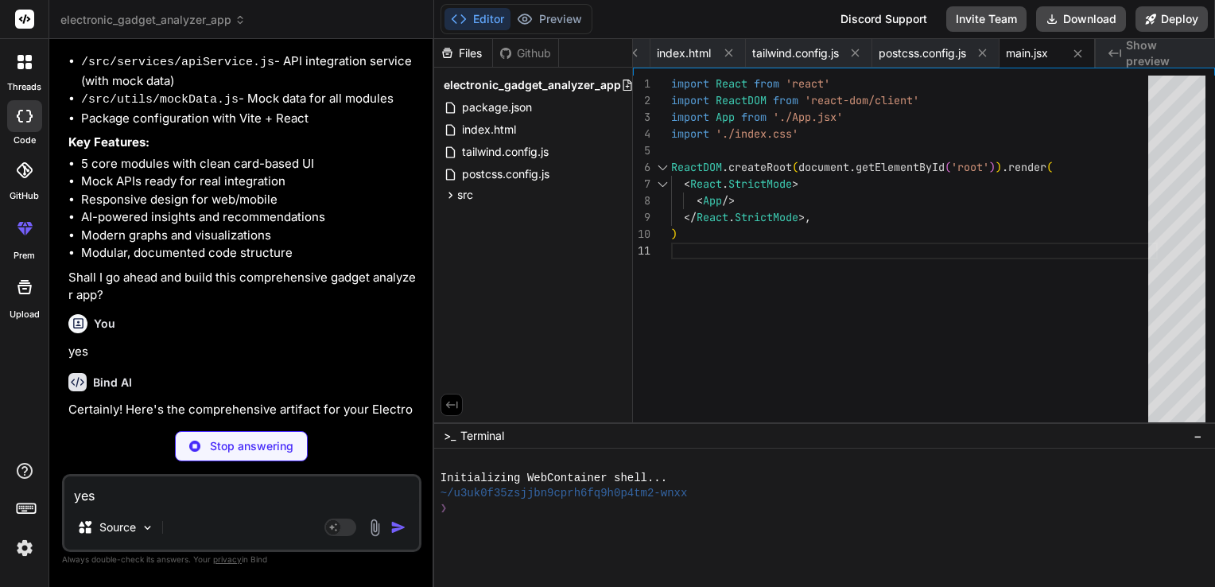
type textarea "x"
type textarea "::-webkit-scrollbar-thumb { background: #888; border-radius: 10px; } ::-webkit-…"
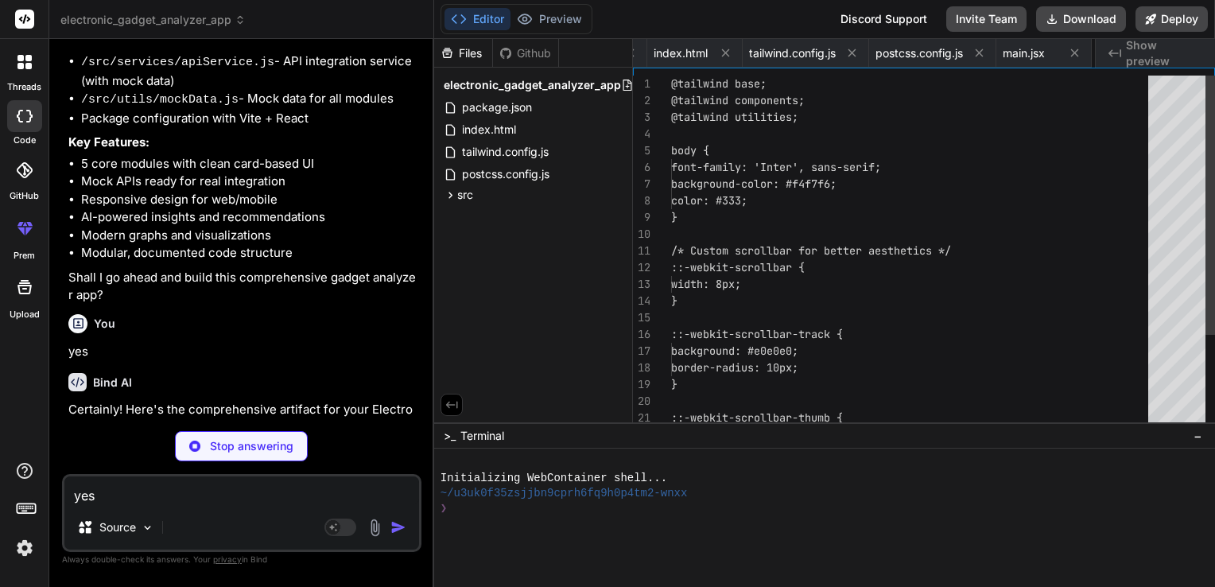
scroll to position [0, 191]
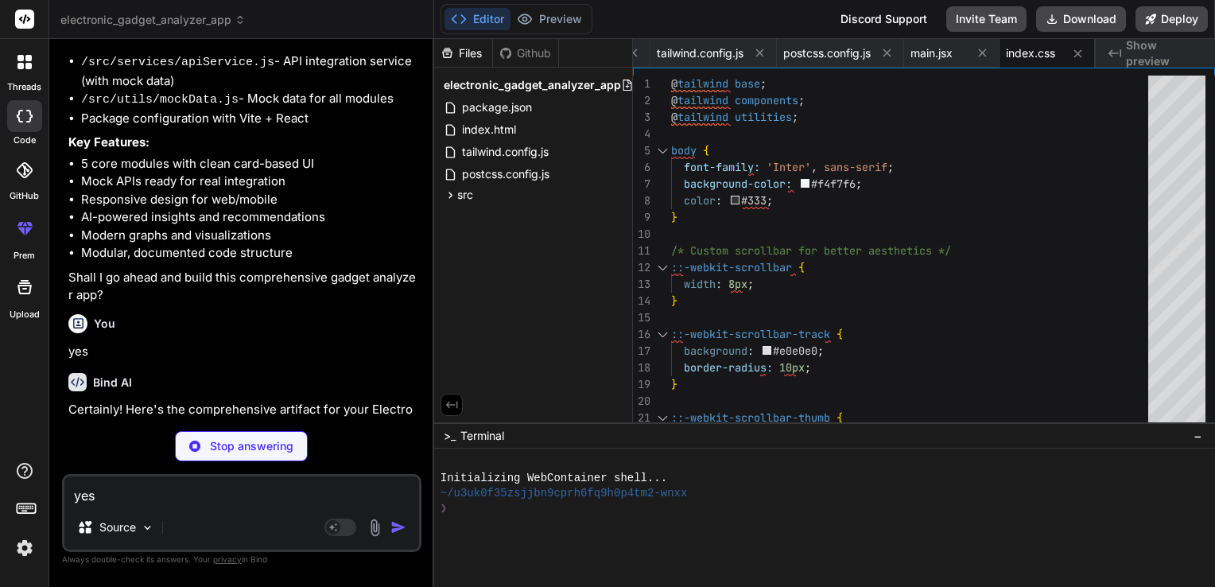
type textarea "x"
type textarea "); }; export default App;"
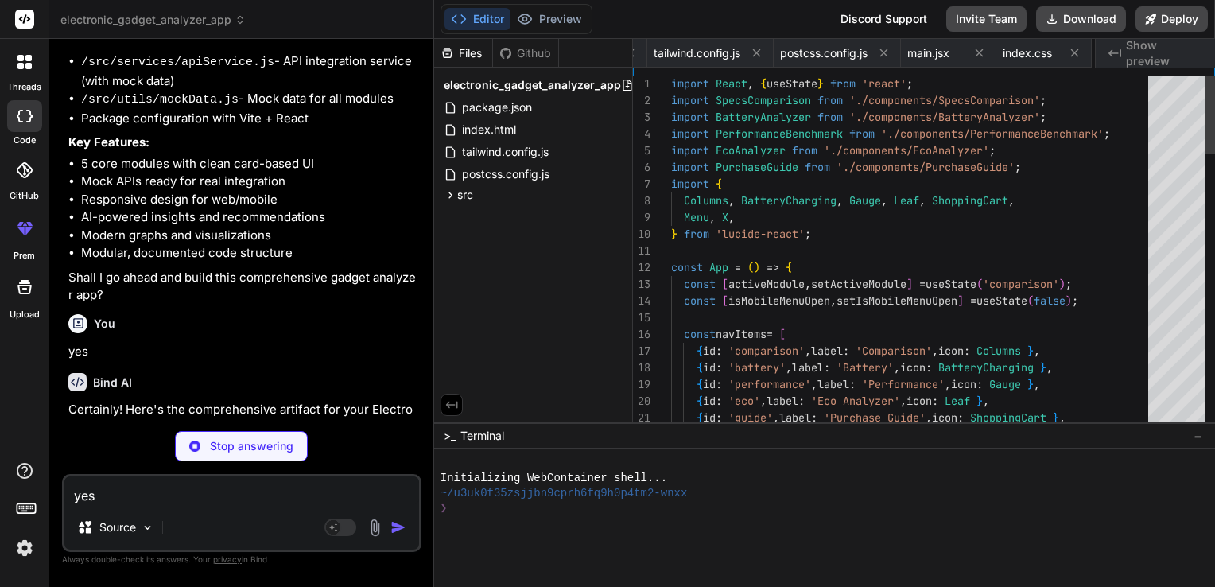
scroll to position [0, 286]
type textarea "x"
type textarea "}; export default SpecsComparison;"
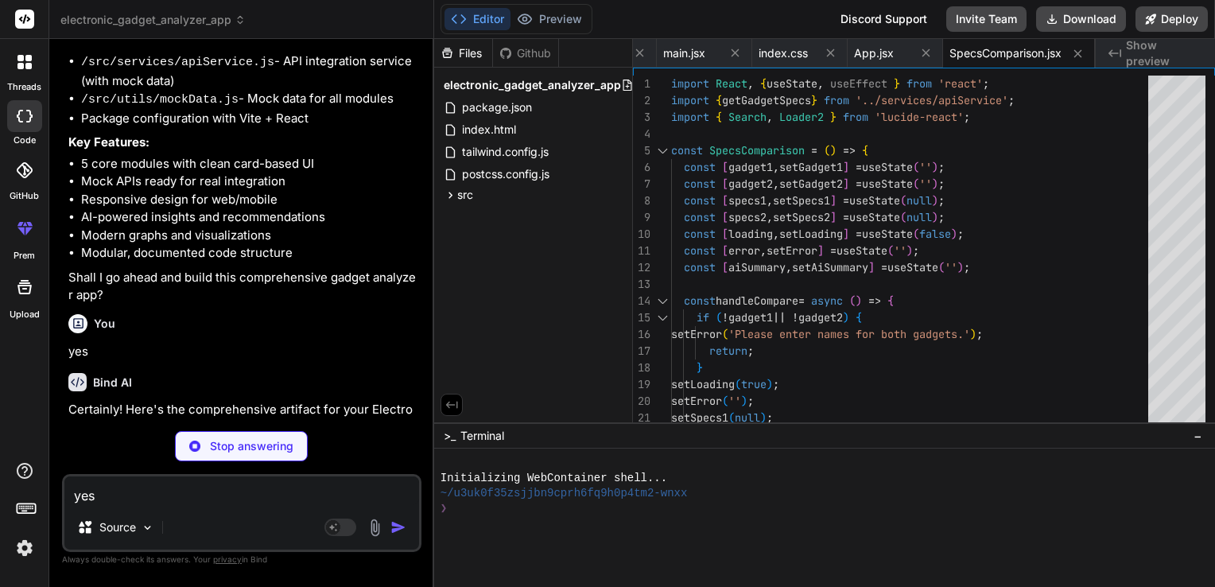
type textarea "x"
type textarea "); }; export default BatteryAnalyzer;"
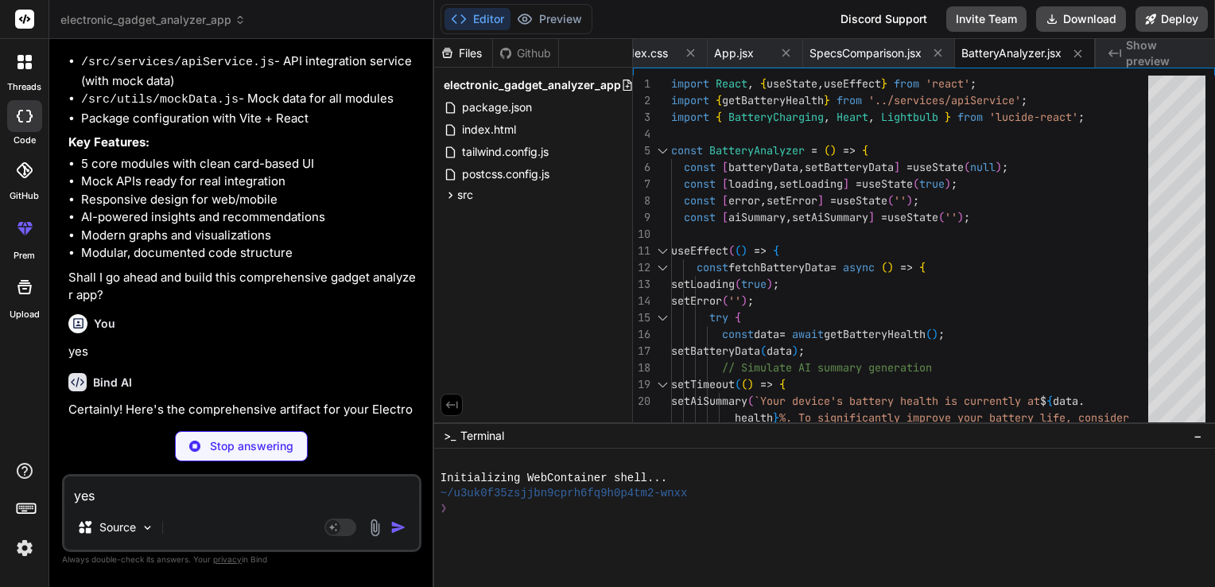
type textarea "x"
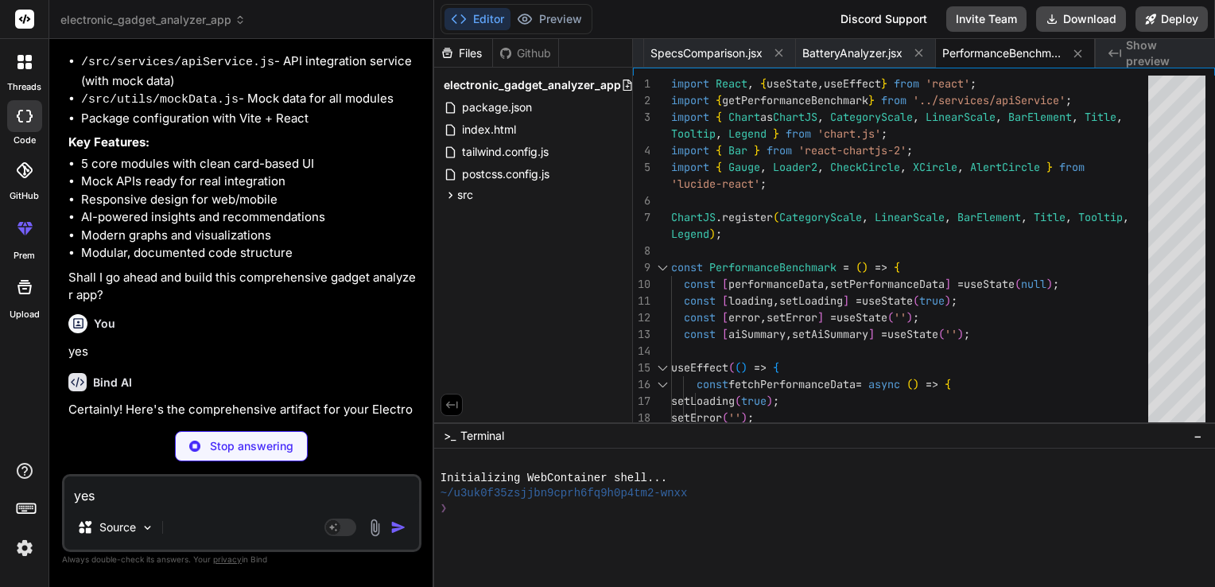
type textarea "x"
type textarea "export default EcoAnalyzer;"
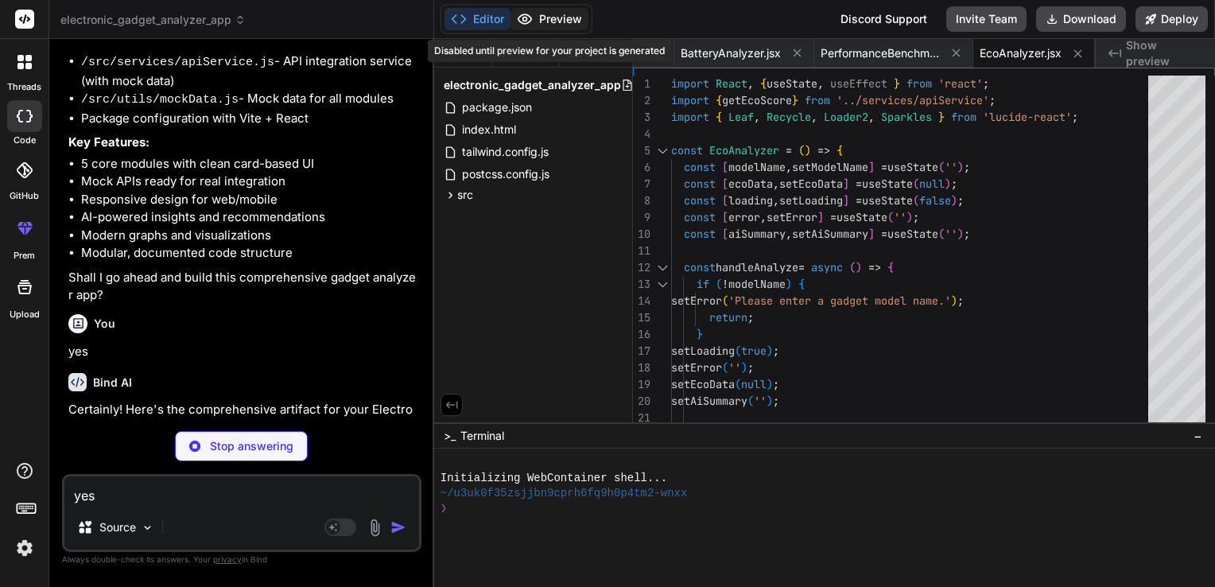
type textarea "x"
type textarea ")} </div> ); }; export default PurchaseGuide;"
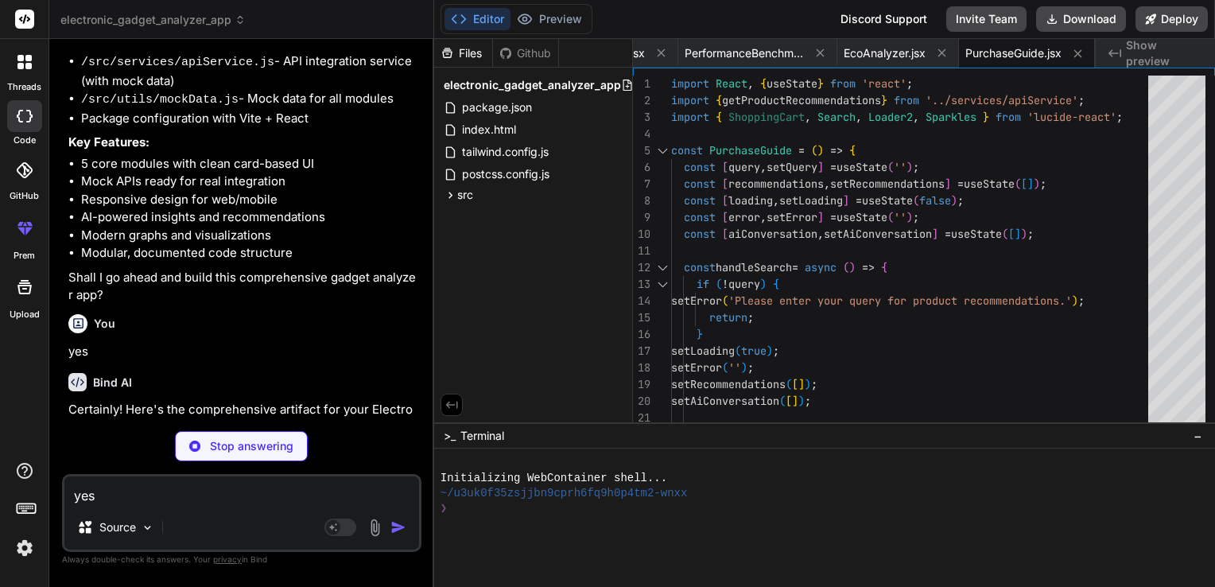
type textarea "x"
type textarea "const filteredRecommendations = mockProductRecommendations.filter(product => pr…"
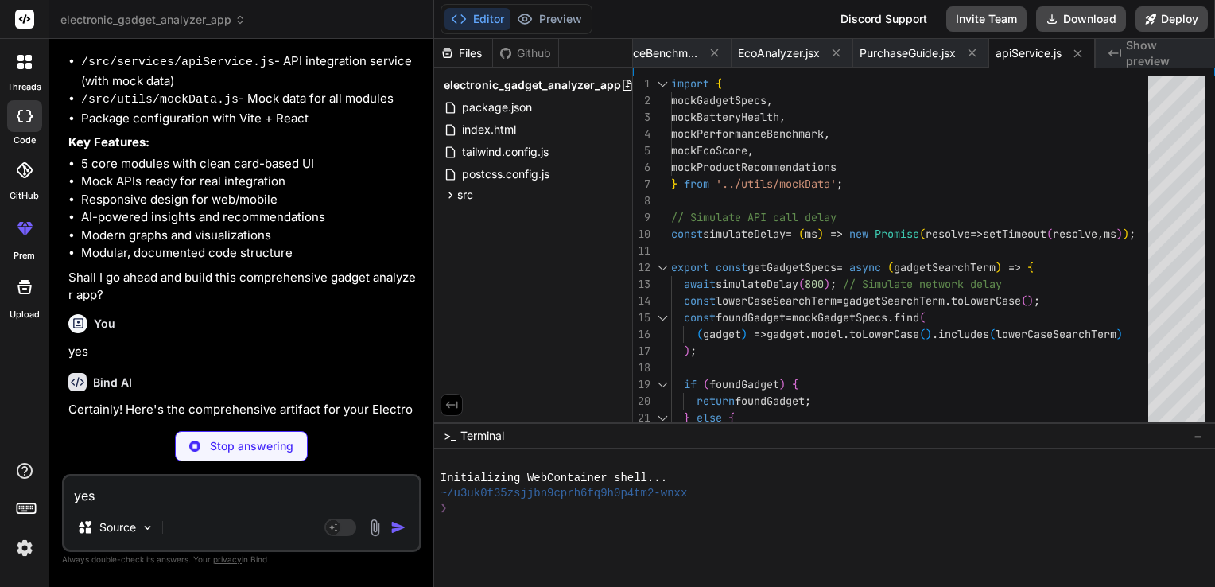
type textarea "x"
type textarea "cons: ['Very expensive', 'Large and heavy'], }, ];"
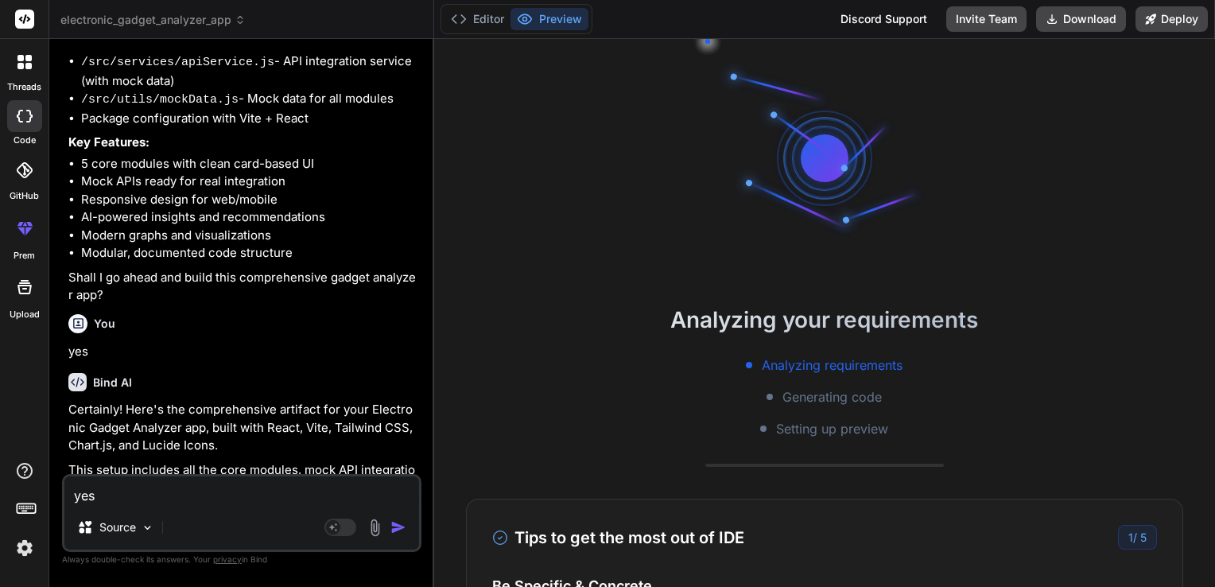
scroll to position [15, 0]
type textarea "x"
click at [477, 10] on button "Editor" at bounding box center [477, 19] width 66 height 22
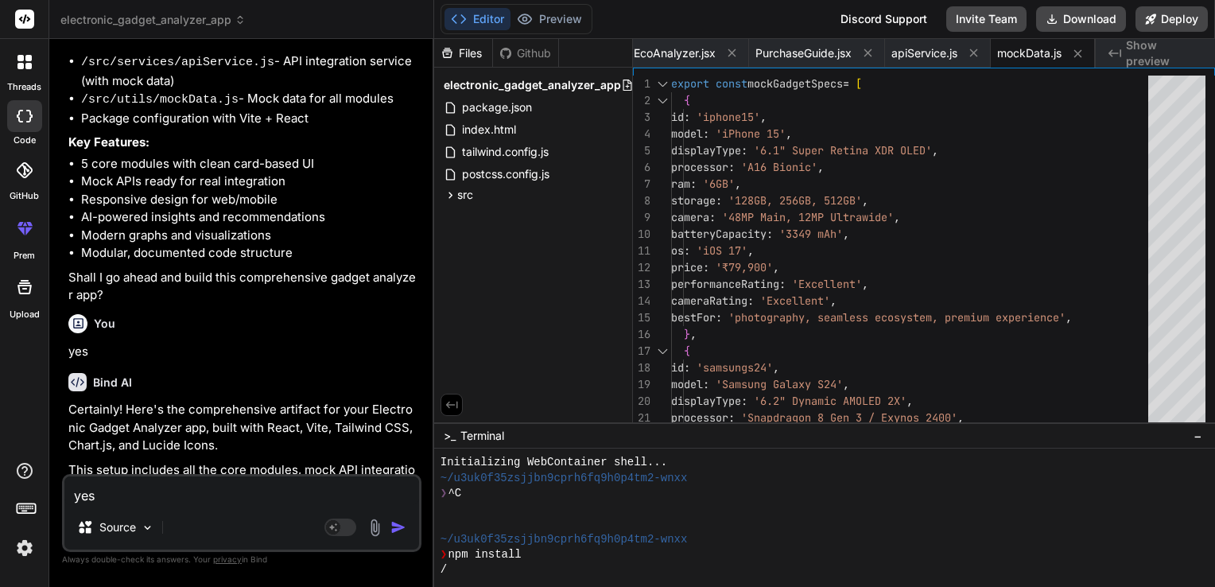
click at [395, 415] on p "Certainly! Here's the comprehensive artifact for your Electronic Gadget Analyze…" at bounding box center [243, 428] width 350 height 54
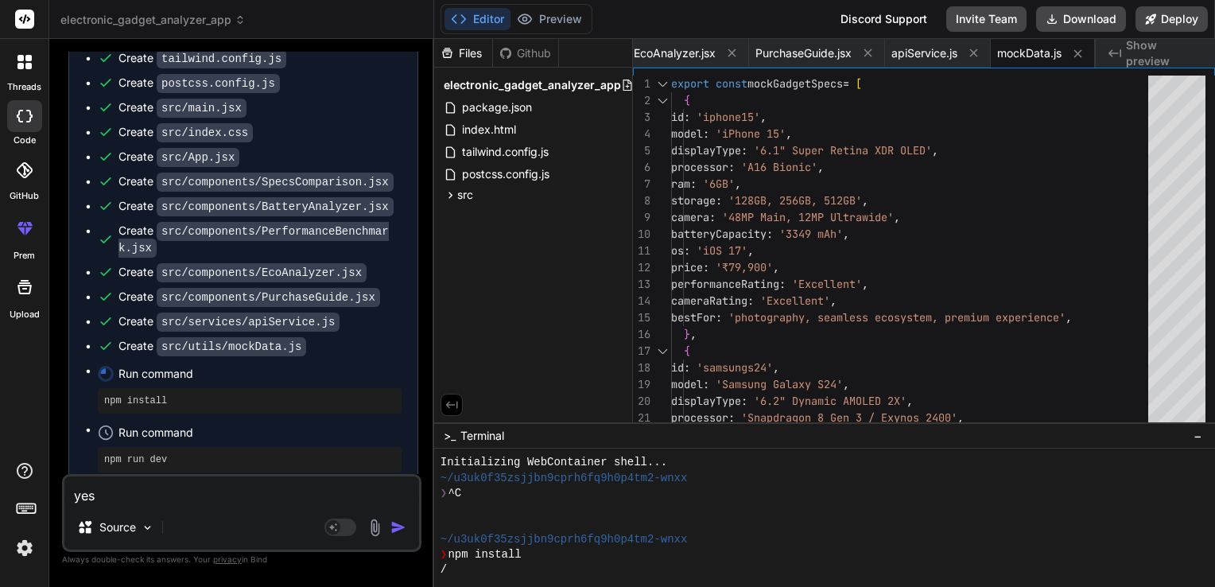
scroll to position [1710, 0]
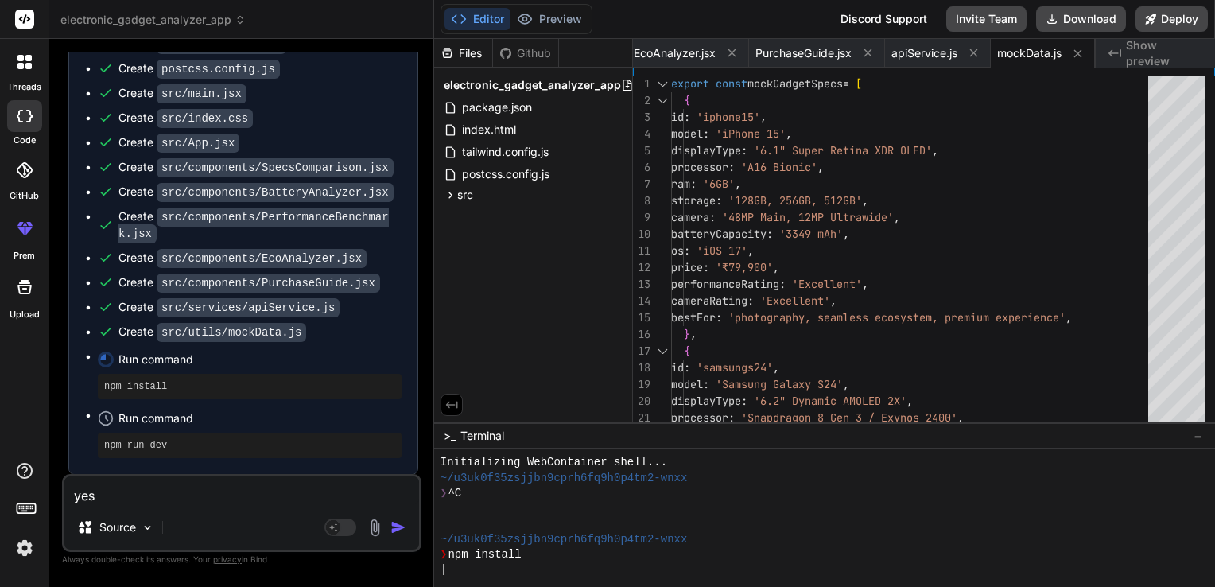
type textarea "x"
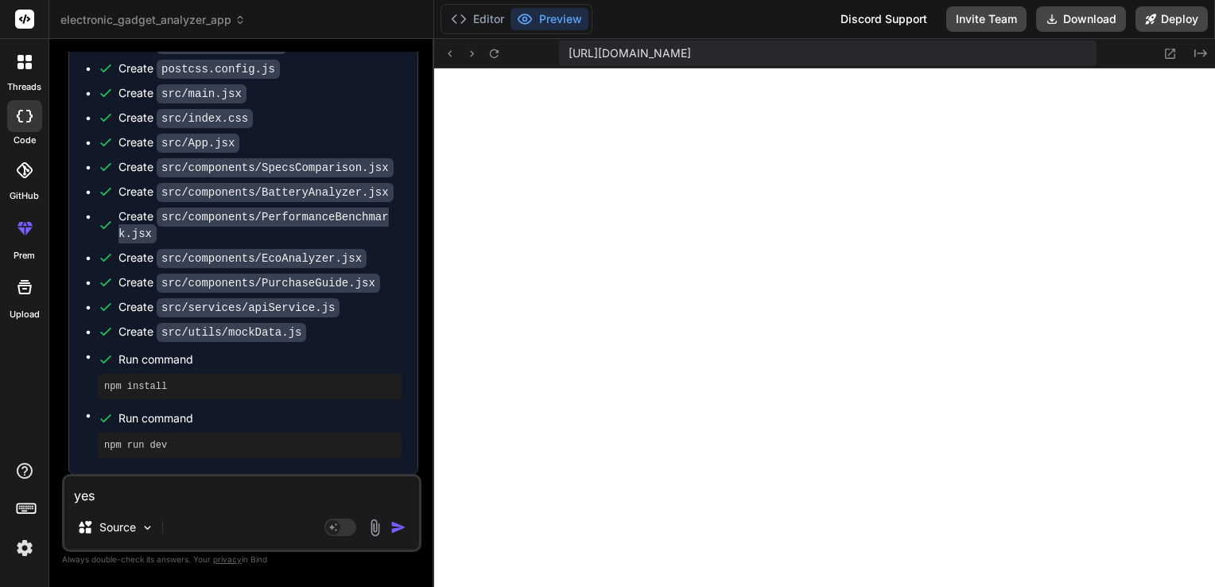
scroll to position [458, 0]
click at [496, 52] on icon at bounding box center [494, 54] width 14 height 14
click at [113, 506] on div "yes Source Agent Mode. When this toggle is activated, AI automatically makes de…" at bounding box center [241, 513] width 359 height 78
click at [119, 497] on textarea "yes" at bounding box center [241, 490] width 355 height 29
type textarea "d"
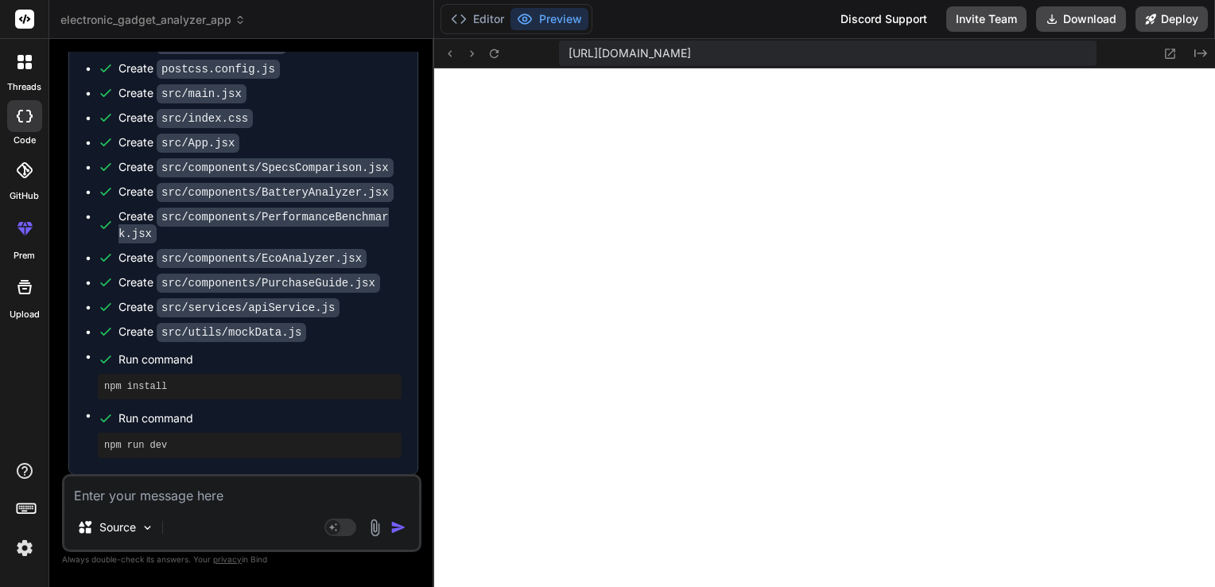
type textarea "x"
type textarea "do"
type textarea "x"
type textarea "doe"
type textarea "x"
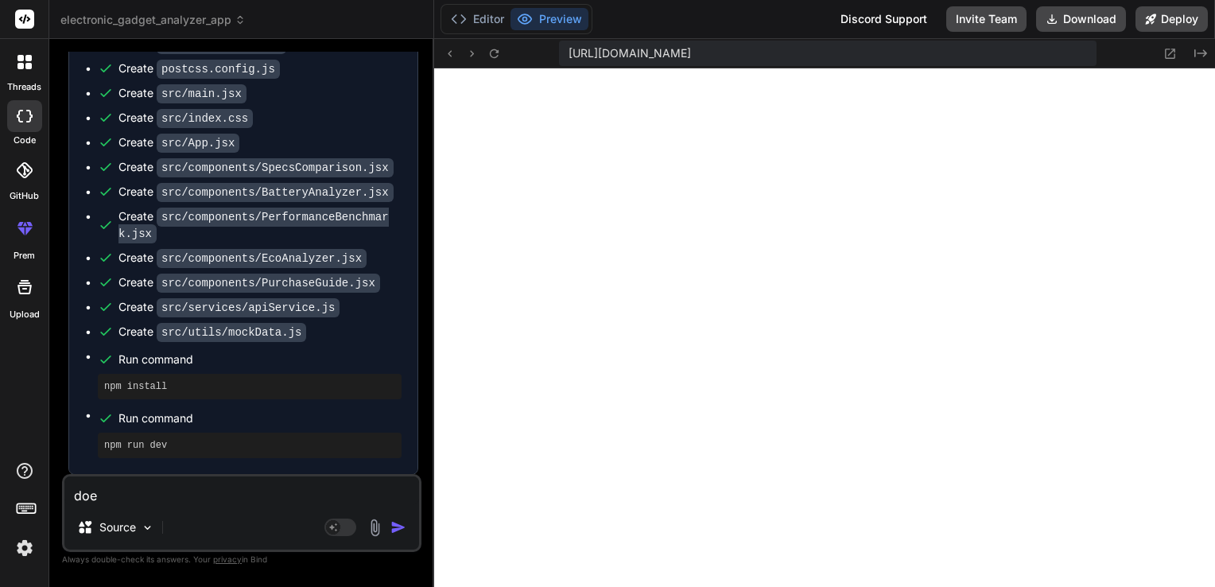
type textarea "does"
type textarea "x"
type textarea "doesn"
type textarea "x"
type textarea "doesnt"
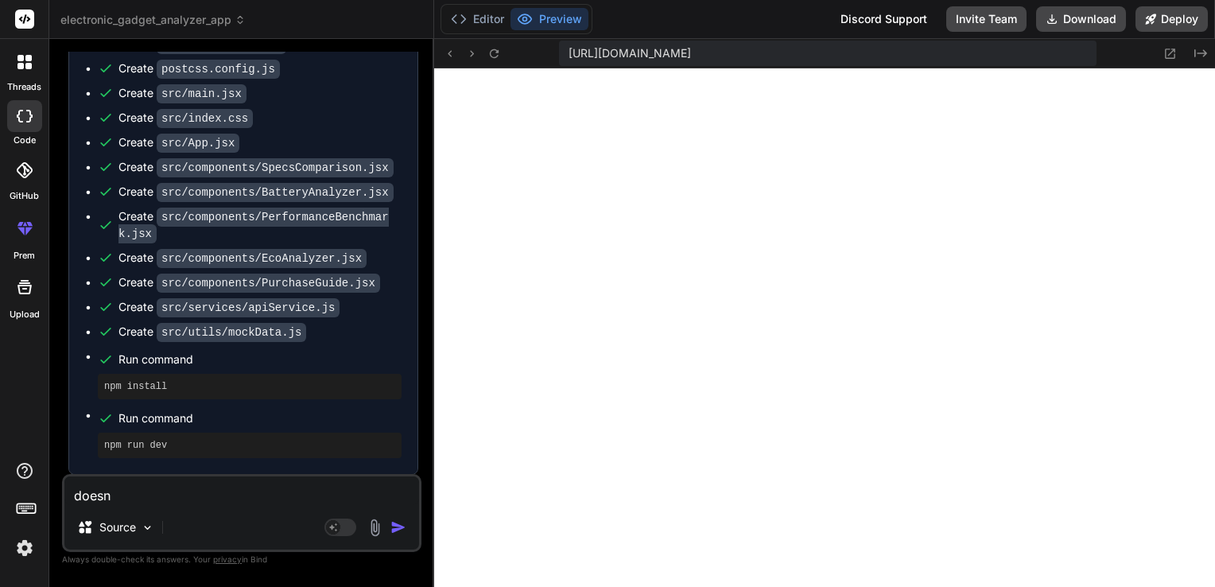
type textarea "x"
type textarea "doesnt"
type textarea "x"
type textarea "doesnt i"
type textarea "x"
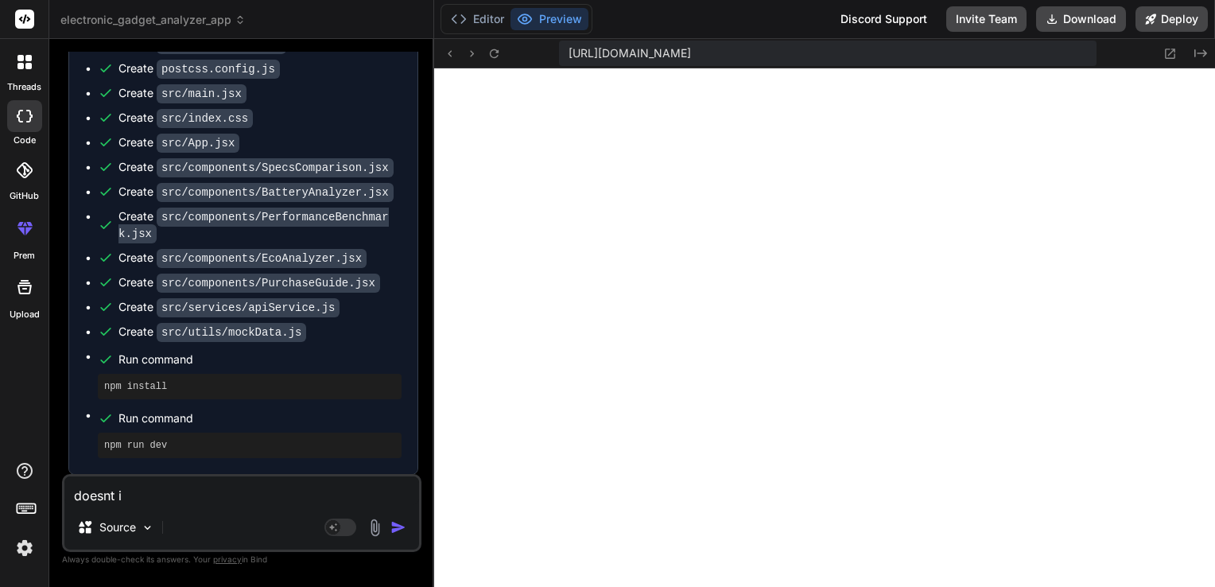
type textarea "doesnt in"
type textarea "x"
type textarea "doesnt int"
type textarea "x"
type textarea "doesnt inte"
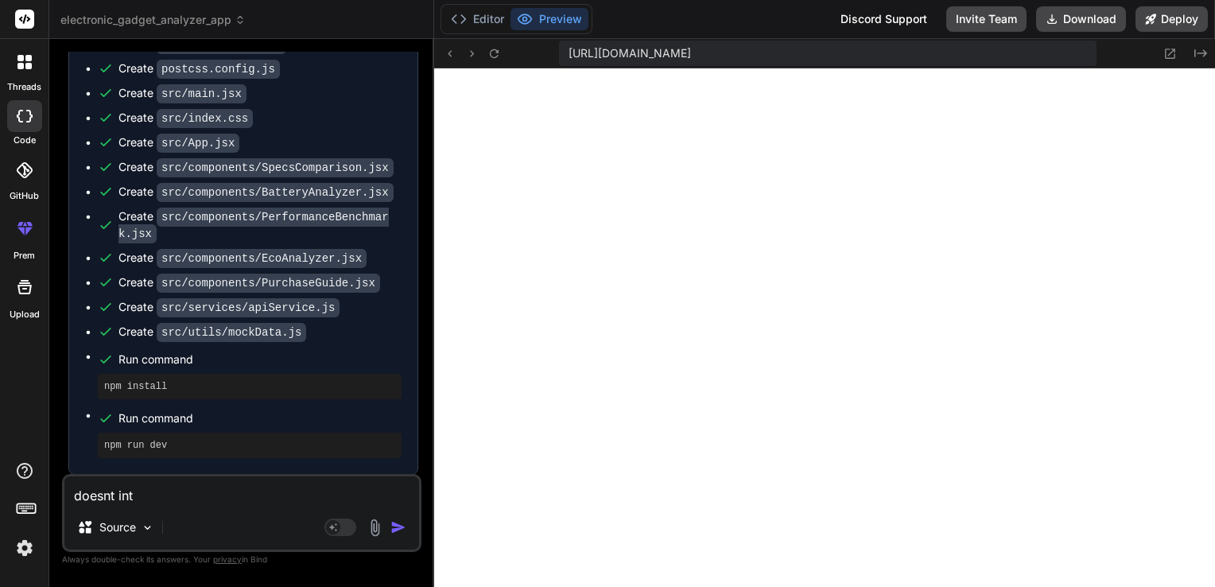
type textarea "x"
type textarea "doesnt integ"
type textarea "x"
type textarea "doesnt integr"
type textarea "x"
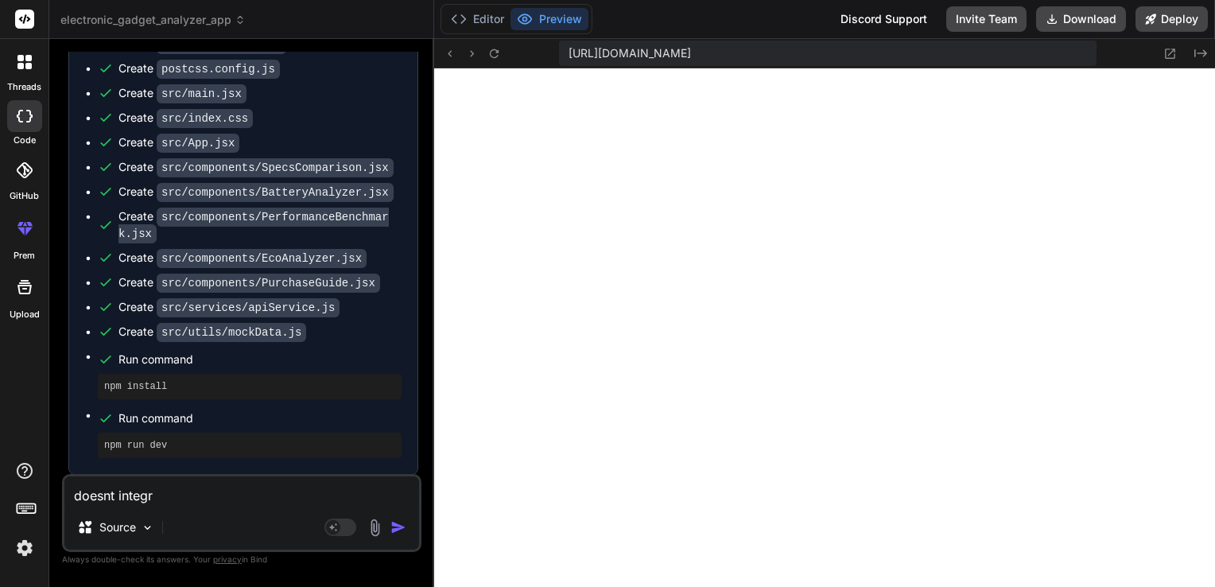
type textarea "doesnt integra"
type textarea "x"
type textarea "doesnt integrat"
type textarea "x"
type textarea "doesnt integrate"
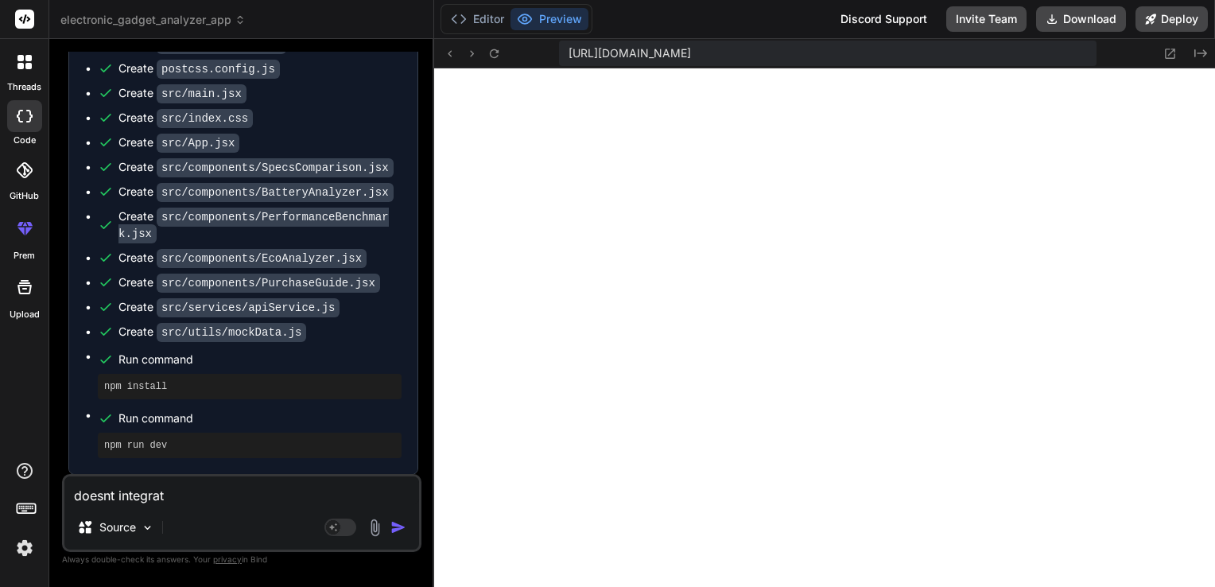
type textarea "x"
type textarea "doesnt integrated"
type textarea "x"
type textarea "doesnt integrated"
type textarea "x"
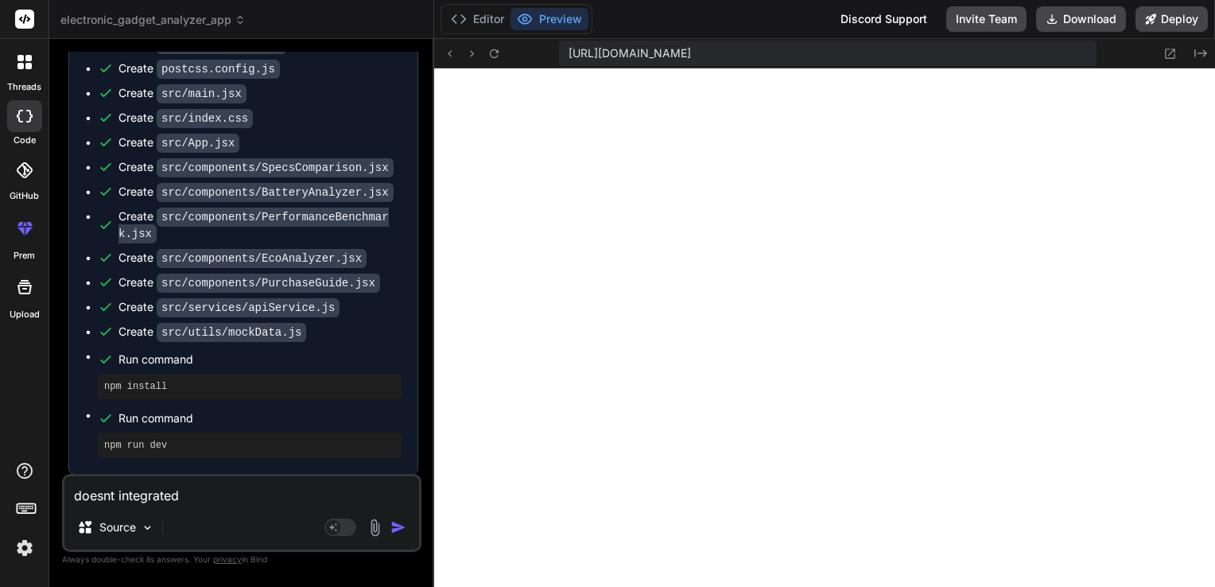
type textarea "doesnt integrated w"
type textarea "x"
type textarea "doesnt integrated wi"
type textarea "x"
type textarea "doesnt integrated wit"
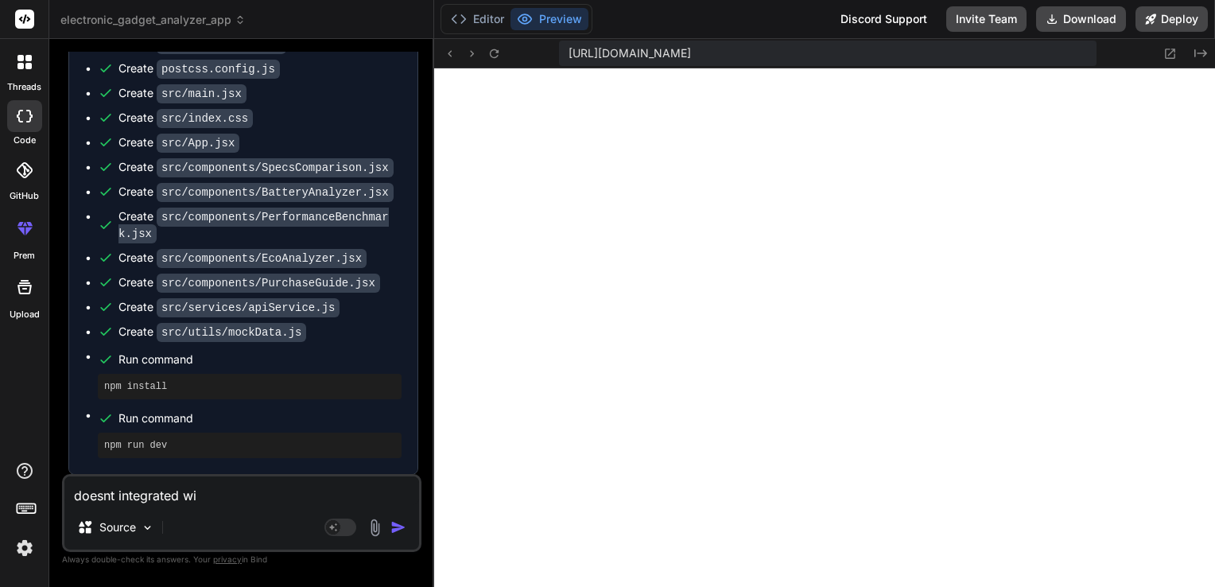
type textarea "x"
type textarea "doesnt integrated with"
type textarea "x"
type textarea "doesnt integrated with"
type textarea "x"
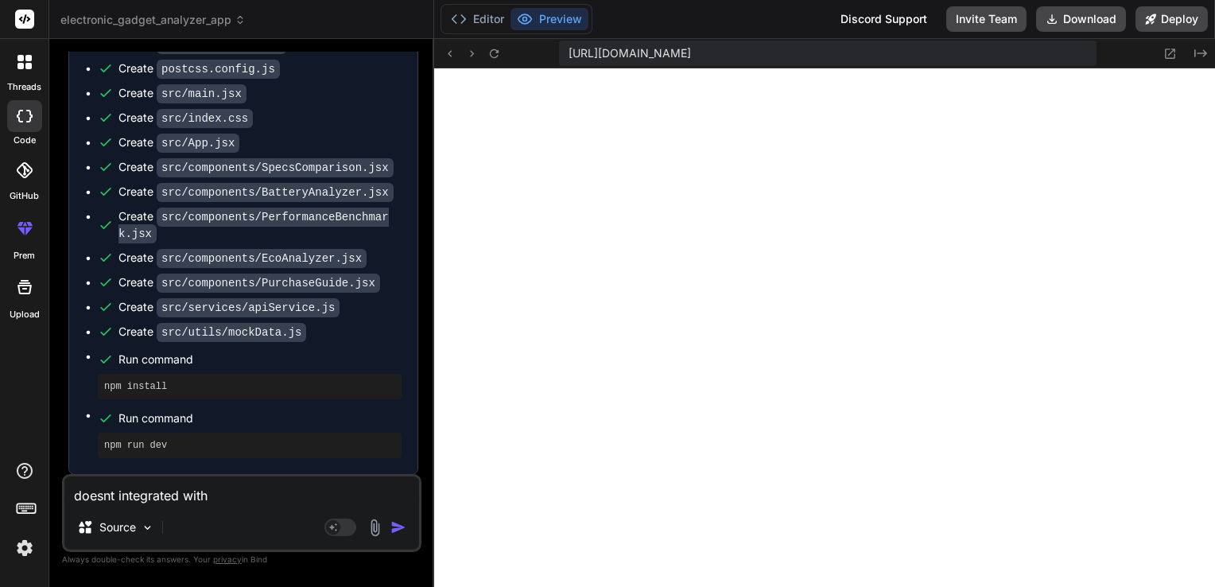
type textarea "doesnt integrated with a"
type textarea "x"
type textarea "doesnt integrated with ai"
type textarea "x"
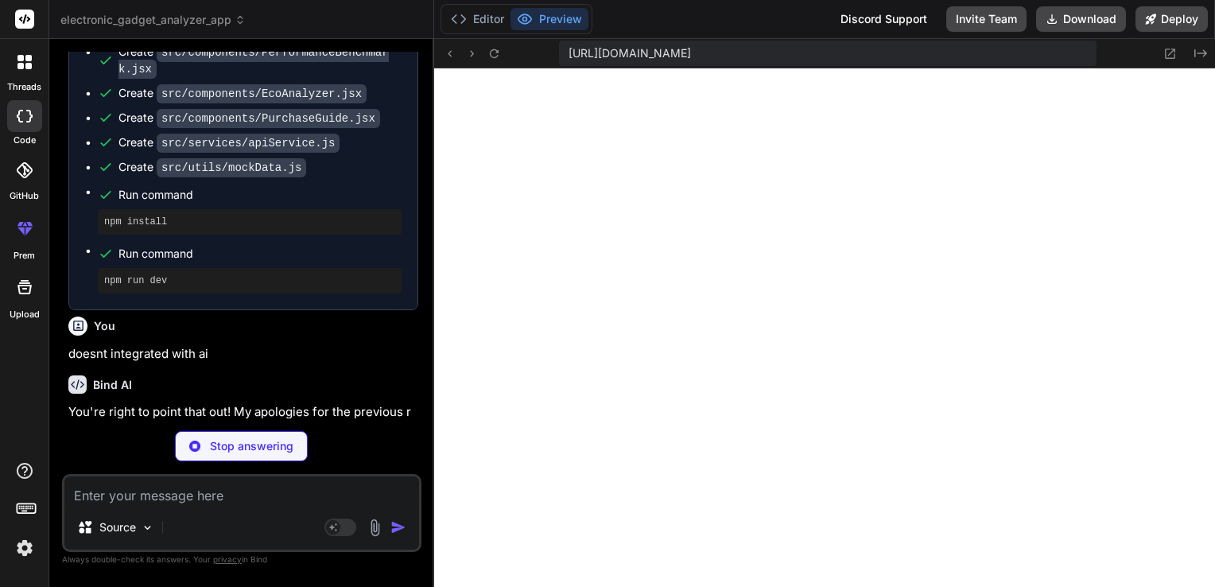
type textarea "x"
type textarea ""@vitejs/plugin-react": "^4.2.1", "autoprefixer": "^[DATE]", "postcss": "^[DATE…"
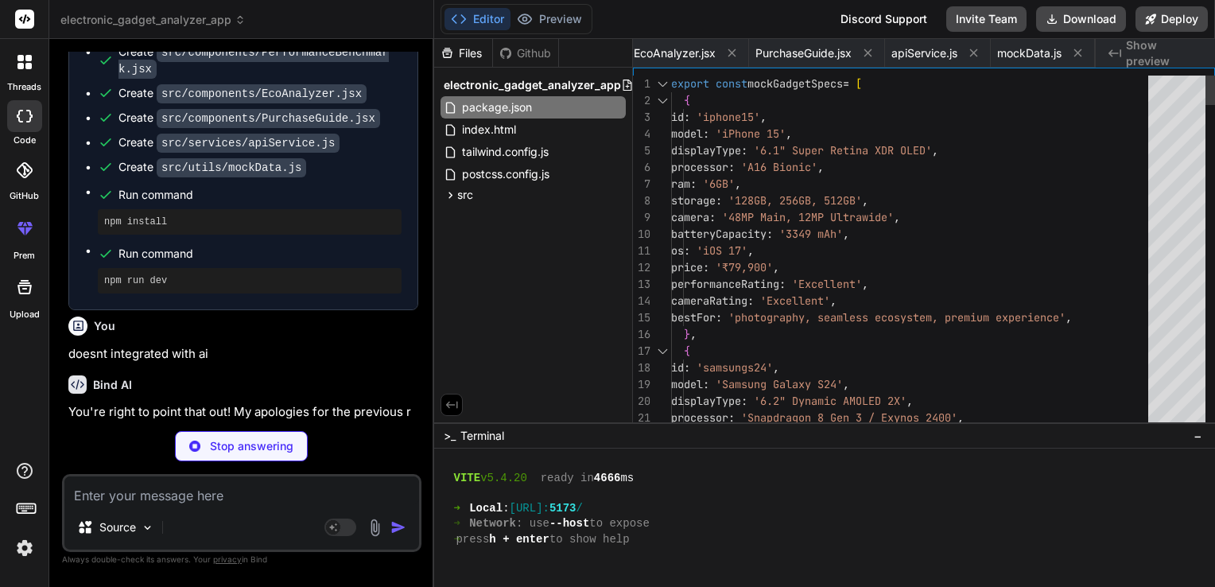
type textarea "x"
type textarea "<script type="module" src="/src/main.jsx"></script> </body> </html>"
type textarea "x"
type textarea "}"
type textarea "x"
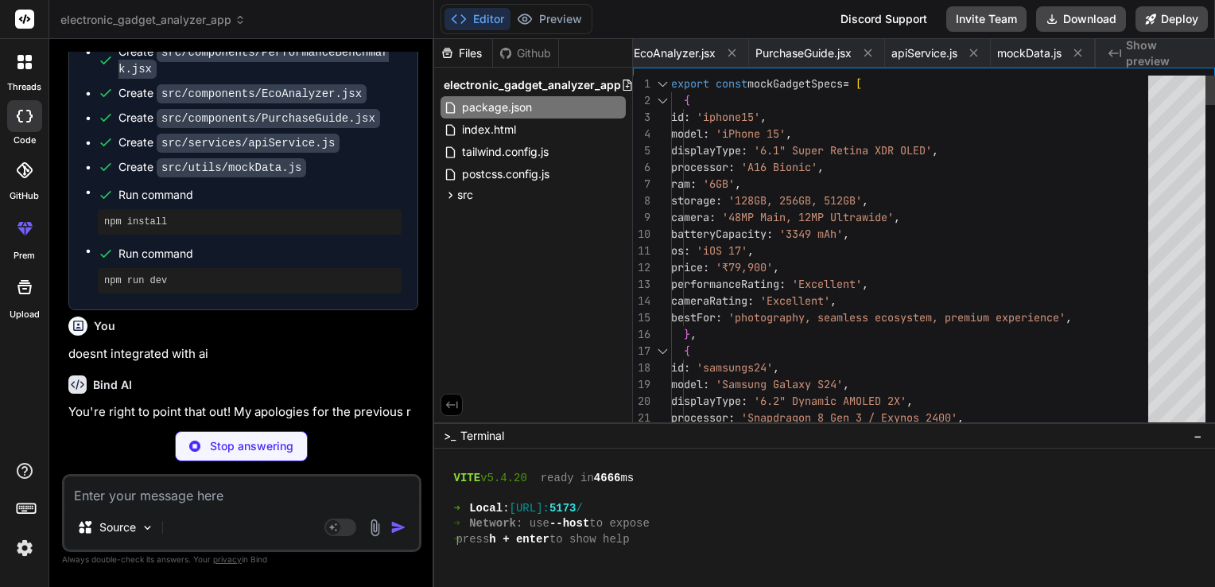
type textarea "export default { plugins: { tailwindcss: {}, autoprefixer: {}, }, }"
type textarea "x"
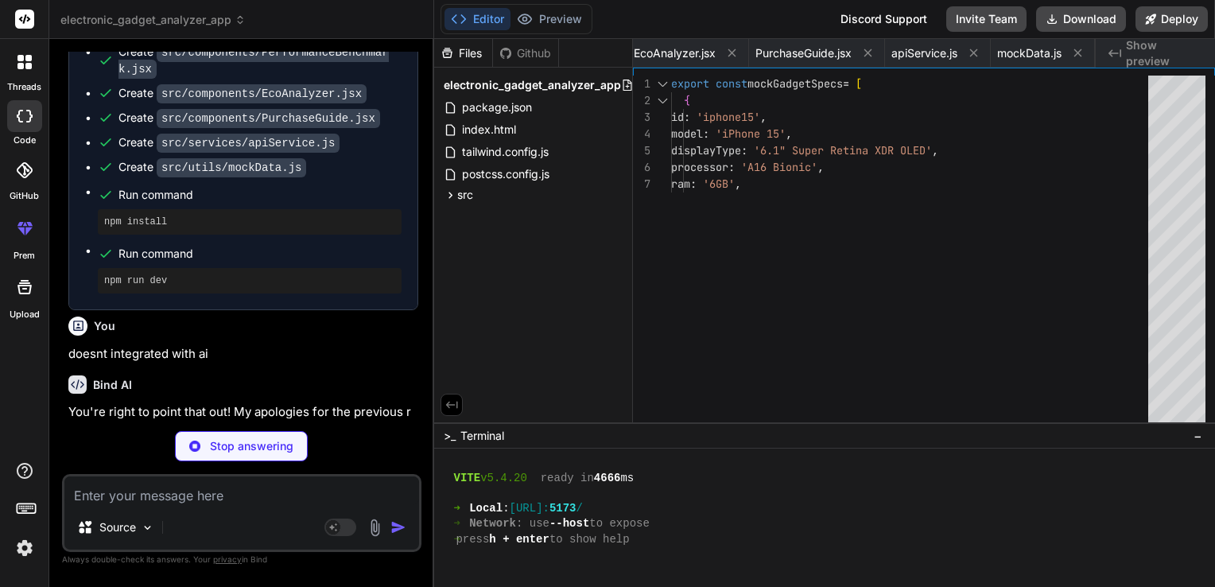
type textarea "x"
type textarea "::-webkit-scrollbar-thumb { background: #888; border-radius: 10px; } ::-webkit-…"
type textarea "x"
type textarea "); }; export default App;"
type textarea "x"
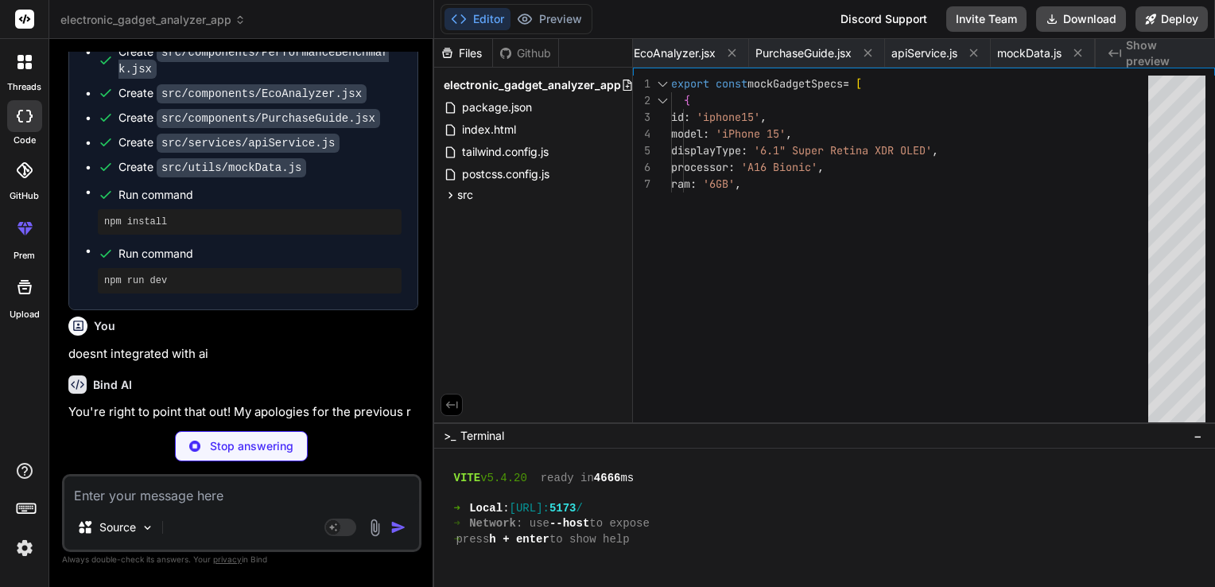
type textarea ")} </div> )} </div> ); }; export default SpecsComparison;"
type textarea "x"
type textarea "export default BatteryAnalyzer;"
type textarea "x"
type textarea ")} </div> ); }; export default PerformanceBenchmark;"
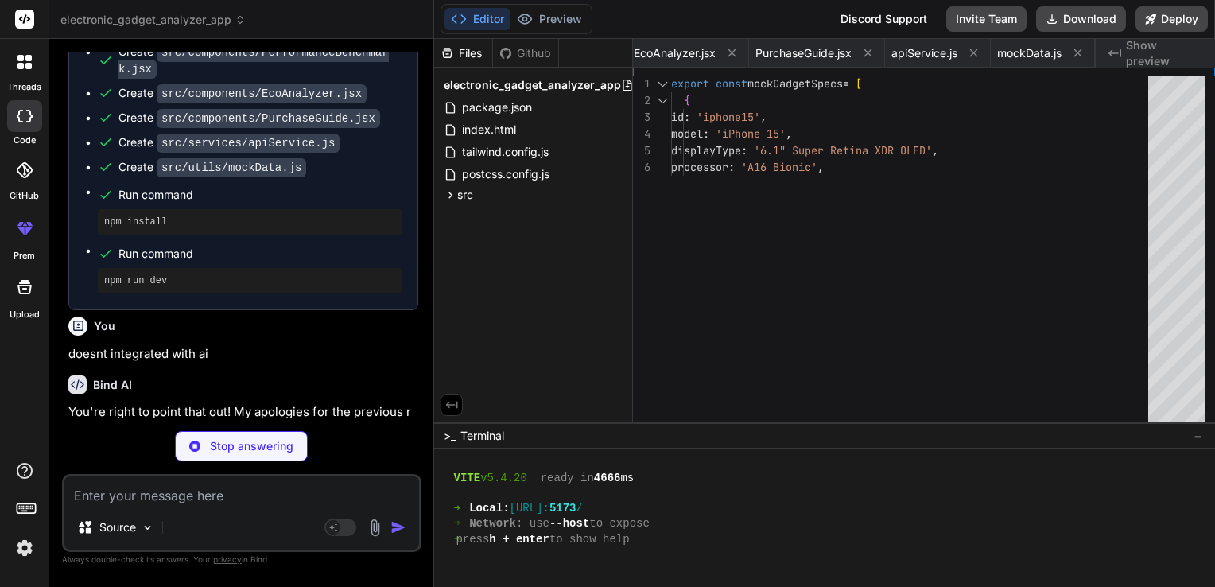
type textarea "x"
type textarea "</div> ); }; export default EcoAnalyzer;"
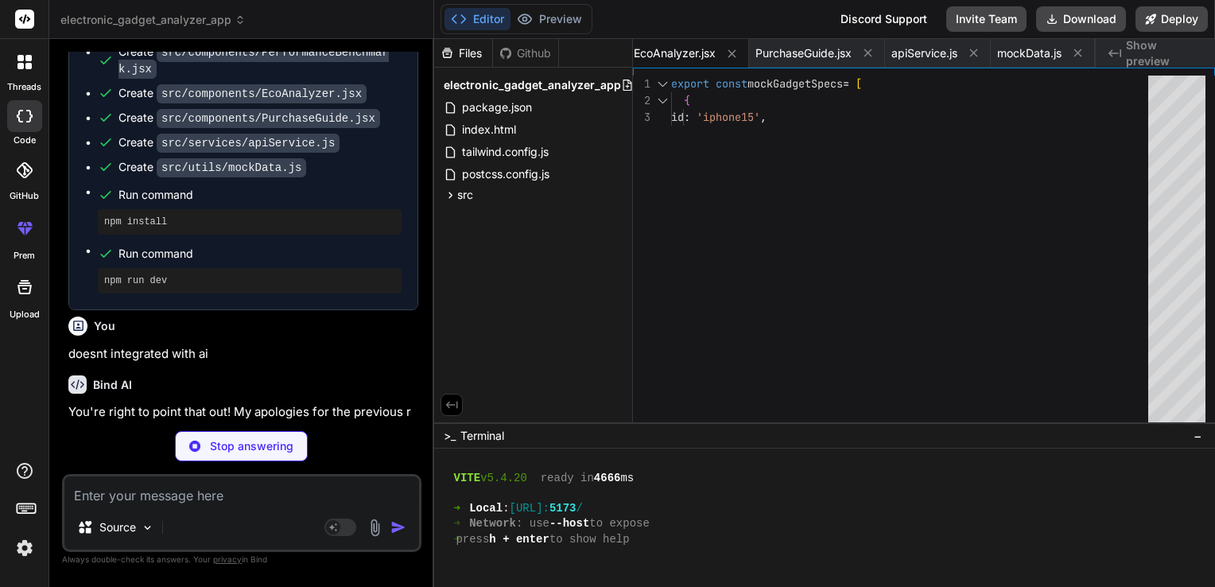
type textarea "x"
type textarea "</div> )} </div> ); }; export default PurchaseGuide;"
type textarea "x"
type textarea "};"
type textarea "x"
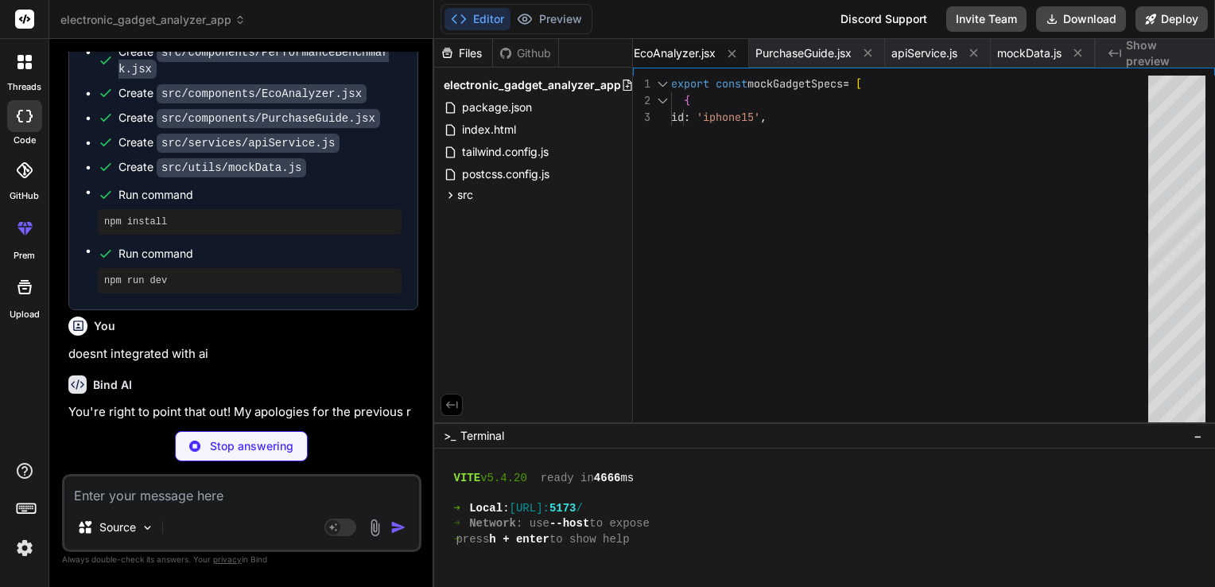
type textarea "cons: ['Very expensive', 'Large and heavy'], }, ];"
type textarea "x"
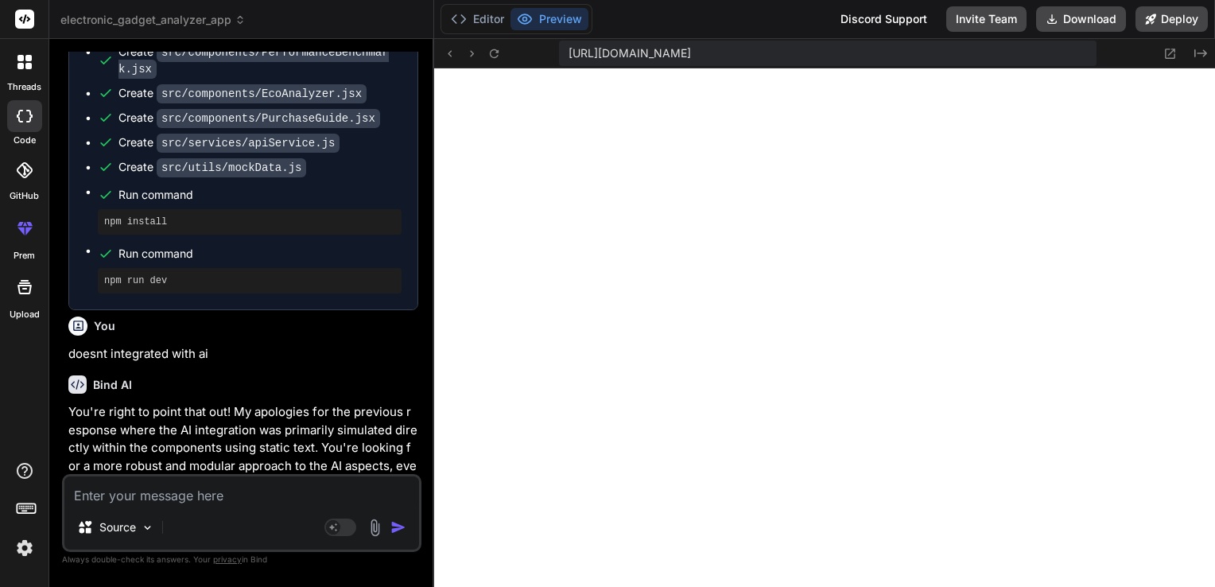
scroll to position [1145, 0]
